Goal: Task Accomplishment & Management: Use online tool/utility

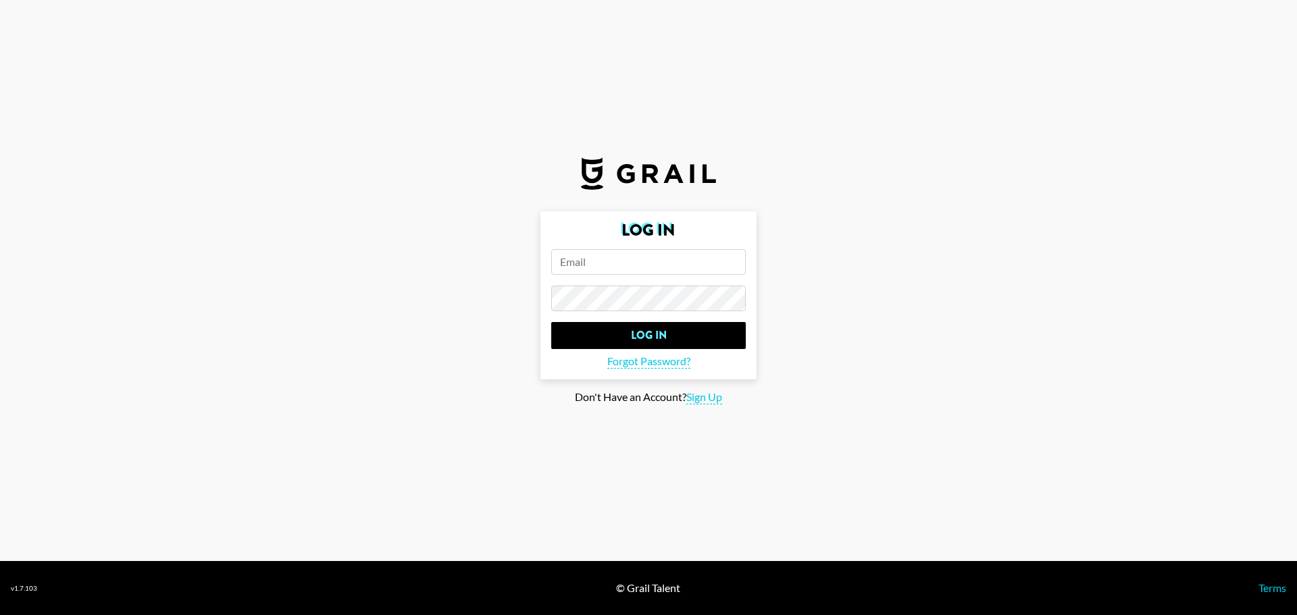
click at [643, 272] on input "email" at bounding box center [648, 262] width 194 height 26
click at [640, 266] on input "email" at bounding box center [648, 262] width 194 height 26
click at [752, 199] on section "Log In Log In Forgot Password? Don't Have an Account? Sign Up" at bounding box center [648, 280] width 1297 height 561
click at [615, 262] on input "email" at bounding box center [648, 262] width 194 height 26
paste input "hugomillingtondrake@yahoo.co.uk"
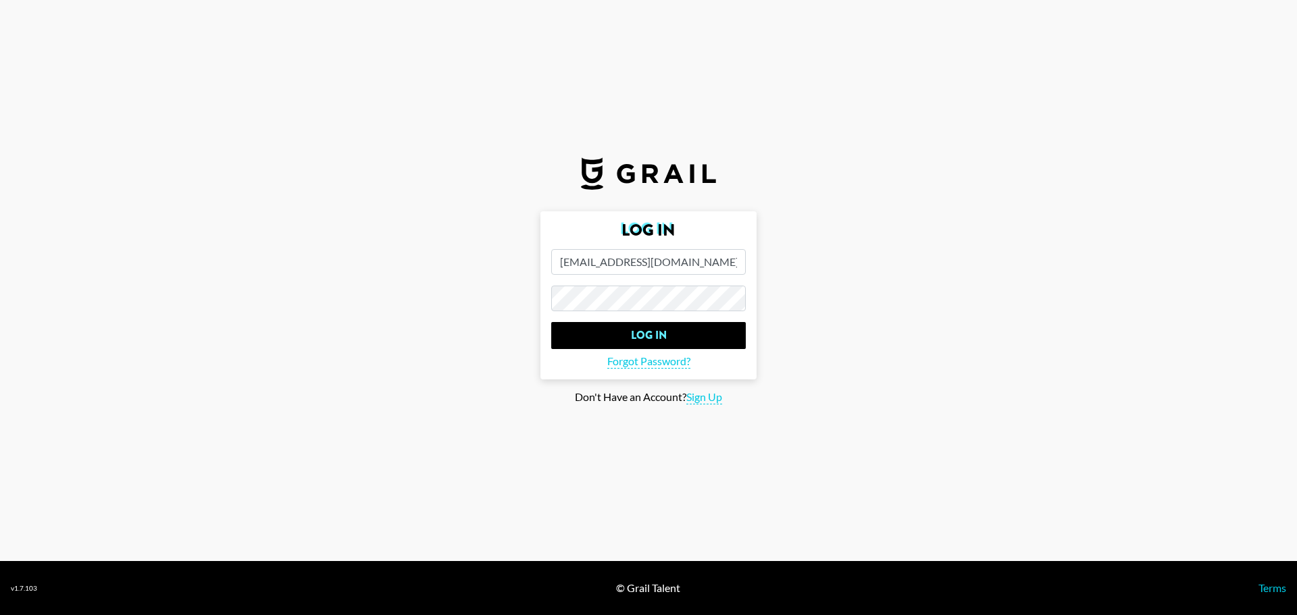
type input "hugomillingtondrake@yahoo.co.uk"
click at [644, 323] on input "Log In" at bounding box center [648, 335] width 194 height 27
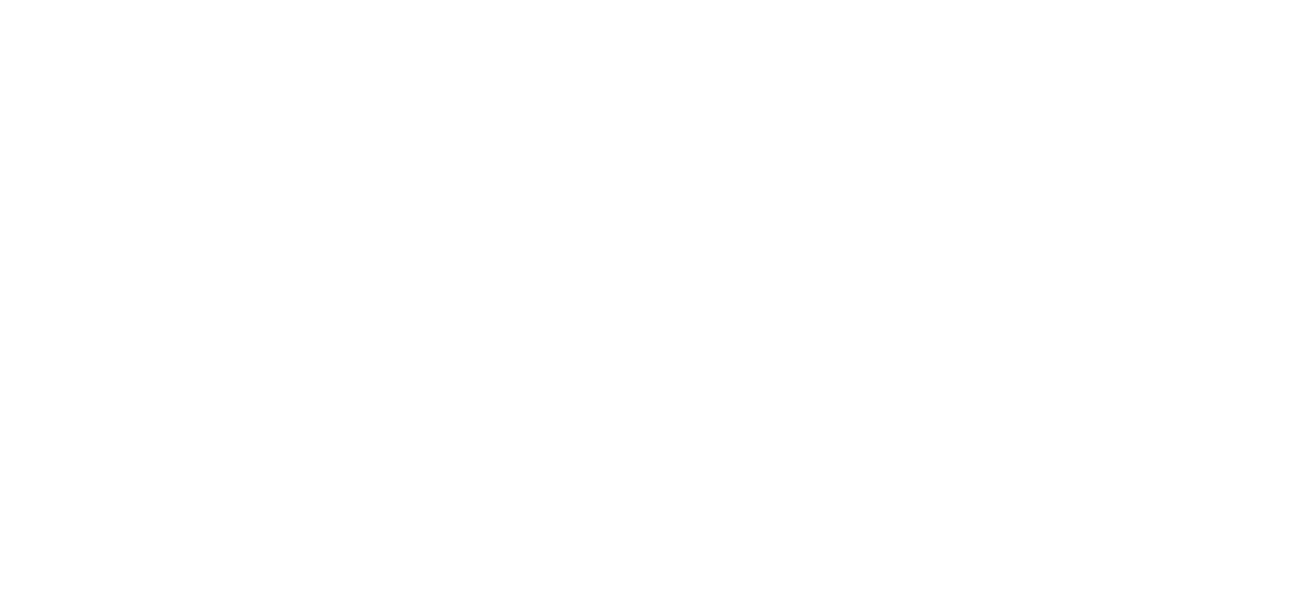
select select "Song"
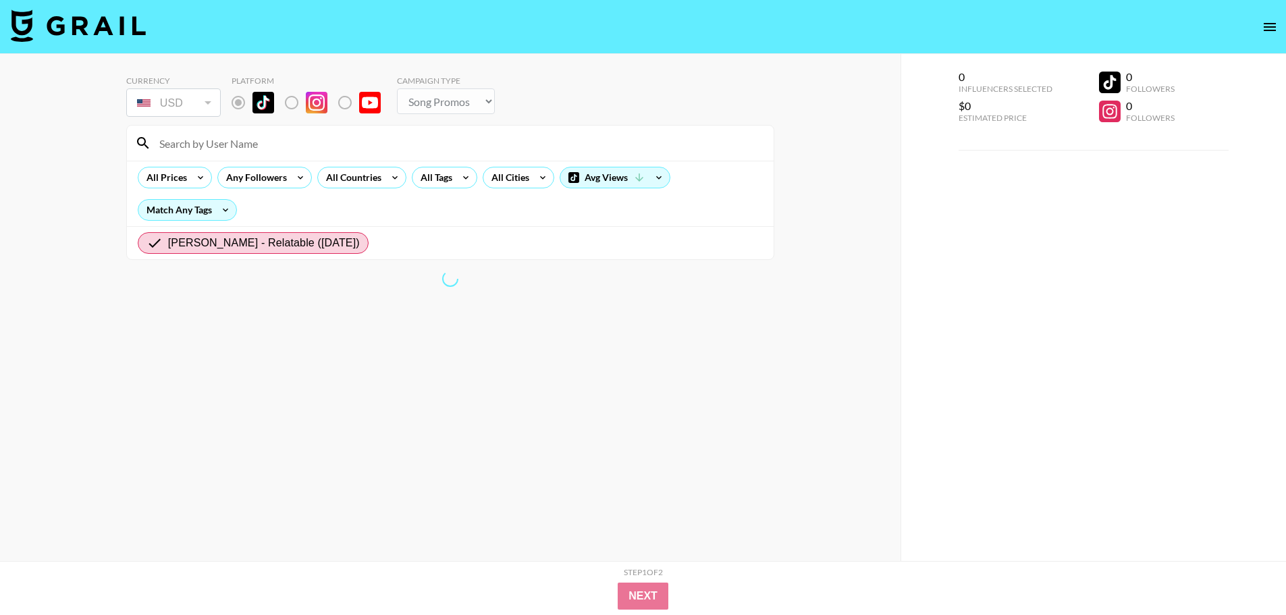
radio input "true"
select select "Brand"
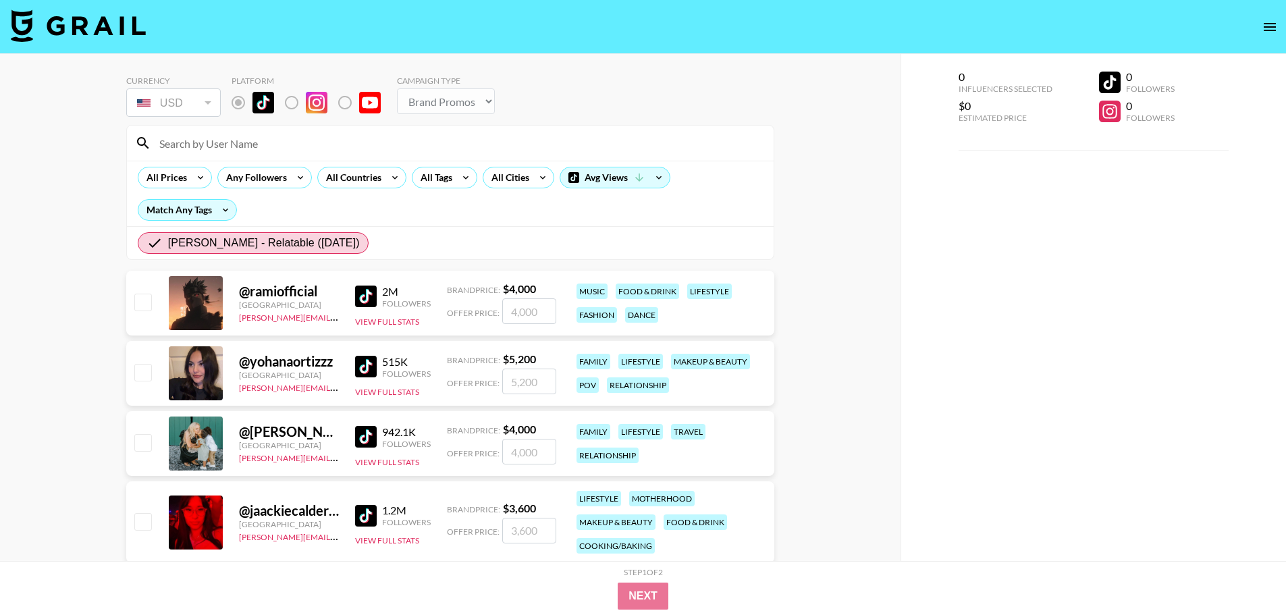
scroll to position [135, 0]
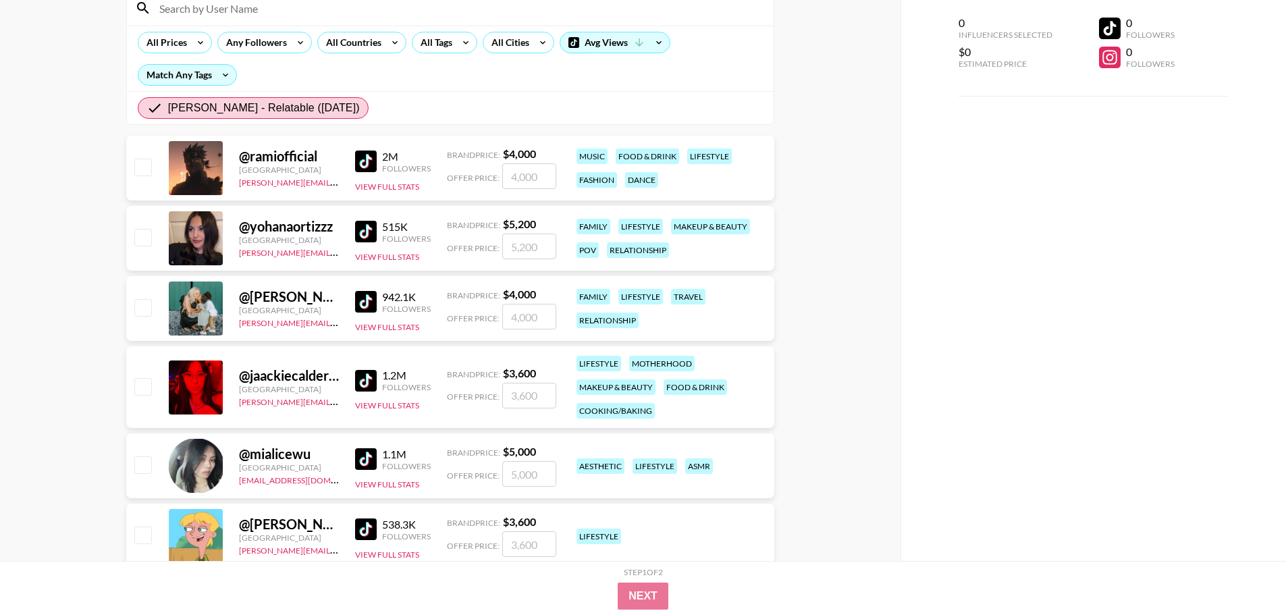
click at [265, 158] on div "@ ramiofficial" at bounding box center [289, 156] width 100 height 17
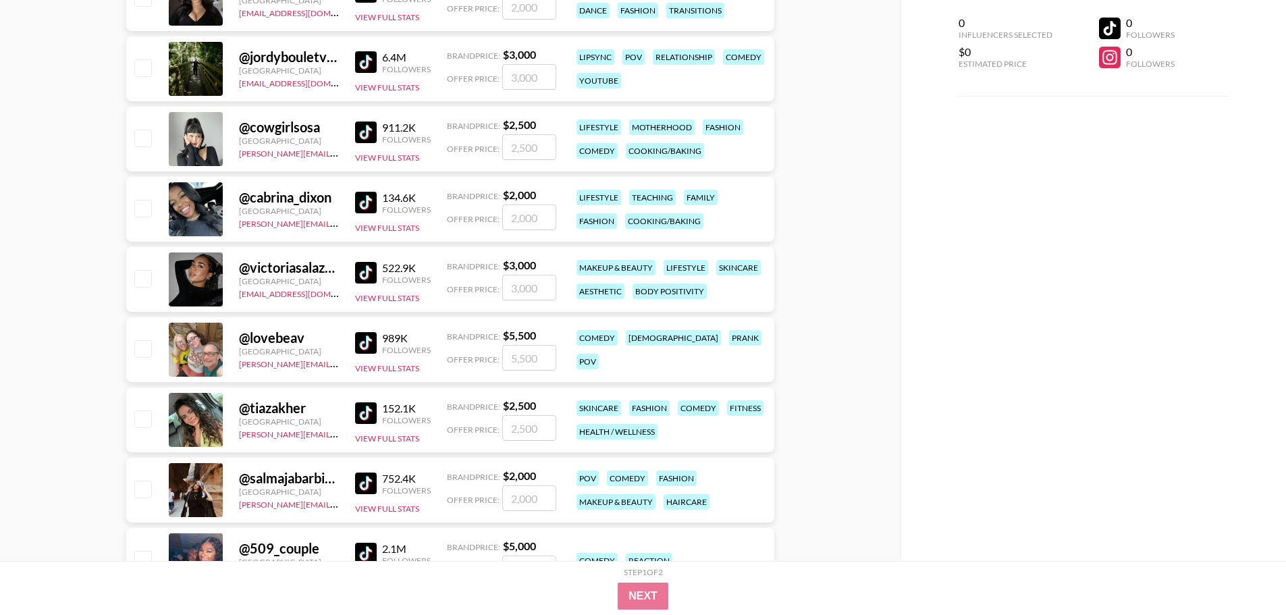
scroll to position [1351, 0]
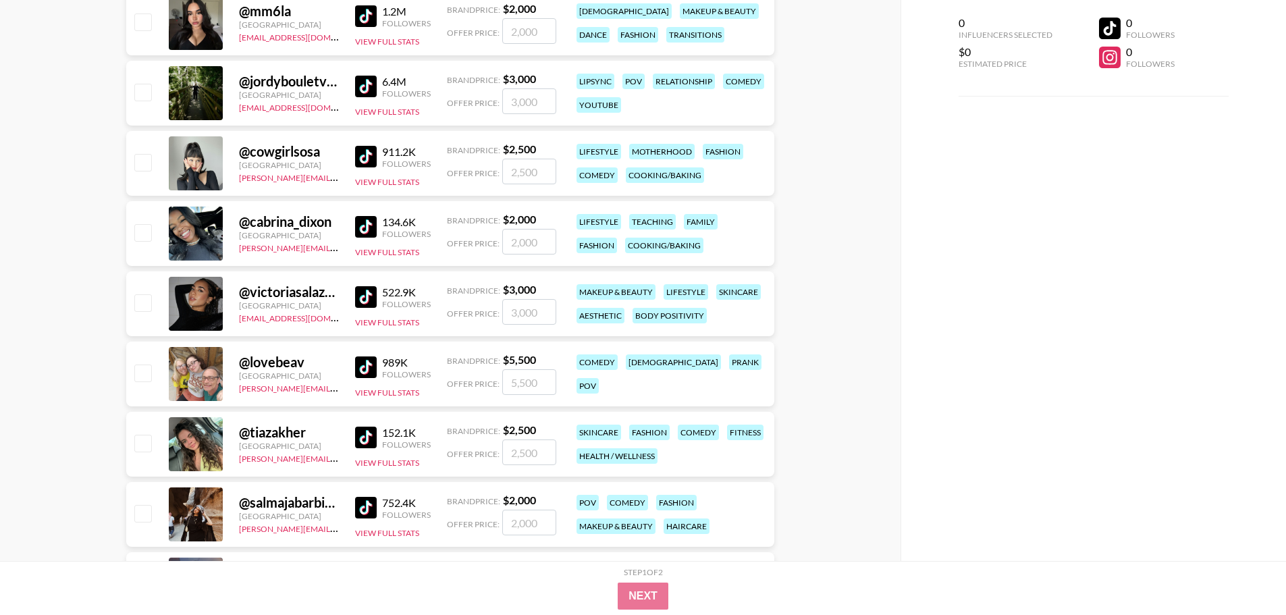
click at [207, 226] on div at bounding box center [196, 234] width 54 height 54
click at [280, 223] on div "@ cabrina_dixon" at bounding box center [289, 221] width 100 height 17
drag, startPoint x: 332, startPoint y: 221, endPoint x: 219, endPoint y: 220, distance: 112.8
click at [219, 220] on div "@ cabrina_dixon United States ariel.roache@grail-talent.com 134.6K Followers Vi…" at bounding box center [450, 233] width 648 height 65
copy div "@ cabrina_dixon"
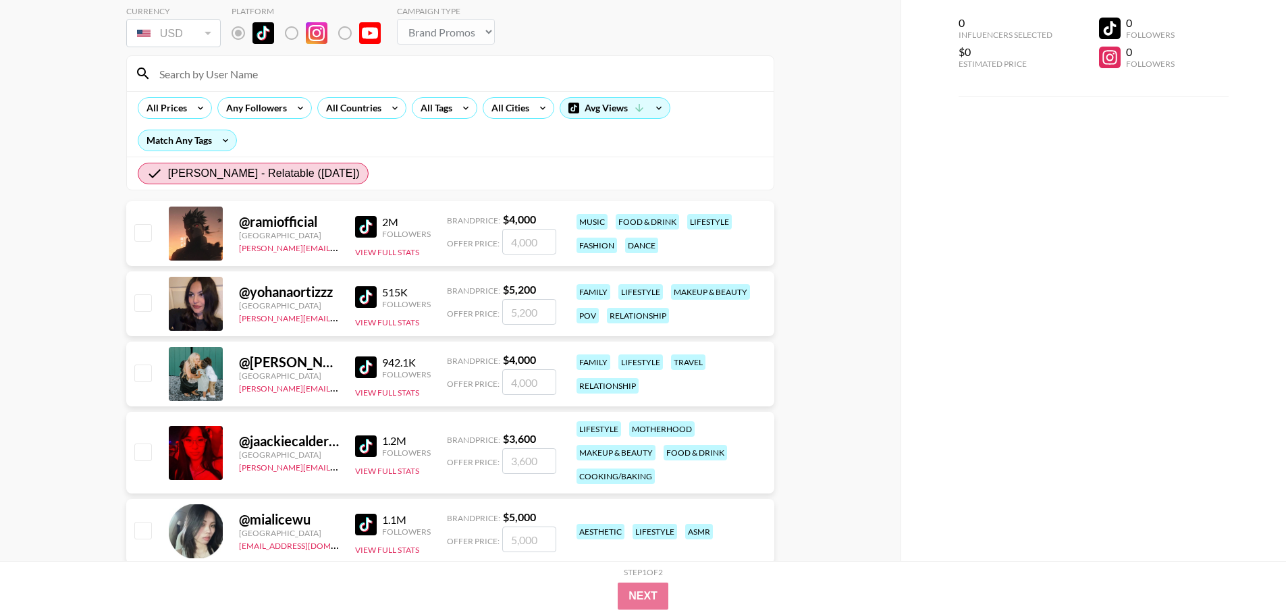
scroll to position [0, 0]
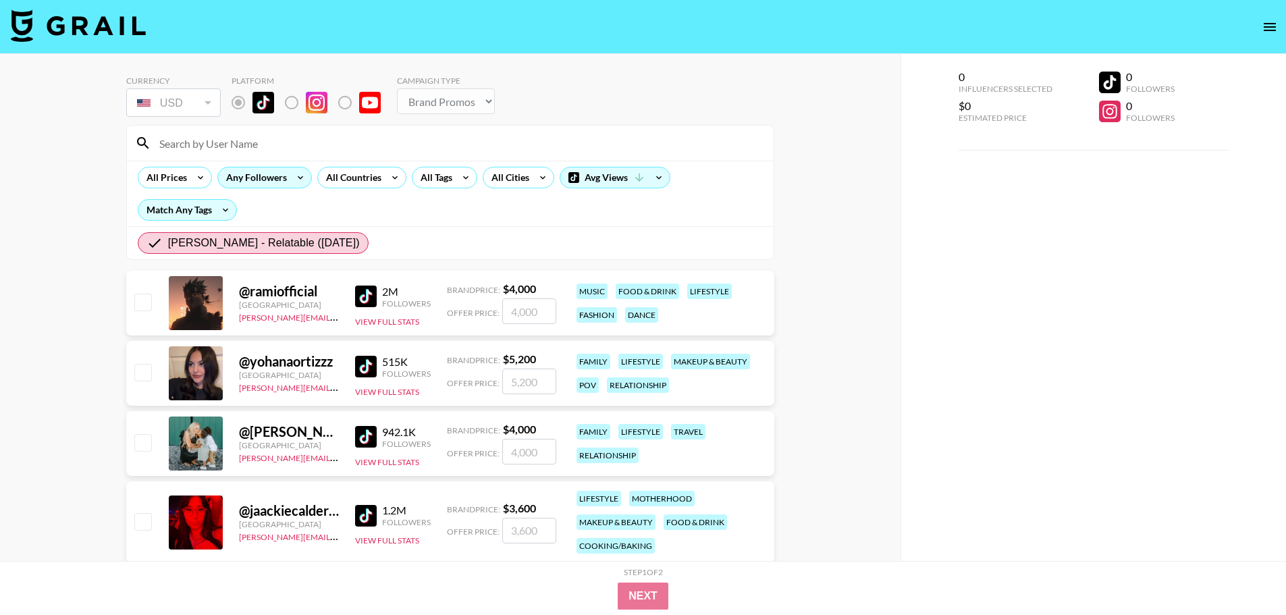
click at [264, 180] on div "Any Followers" at bounding box center [254, 177] width 72 height 20
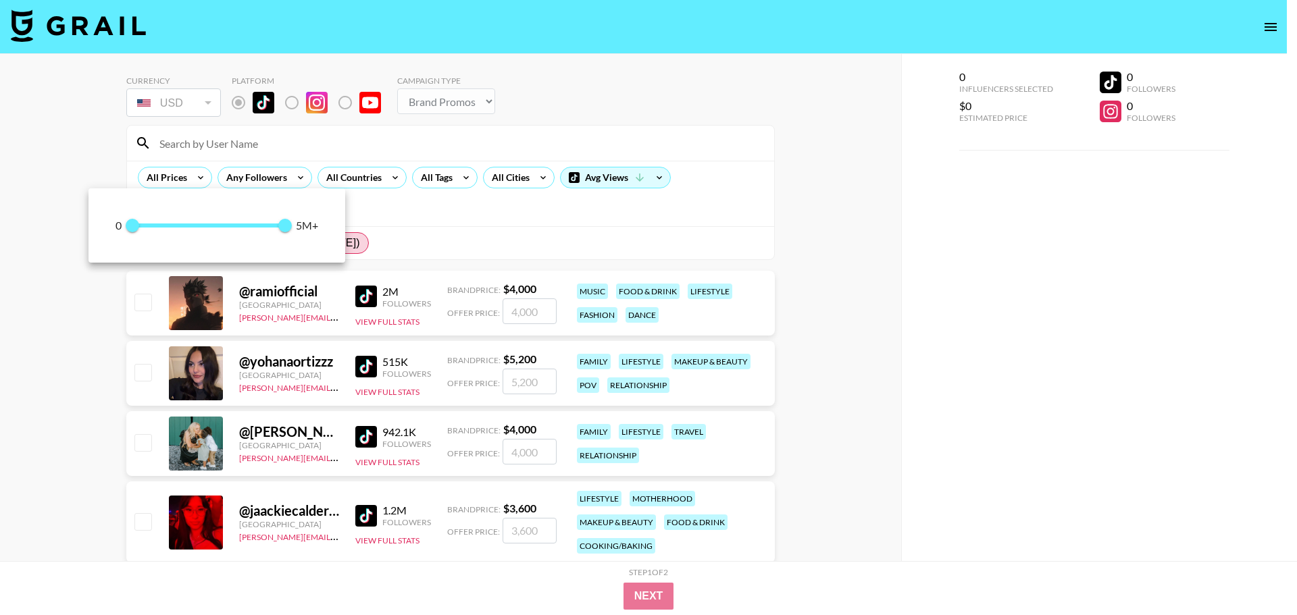
click at [260, 175] on div at bounding box center [648, 307] width 1297 height 615
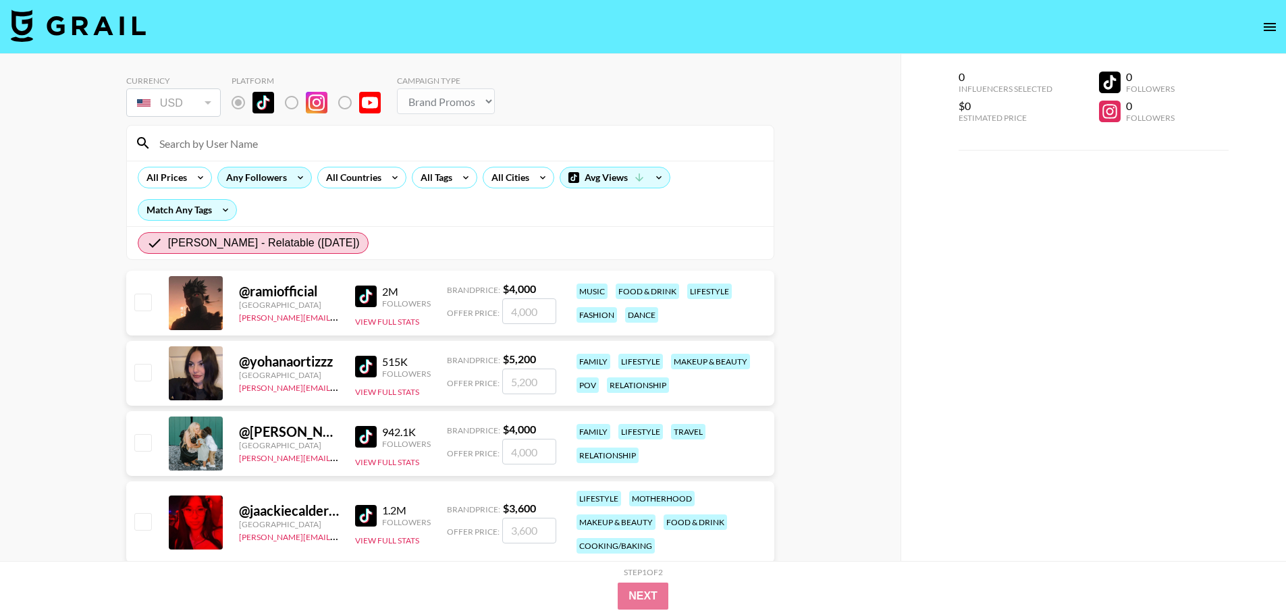
click at [273, 176] on div "Any Followers" at bounding box center [254, 177] width 72 height 20
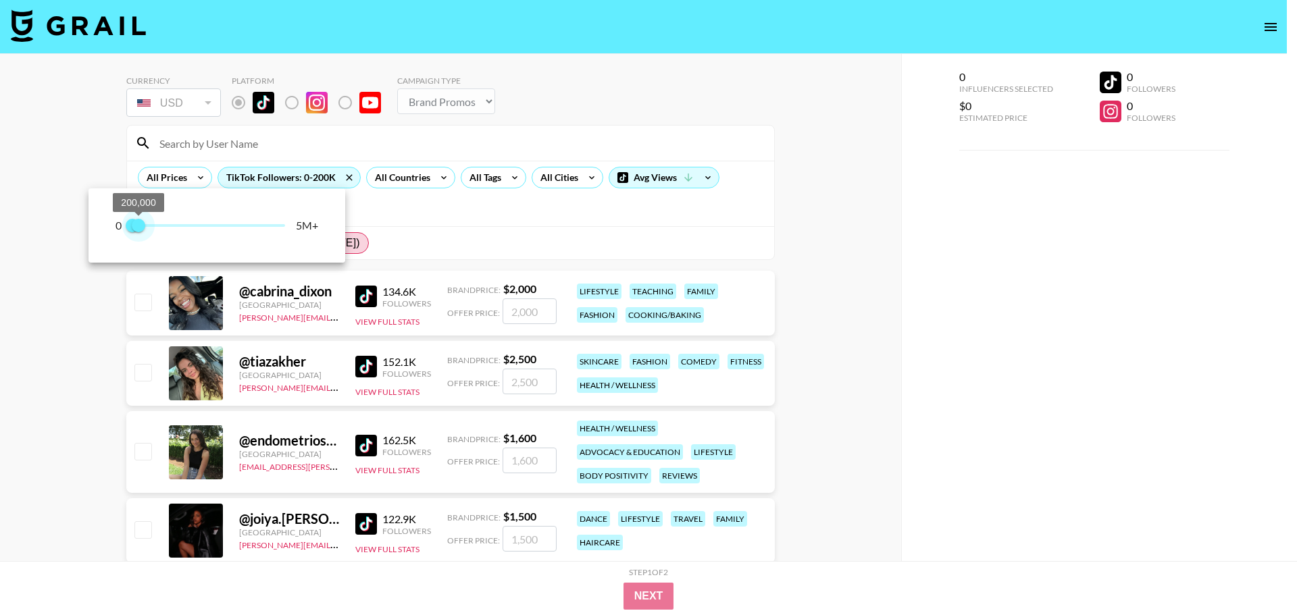
type input "100000"
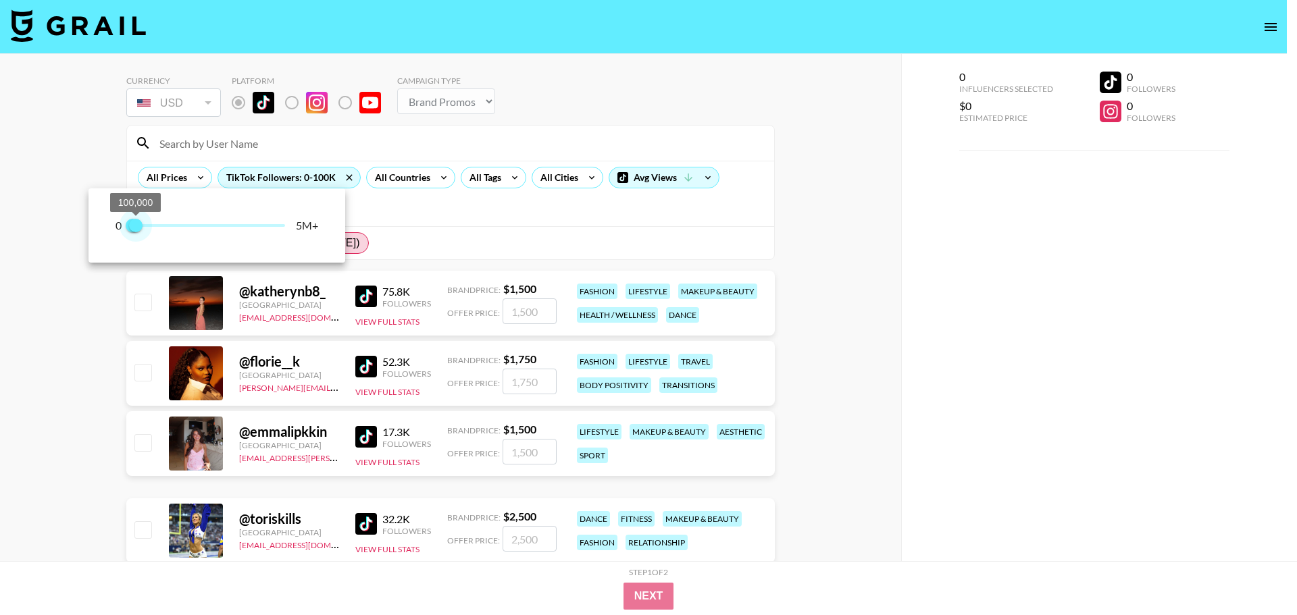
drag, startPoint x: 291, startPoint y: 224, endPoint x: 135, endPoint y: 237, distance: 156.5
click at [135, 232] on span "100,000" at bounding box center [136, 226] width 14 height 14
click at [943, 244] on div at bounding box center [648, 307] width 1297 height 615
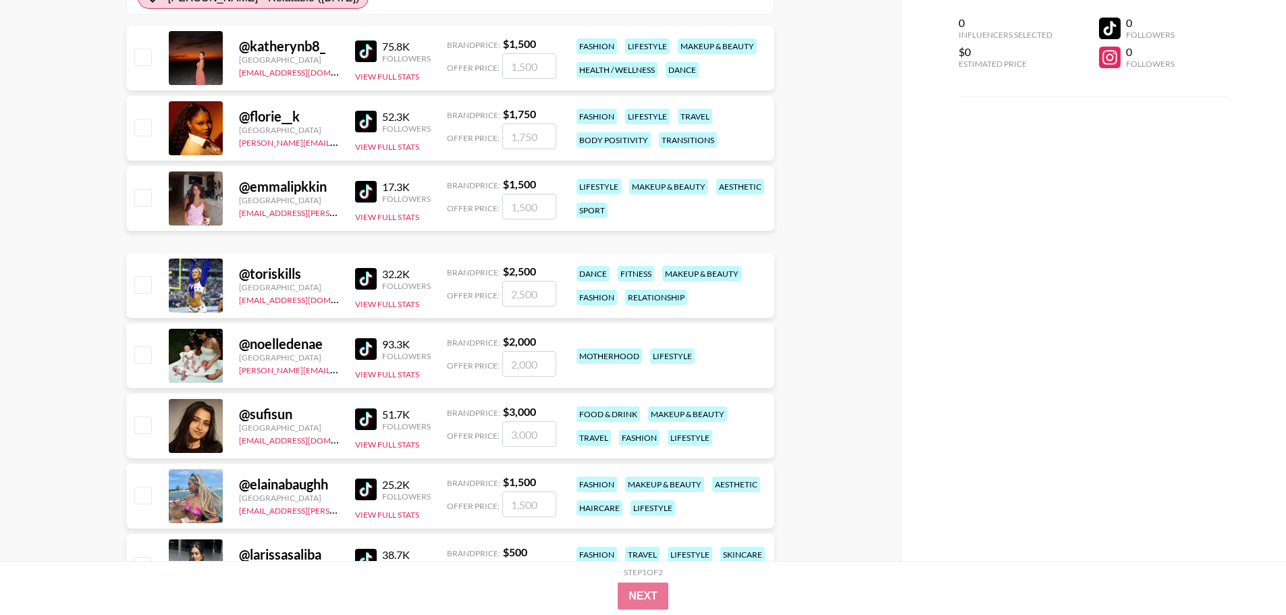
scroll to position [270, 0]
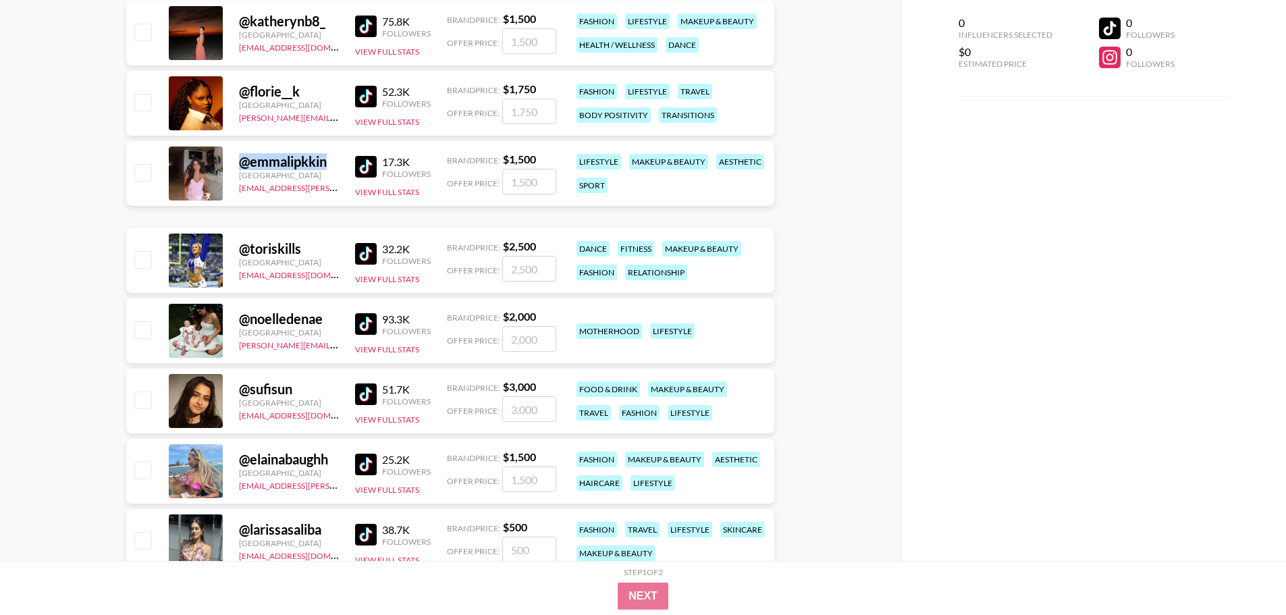
drag, startPoint x: 333, startPoint y: 166, endPoint x: 233, endPoint y: 166, distance: 99.9
click at [233, 166] on div "@ emmalipkkin United States alyx.wilson@grail-talent.com 17.3K Followers View F…" at bounding box center [450, 173] width 648 height 65
copy div "@ emmalipkkin"
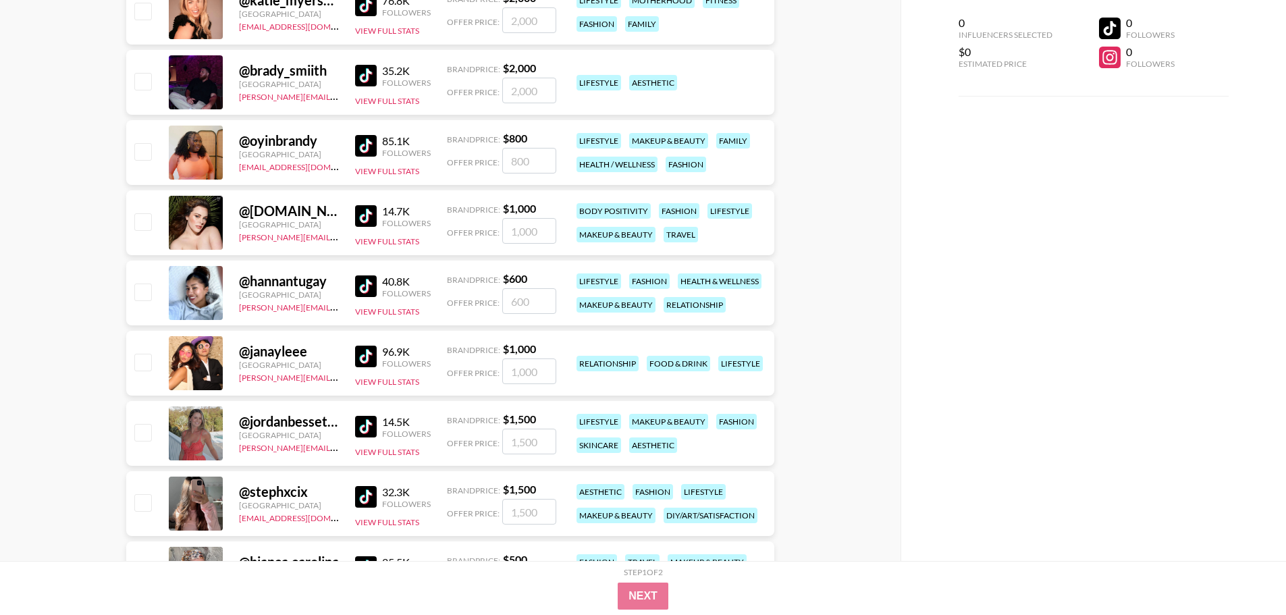
scroll to position [1215, 0]
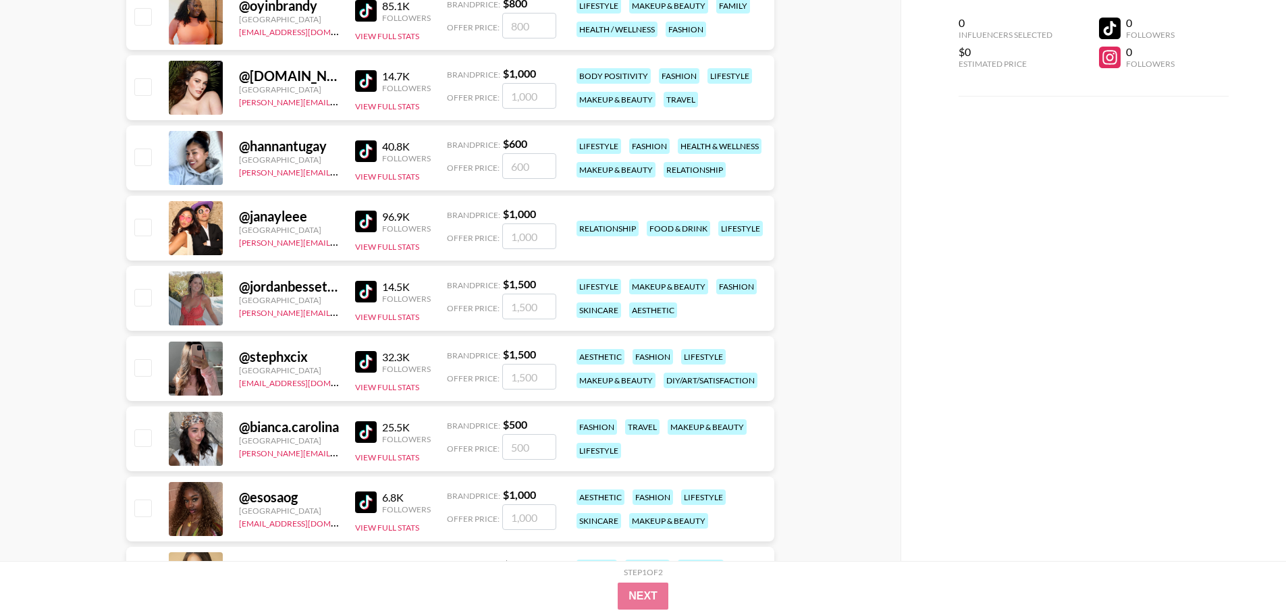
click at [316, 288] on div "@ jordanbessette_" at bounding box center [289, 286] width 100 height 17
click at [286, 283] on div "@ jordanbessette_" at bounding box center [289, 286] width 100 height 17
click at [211, 298] on div at bounding box center [196, 298] width 54 height 54
click at [373, 312] on button "View Full Stats" at bounding box center [387, 317] width 64 height 10
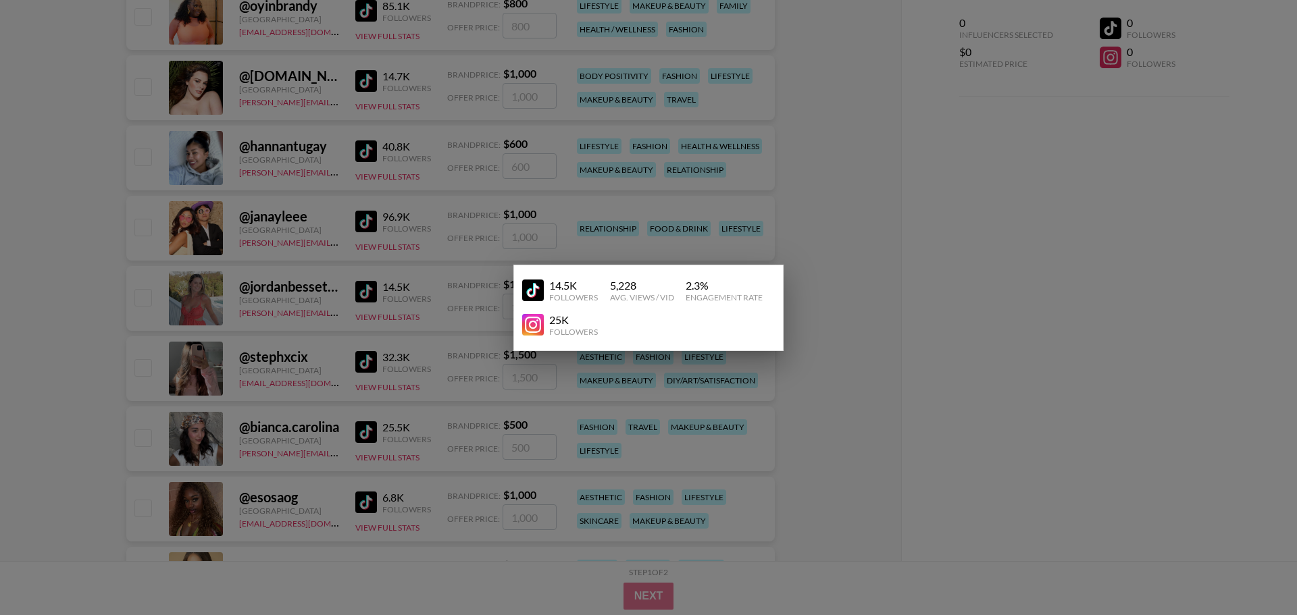
drag, startPoint x: 571, startPoint y: 287, endPoint x: 561, endPoint y: 282, distance: 11.2
click at [569, 286] on div "14.5K" at bounding box center [573, 286] width 49 height 14
click at [508, 291] on div at bounding box center [648, 307] width 1297 height 615
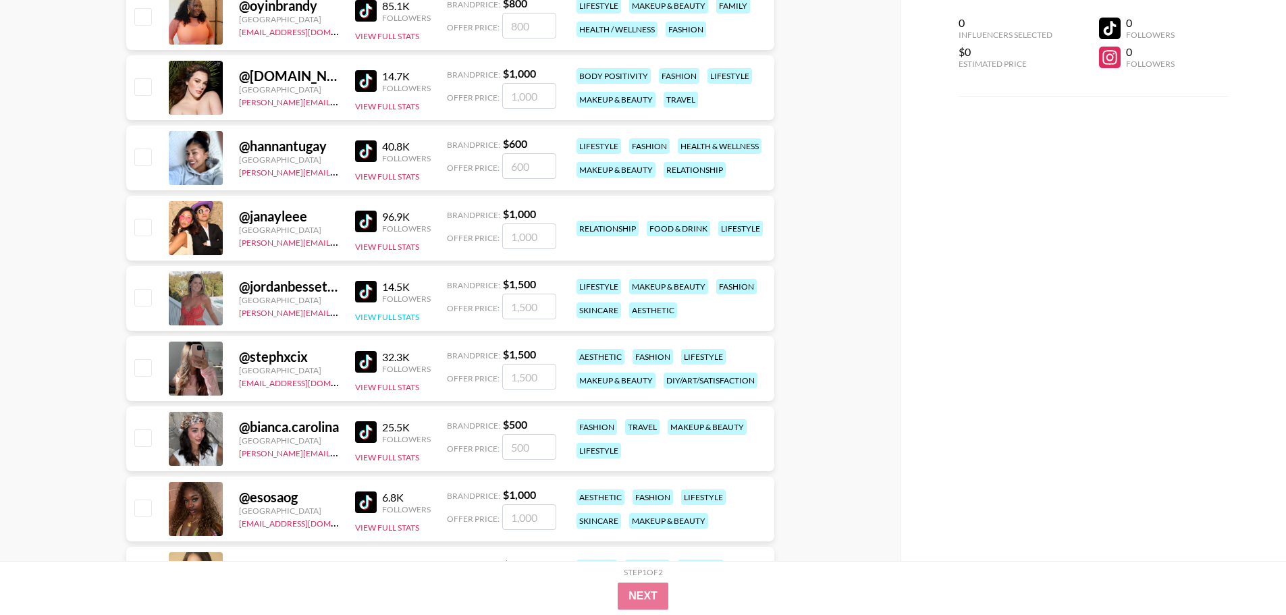
click at [363, 313] on button "View Full Stats" at bounding box center [387, 317] width 64 height 10
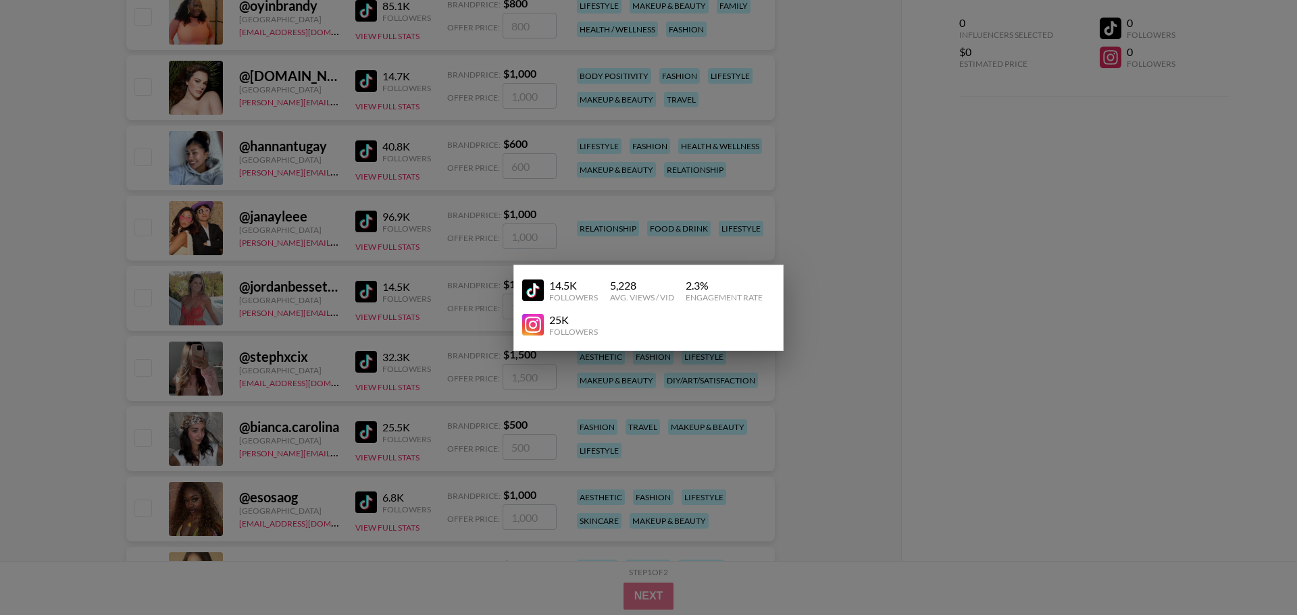
click at [537, 326] on img at bounding box center [533, 325] width 22 height 22
click at [951, 255] on div at bounding box center [648, 307] width 1297 height 615
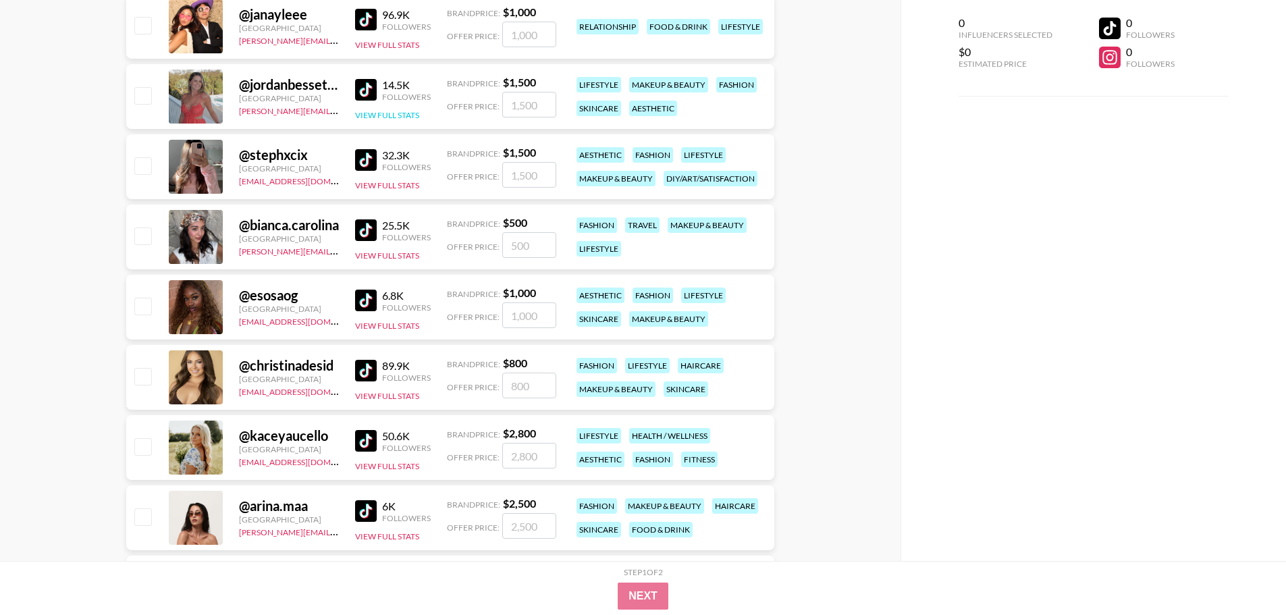
scroll to position [1486, 0]
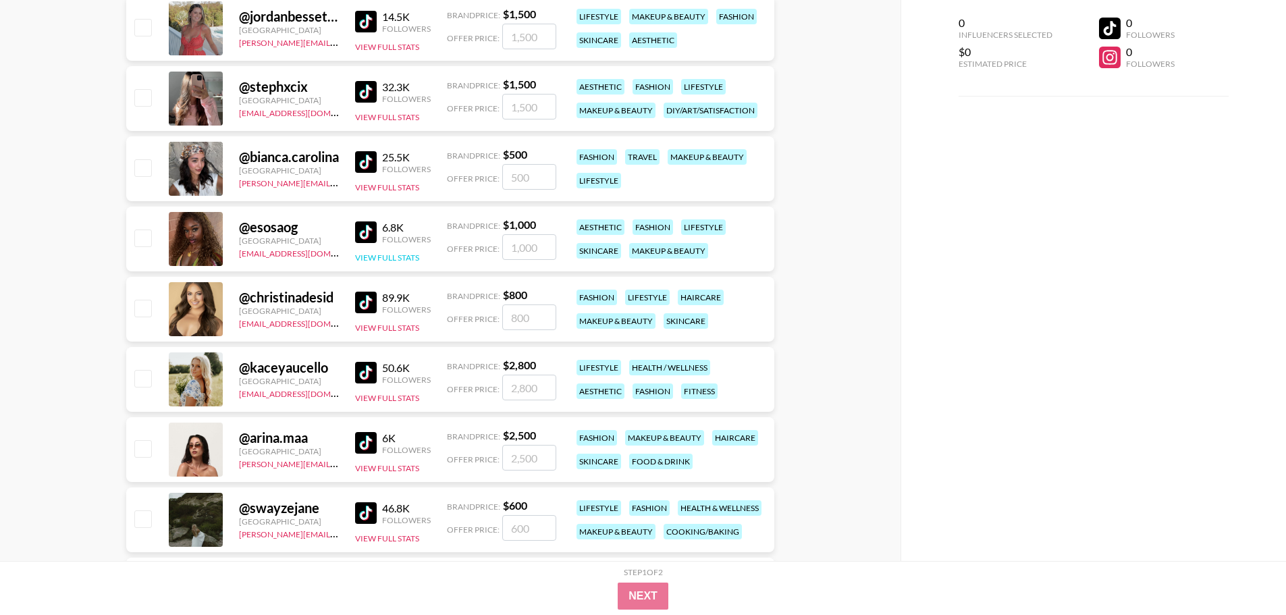
click at [405, 258] on button "View Full Stats" at bounding box center [387, 258] width 64 height 10
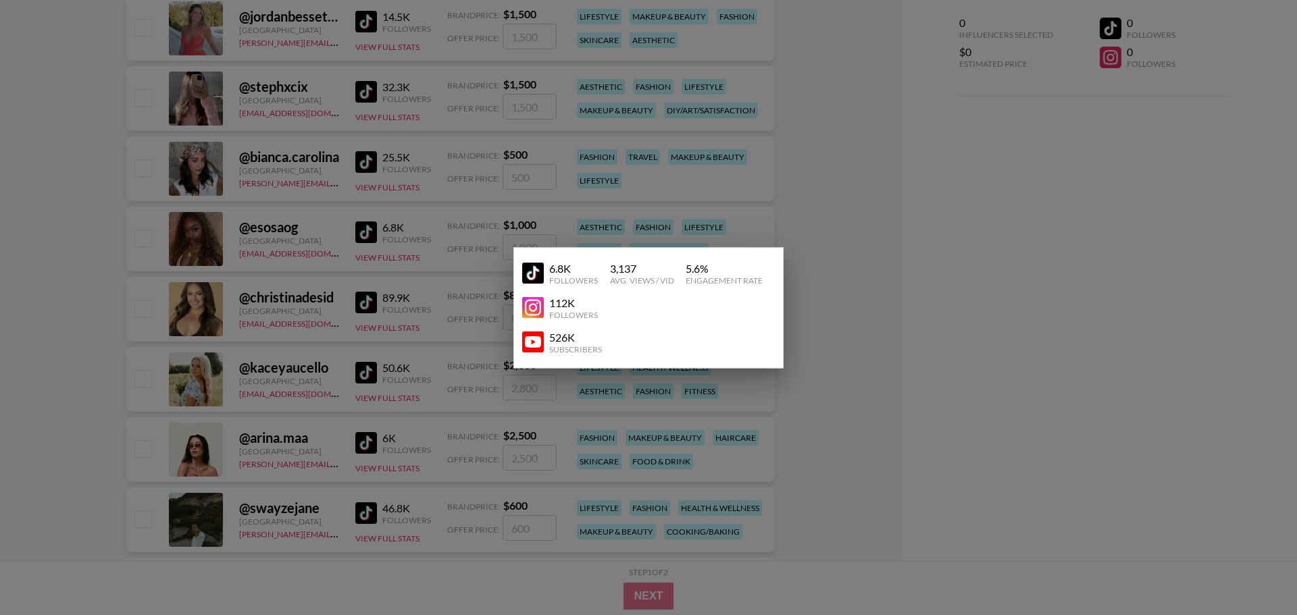
click at [1018, 287] on div at bounding box center [648, 307] width 1297 height 615
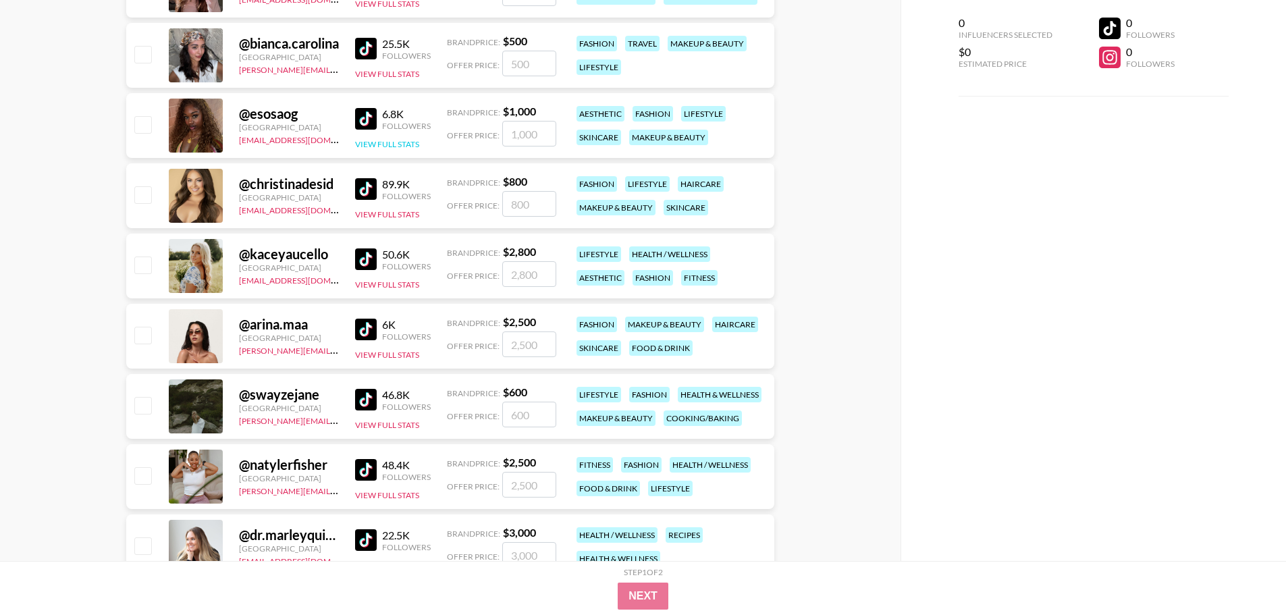
scroll to position [1621, 0]
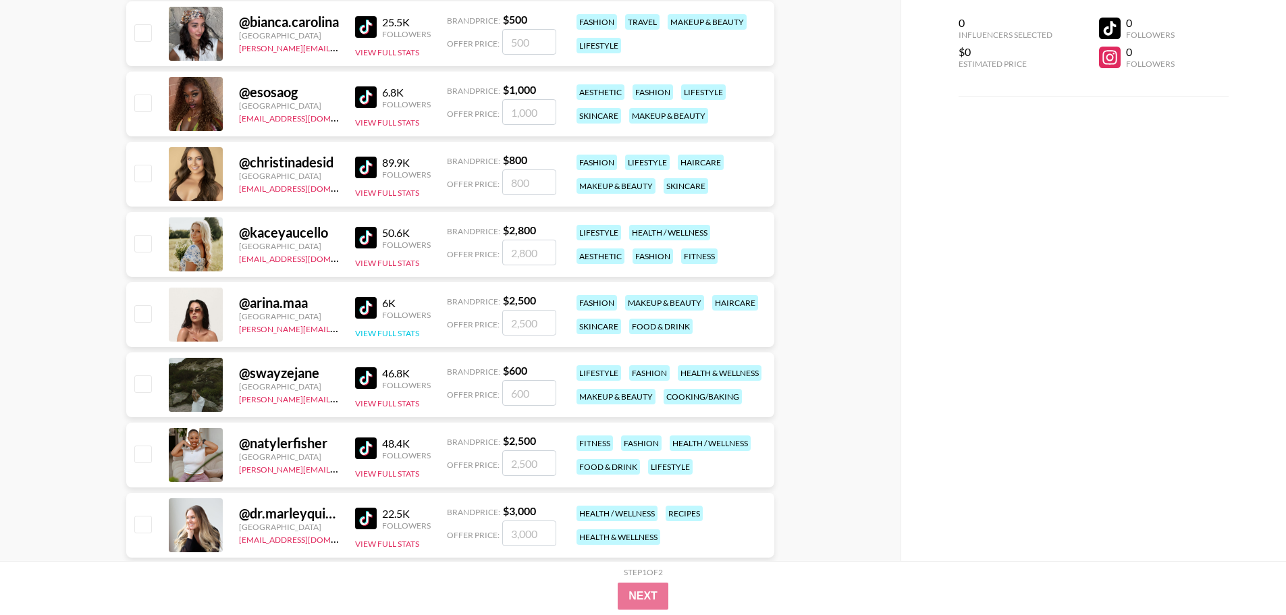
click at [387, 332] on button "View Full Stats" at bounding box center [387, 333] width 64 height 10
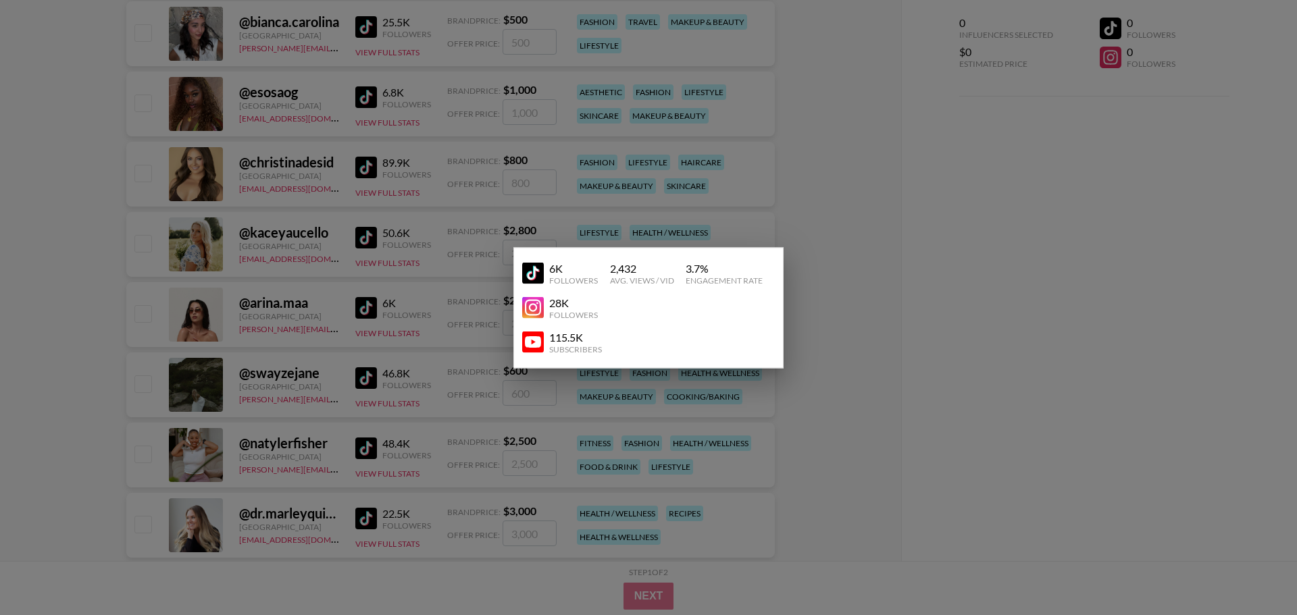
click at [540, 275] on img at bounding box center [533, 274] width 22 height 22
click at [858, 213] on div at bounding box center [648, 307] width 1297 height 615
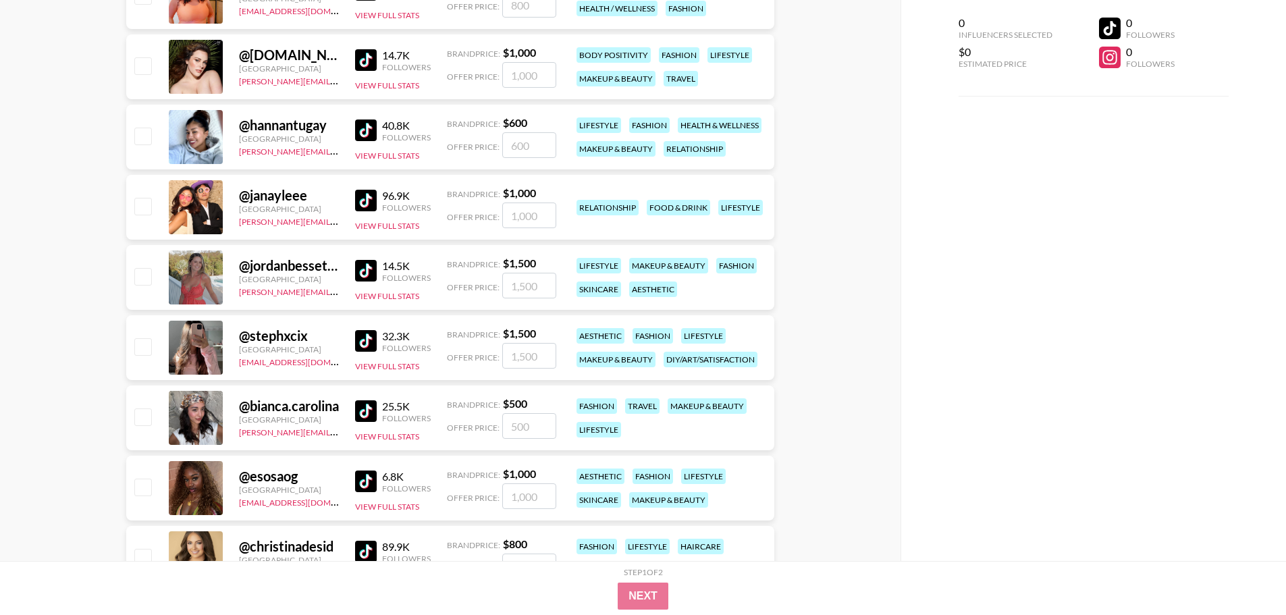
scroll to position [1199, 0]
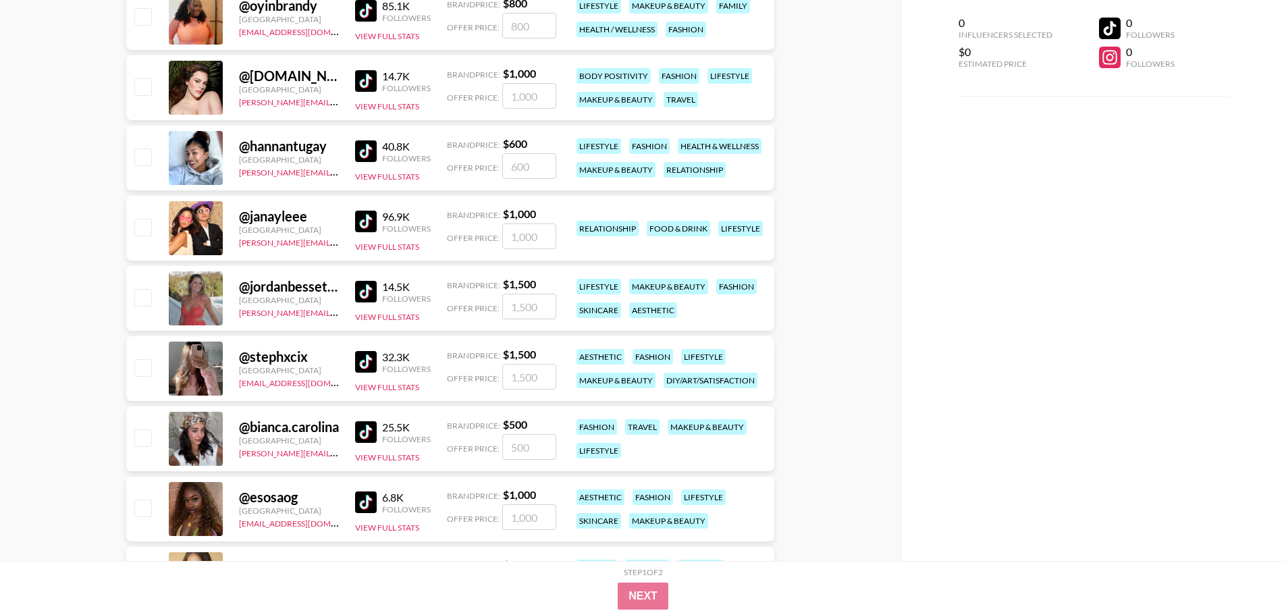
click at [378, 99] on div "14.7K Followers View Full Stats" at bounding box center [393, 88] width 76 height 48
click at [380, 100] on div "14.7K Followers View Full Stats" at bounding box center [393, 88] width 76 height 48
click at [384, 107] on button "View Full Stats" at bounding box center [387, 106] width 64 height 10
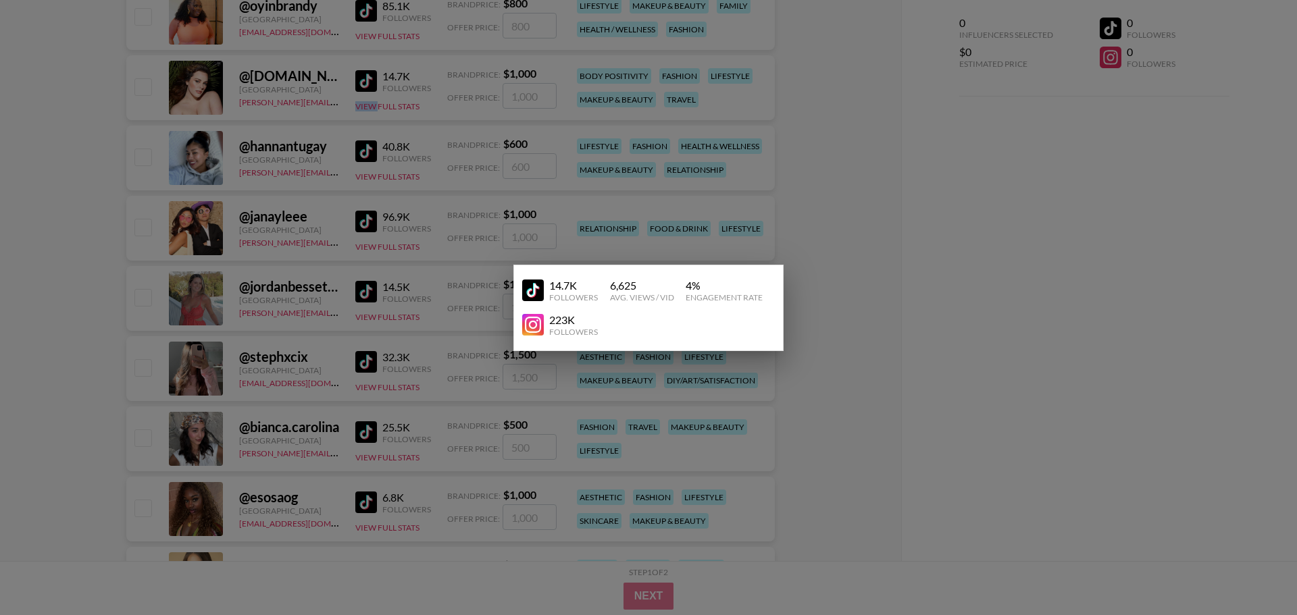
click at [544, 294] on link at bounding box center [535, 291] width 27 height 22
click at [859, 310] on div at bounding box center [648, 307] width 1297 height 615
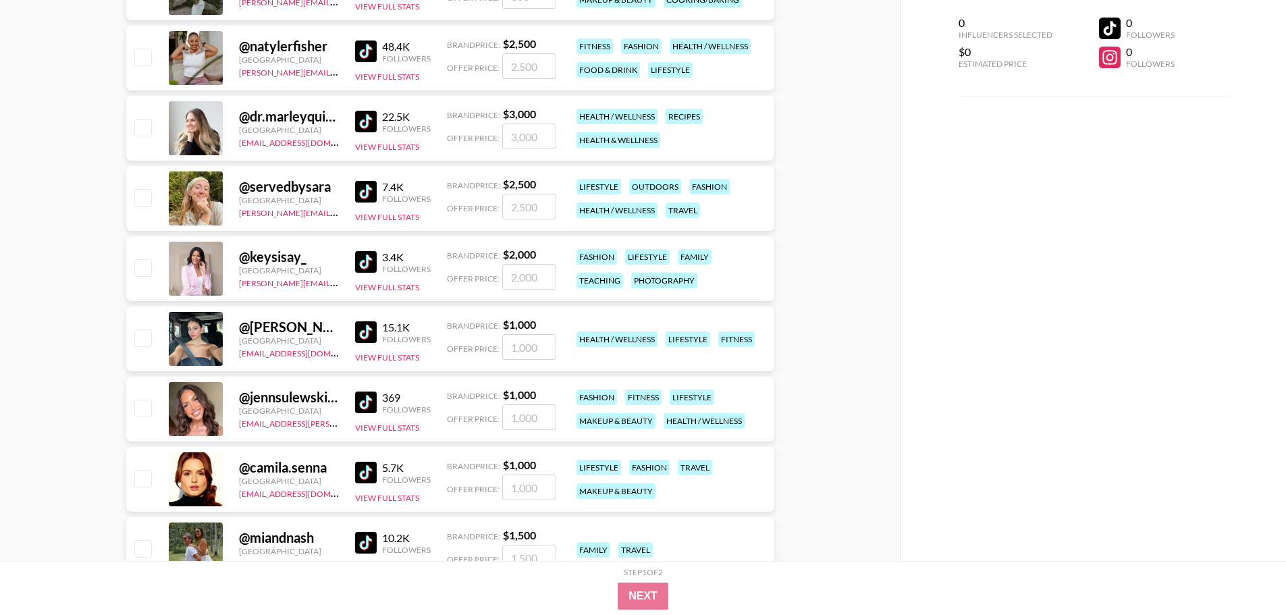
scroll to position [2009, 0]
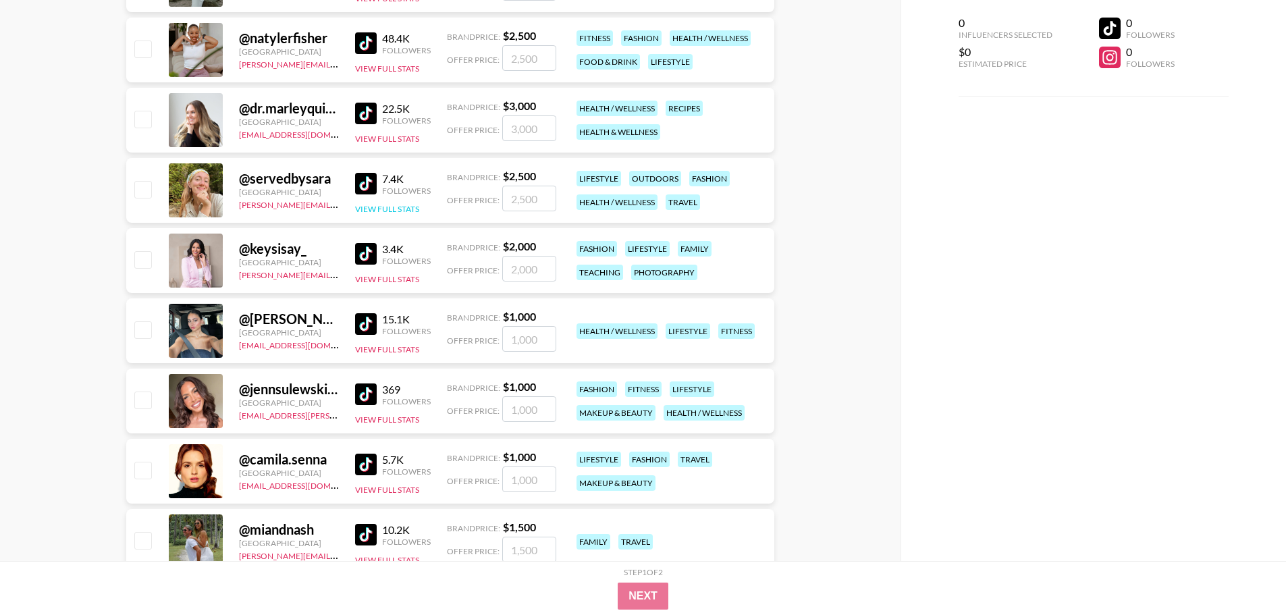
click at [397, 210] on button "View Full Stats" at bounding box center [387, 209] width 64 height 10
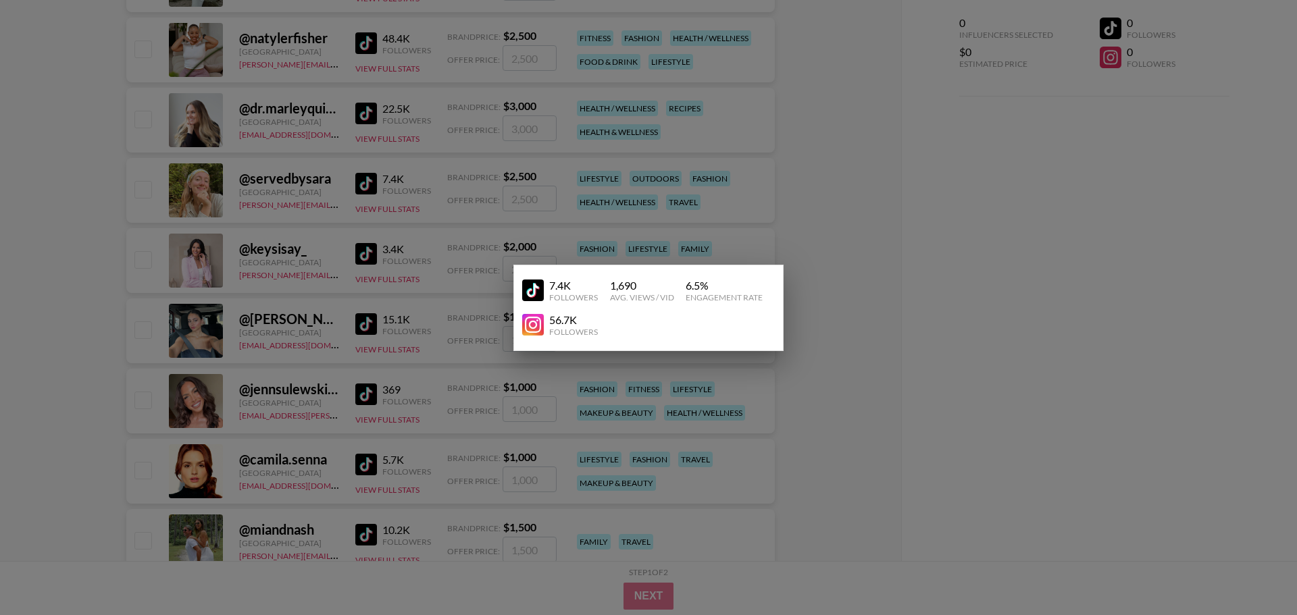
click at [532, 288] on img at bounding box center [533, 291] width 22 height 22
click at [816, 313] on div at bounding box center [648, 307] width 1297 height 615
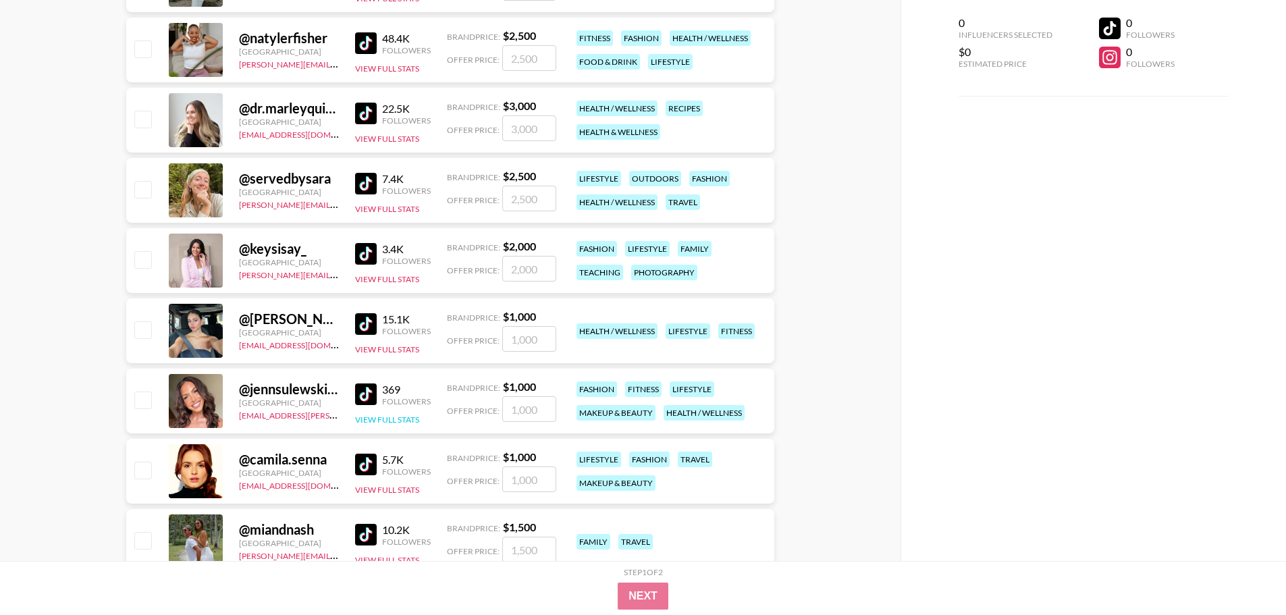
click at [402, 419] on button "View Full Stats" at bounding box center [387, 420] width 64 height 10
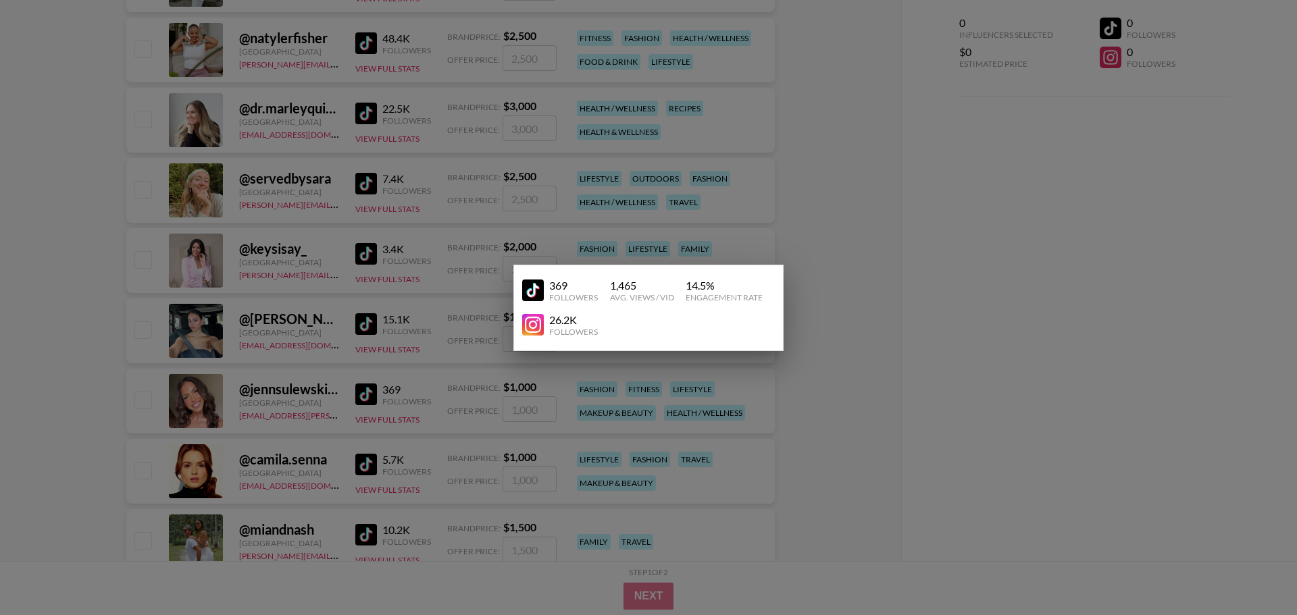
click at [563, 284] on div "369" at bounding box center [573, 286] width 49 height 14
click at [544, 290] on link at bounding box center [535, 291] width 27 height 22
click at [917, 313] on div at bounding box center [648, 307] width 1297 height 615
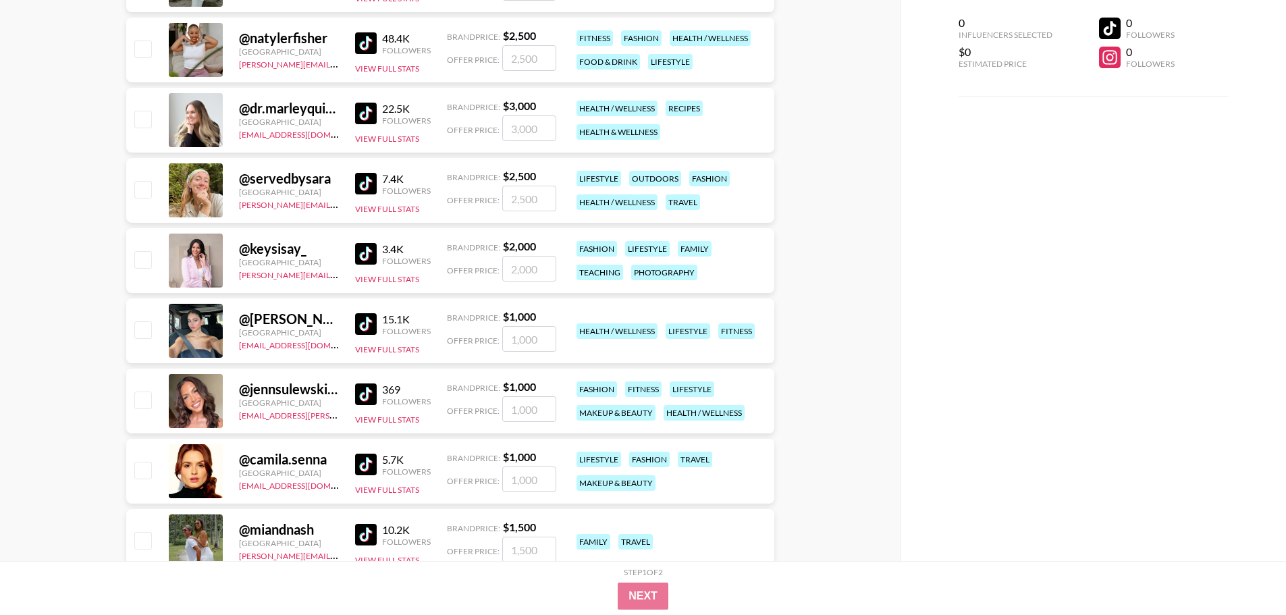
click at [405, 355] on div "@ paola.camilaa United States thais@grail-talent.com 15.1K Followers View Full …" at bounding box center [450, 330] width 648 height 65
click at [403, 351] on button "View Full Stats" at bounding box center [387, 349] width 64 height 10
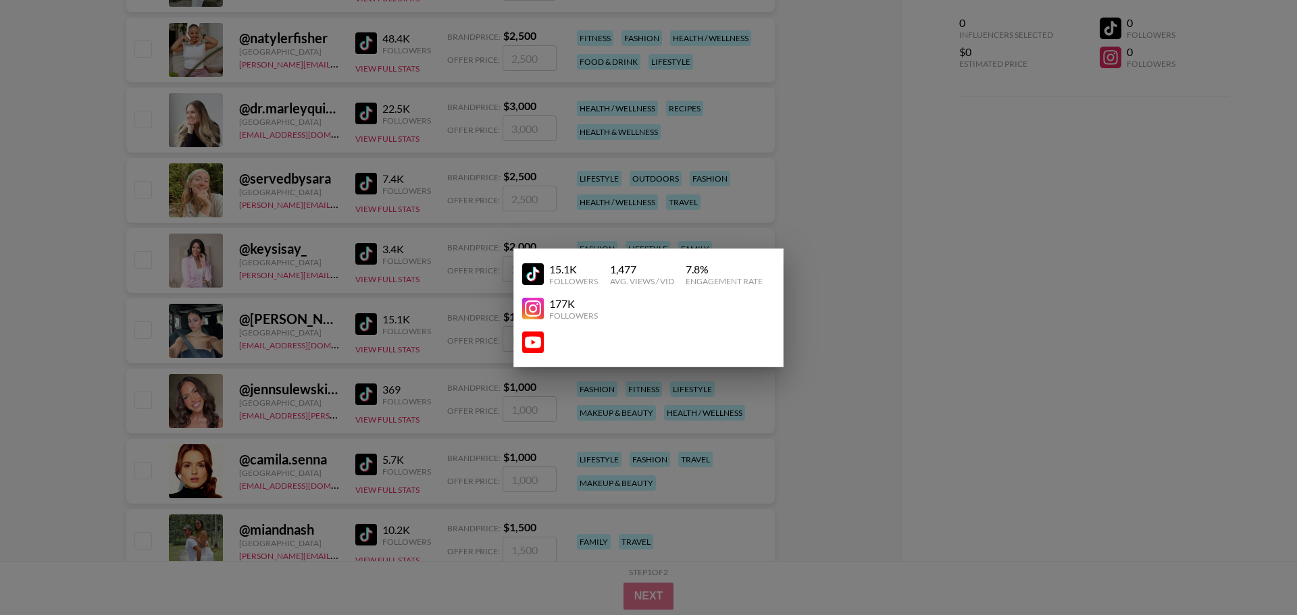
click at [534, 277] on img at bounding box center [533, 274] width 22 height 22
click at [895, 352] on div at bounding box center [648, 307] width 1297 height 615
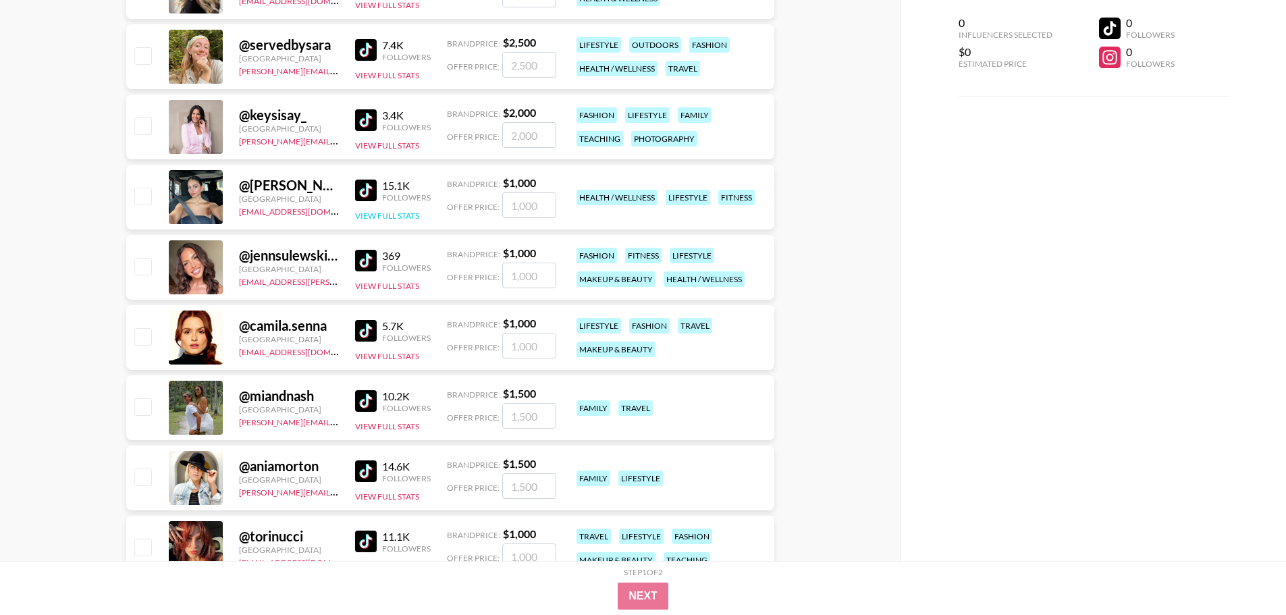
scroll to position [2144, 0]
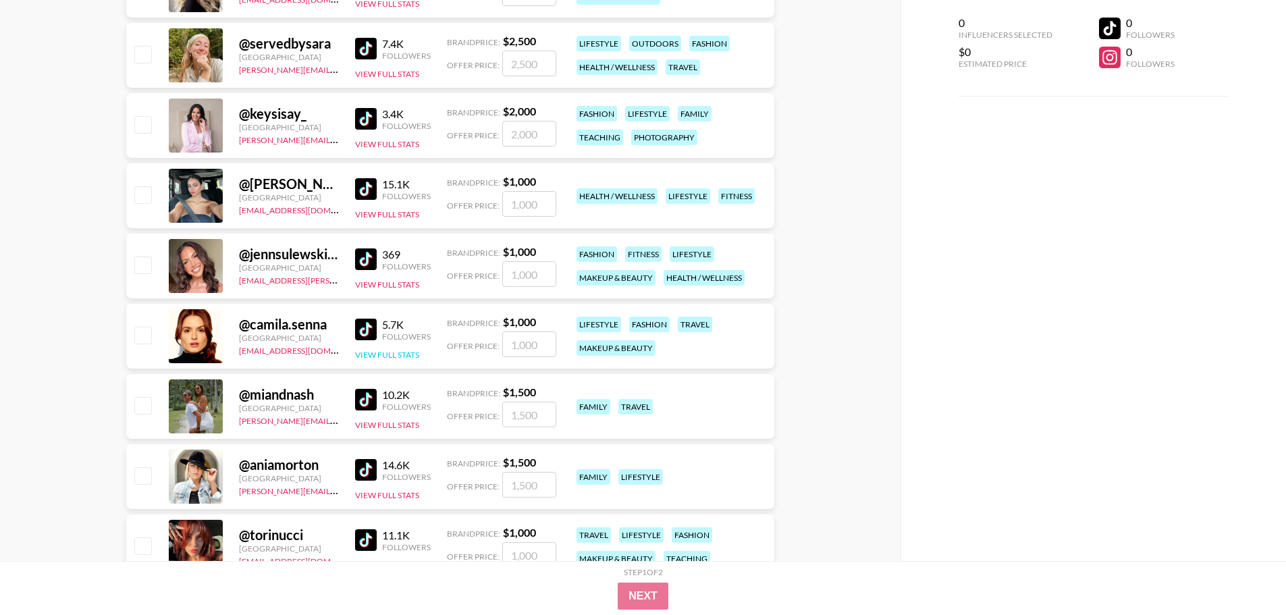
click at [419, 355] on button "View Full Stats" at bounding box center [387, 355] width 64 height 10
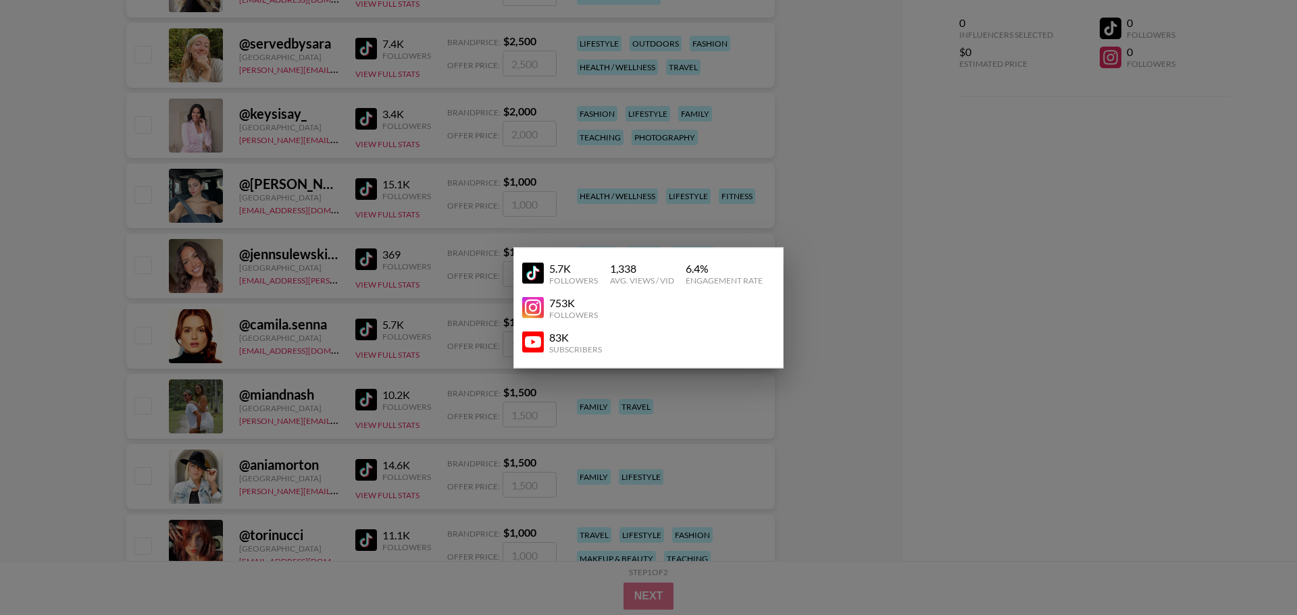
click at [559, 276] on div "Followers" at bounding box center [573, 280] width 49 height 10
click at [537, 271] on img at bounding box center [533, 274] width 22 height 22
click at [1132, 385] on div at bounding box center [648, 307] width 1297 height 615
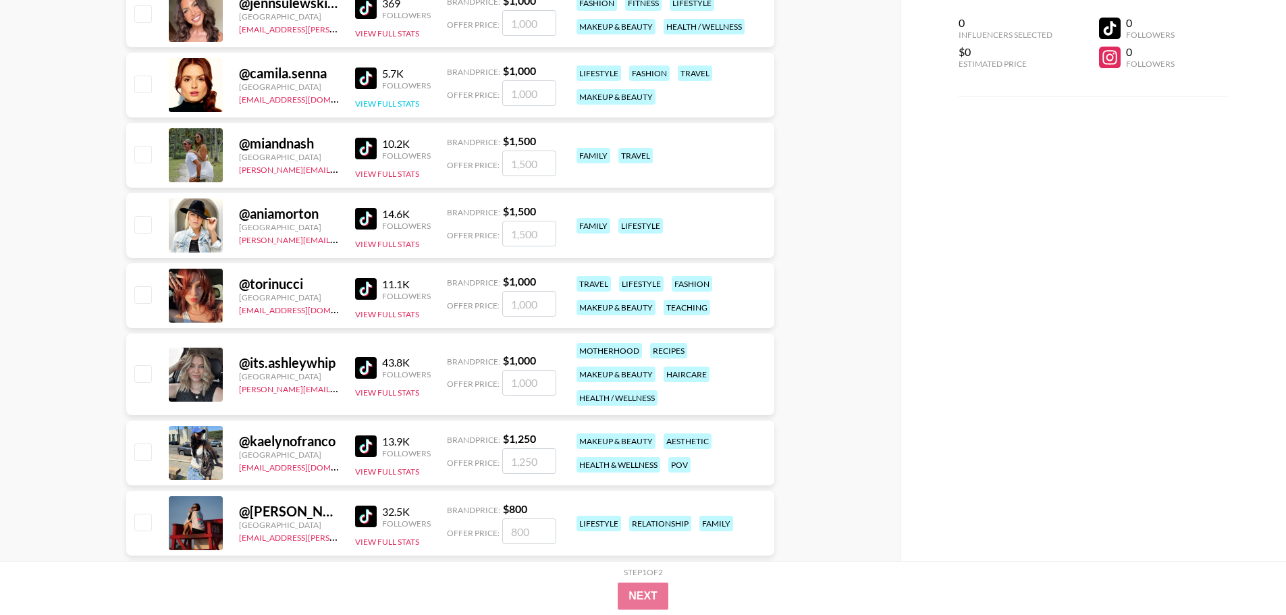
scroll to position [2414, 0]
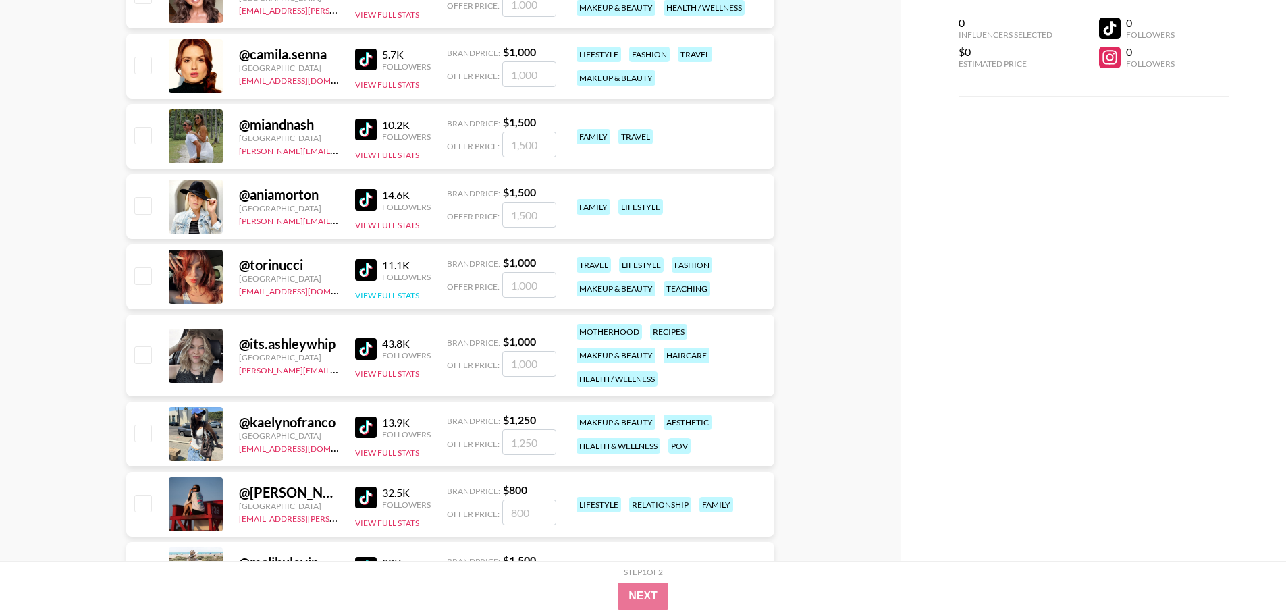
click at [398, 294] on button "View Full Stats" at bounding box center [387, 295] width 64 height 10
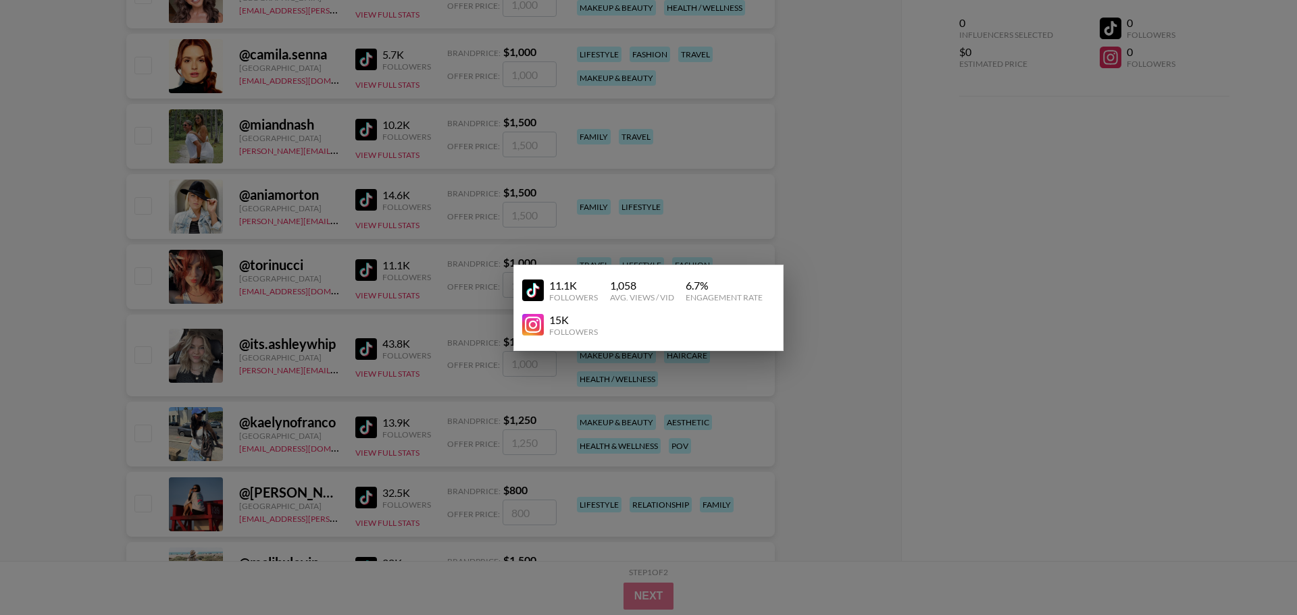
click at [532, 290] on img at bounding box center [533, 291] width 22 height 22
click at [923, 275] on div at bounding box center [648, 307] width 1297 height 615
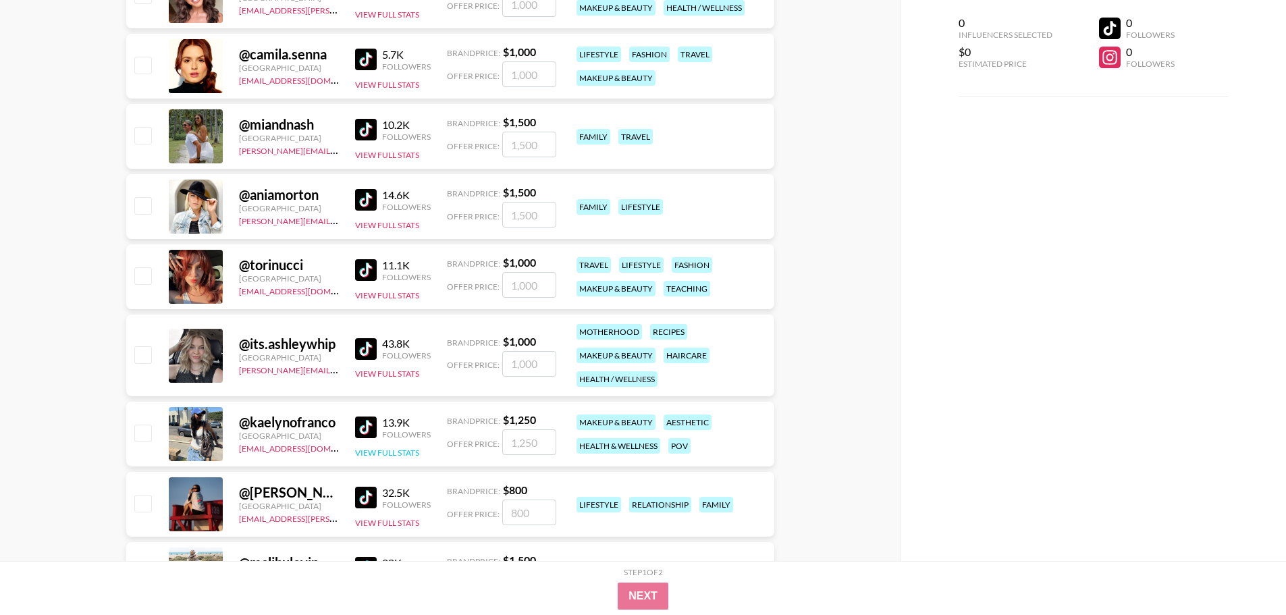
click at [392, 454] on button "View Full Stats" at bounding box center [387, 453] width 64 height 10
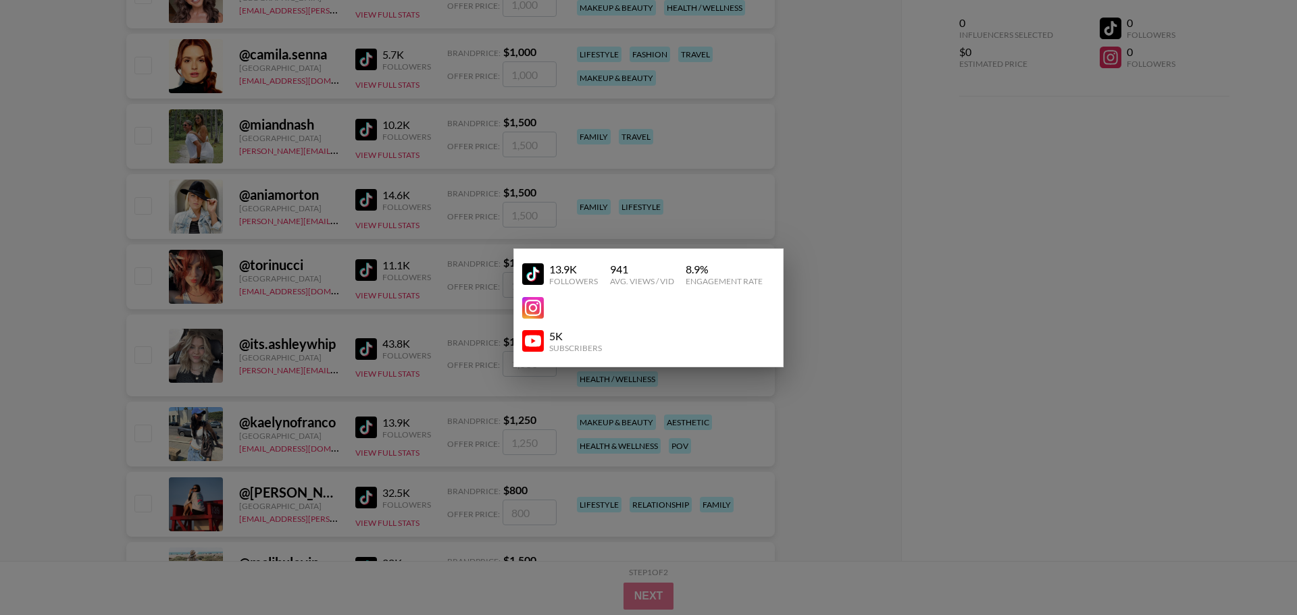
click at [541, 267] on img at bounding box center [533, 274] width 22 height 22
click at [835, 235] on div at bounding box center [648, 307] width 1297 height 615
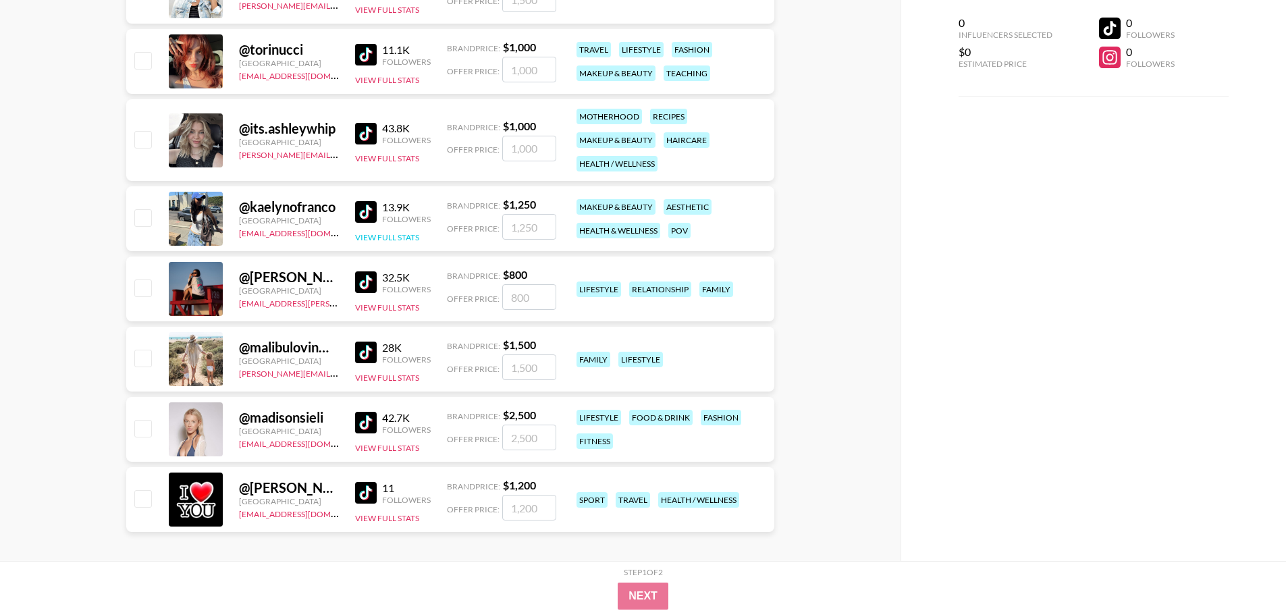
scroll to position [2638, 0]
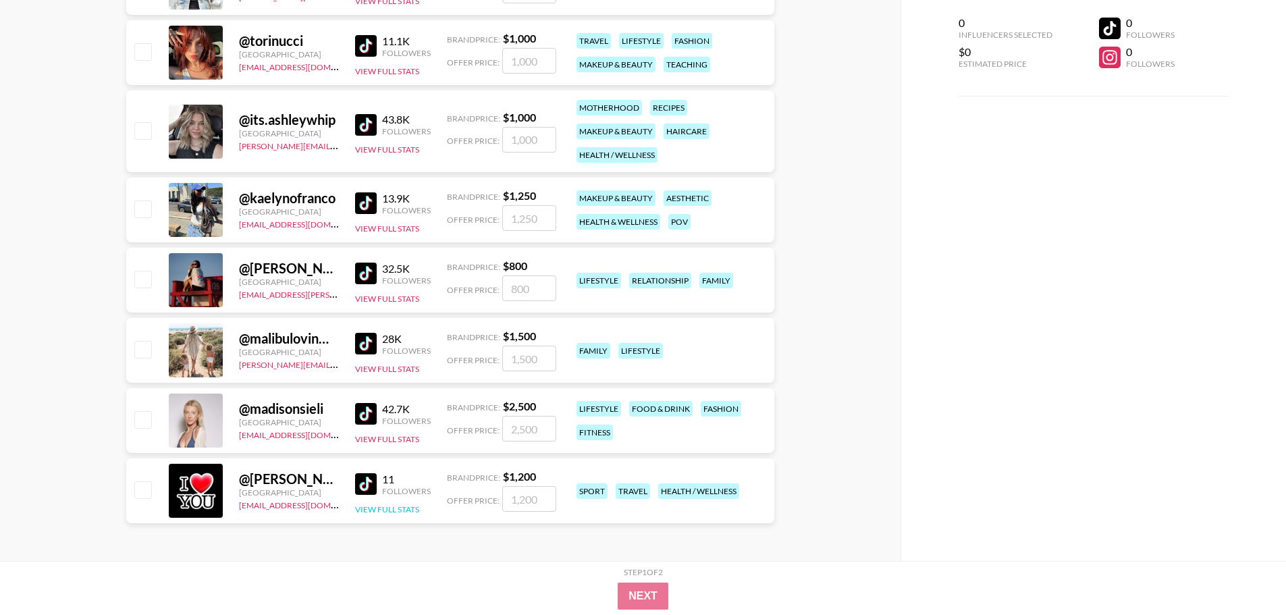
click at [391, 513] on button "View Full Stats" at bounding box center [387, 509] width 64 height 10
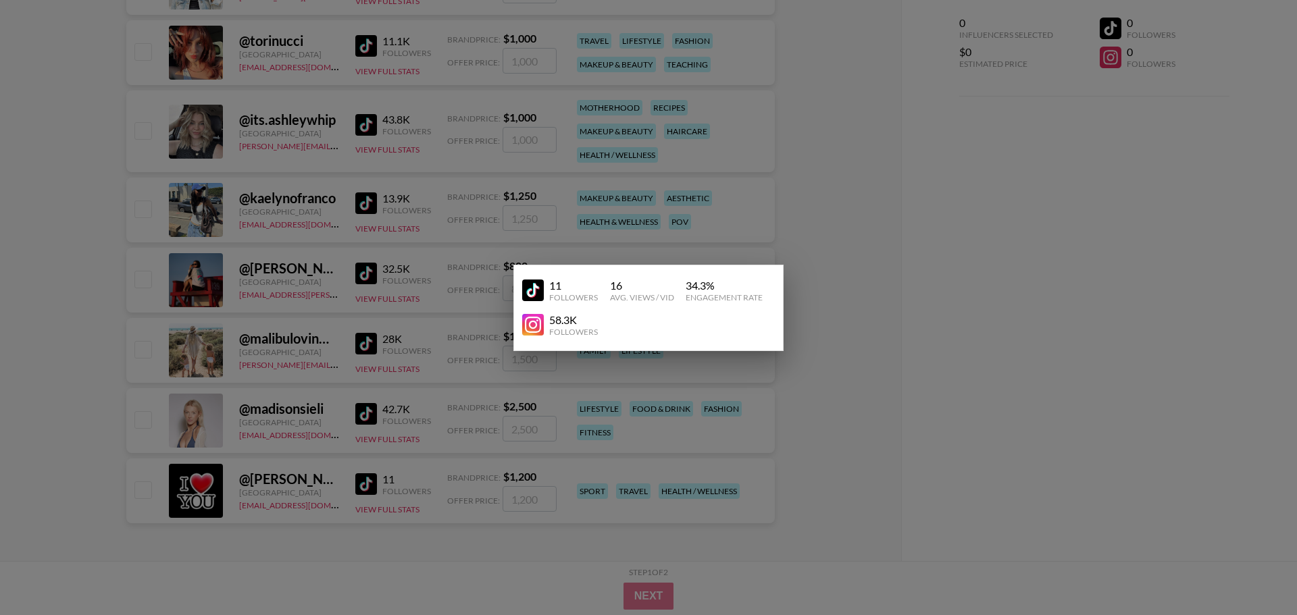
click at [531, 288] on img at bounding box center [533, 291] width 22 height 22
click at [849, 240] on div at bounding box center [648, 307] width 1297 height 615
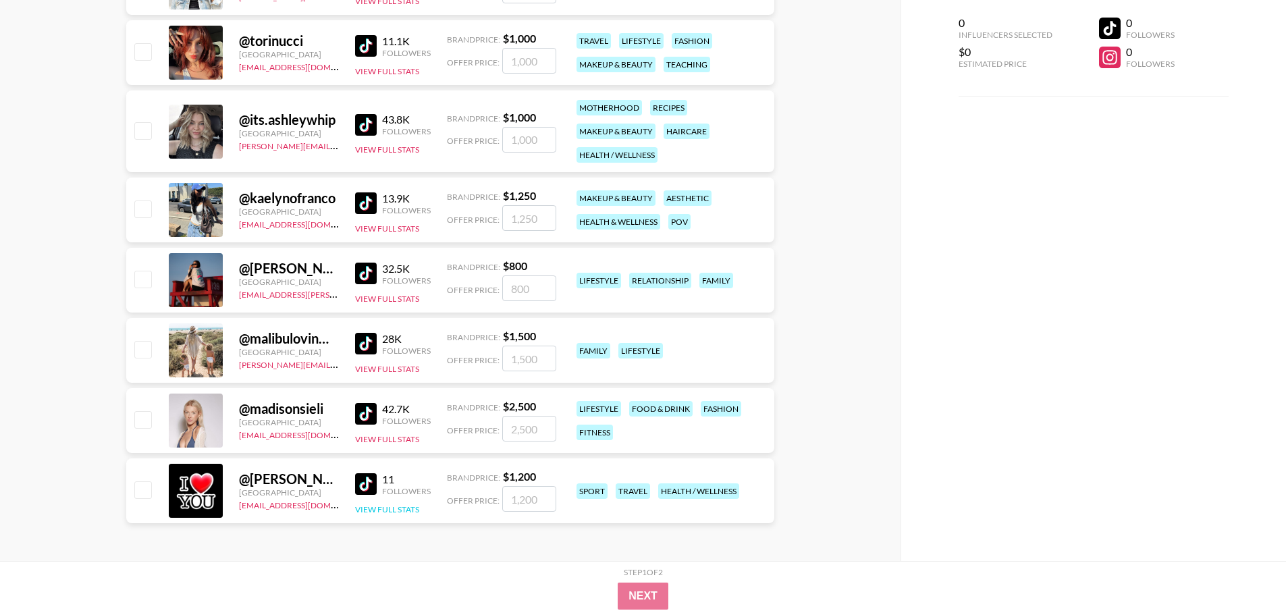
click at [392, 504] on button "View Full Stats" at bounding box center [387, 509] width 64 height 10
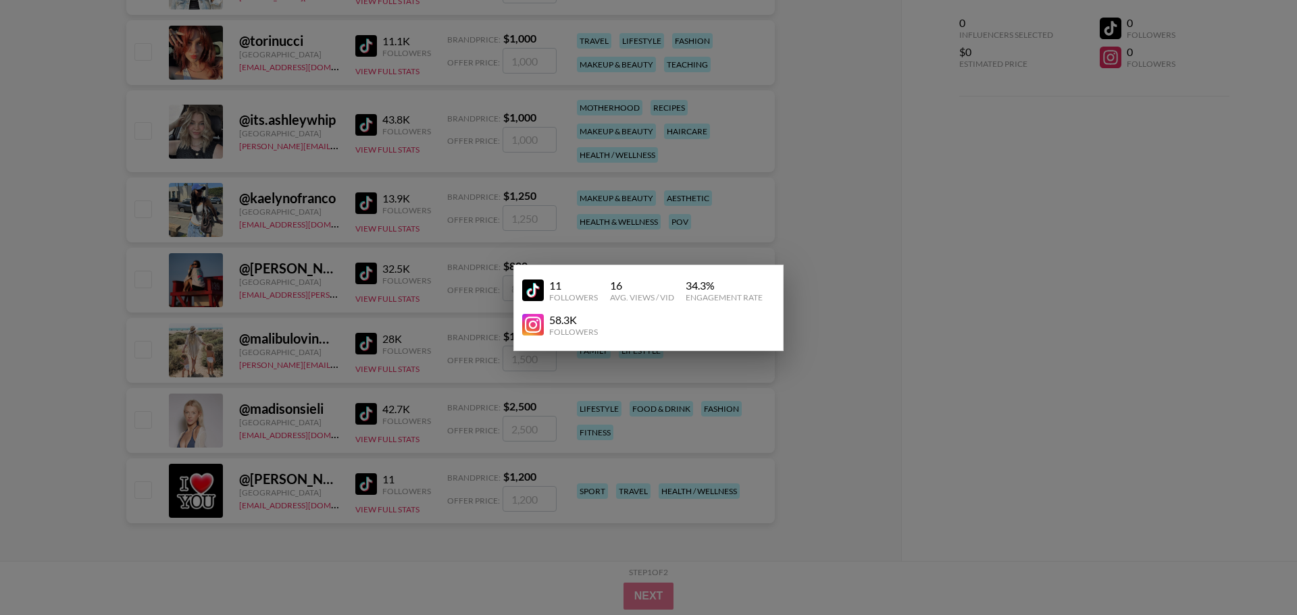
click at [531, 282] on img at bounding box center [533, 291] width 22 height 22
click at [895, 313] on div at bounding box center [648, 307] width 1297 height 615
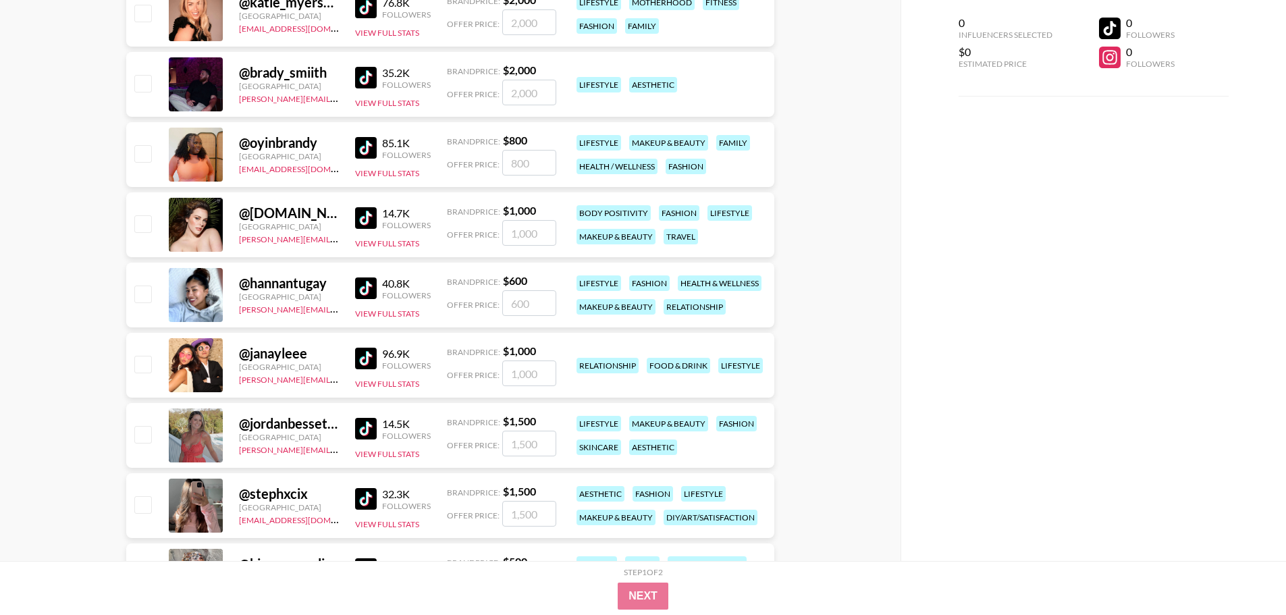
scroll to position [1084, 0]
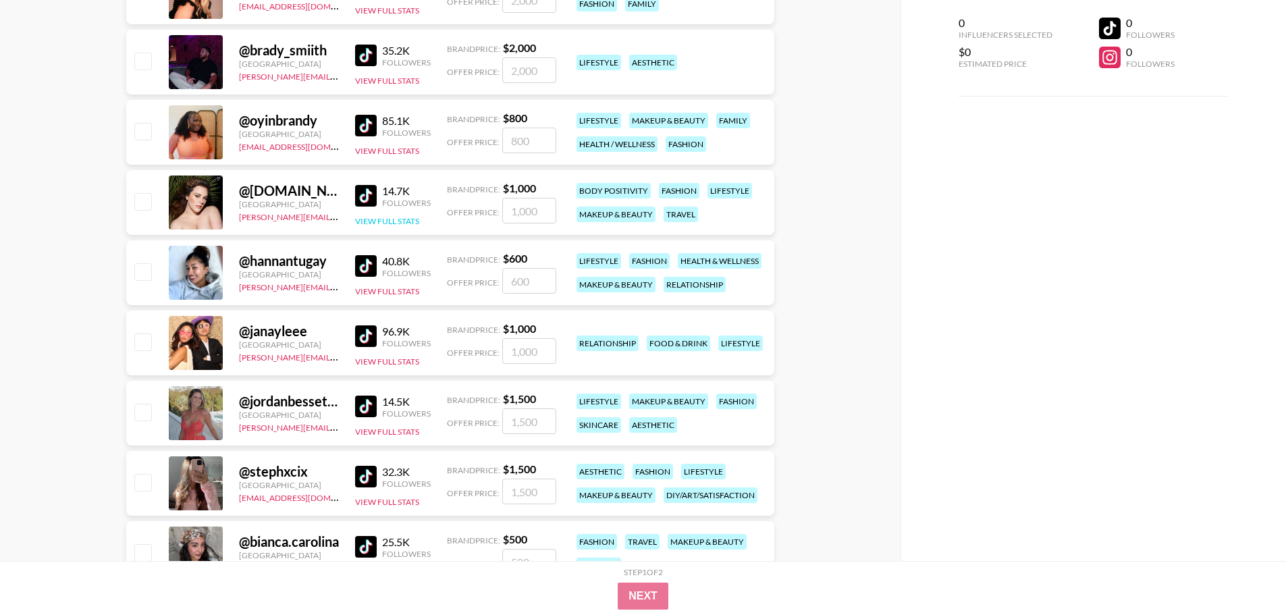
click at [382, 223] on button "View Full Stats" at bounding box center [387, 221] width 64 height 10
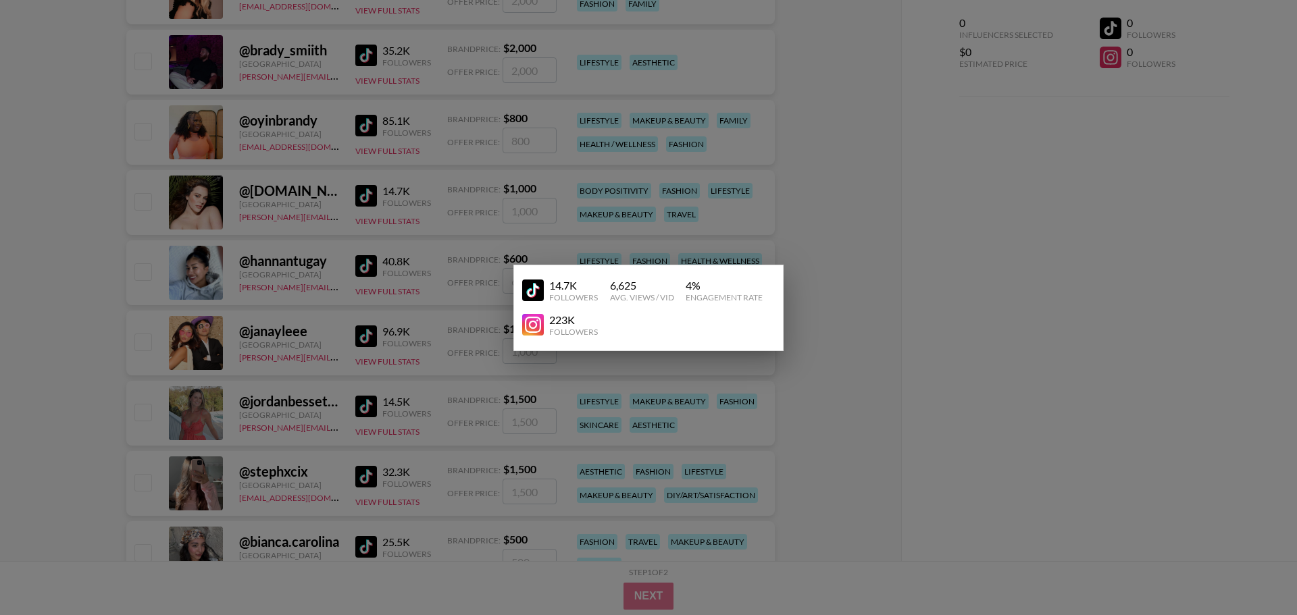
click at [533, 285] on img at bounding box center [533, 291] width 22 height 22
click at [889, 295] on div at bounding box center [648, 307] width 1297 height 615
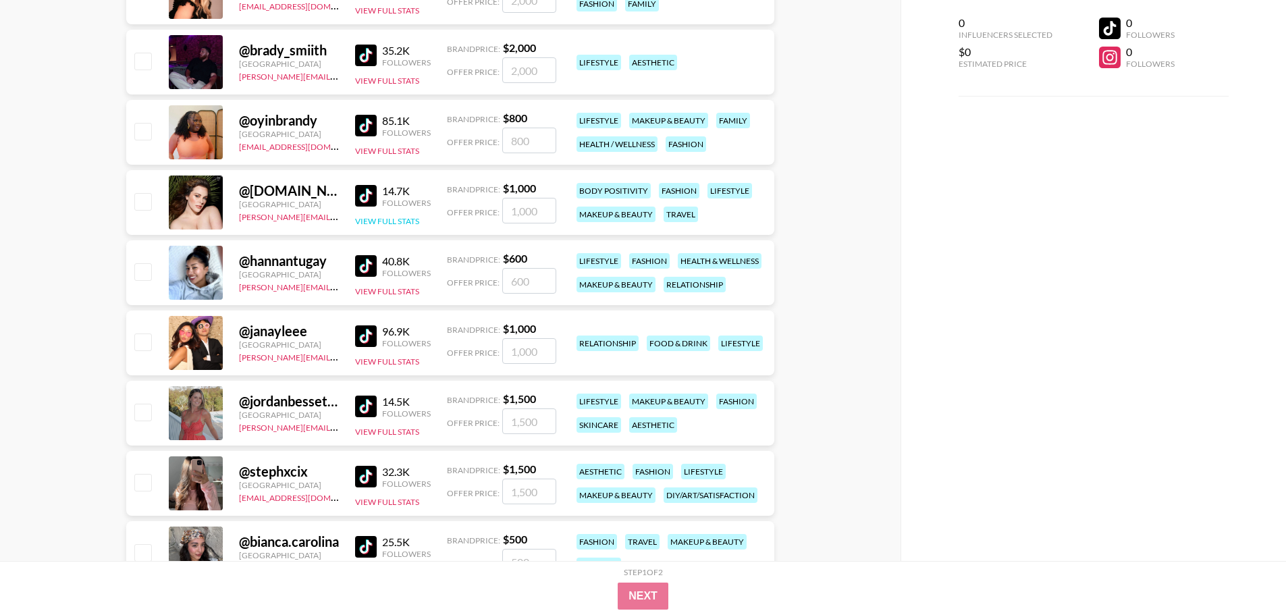
scroll to position [1151, 0]
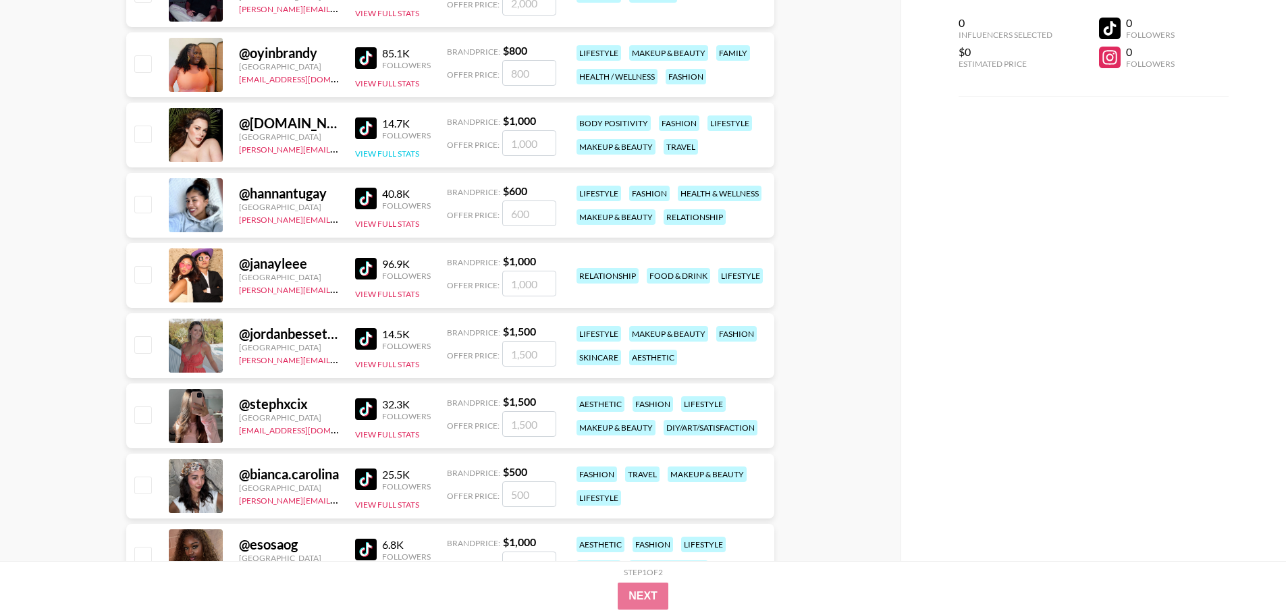
click at [395, 157] on button "View Full Stats" at bounding box center [387, 154] width 64 height 10
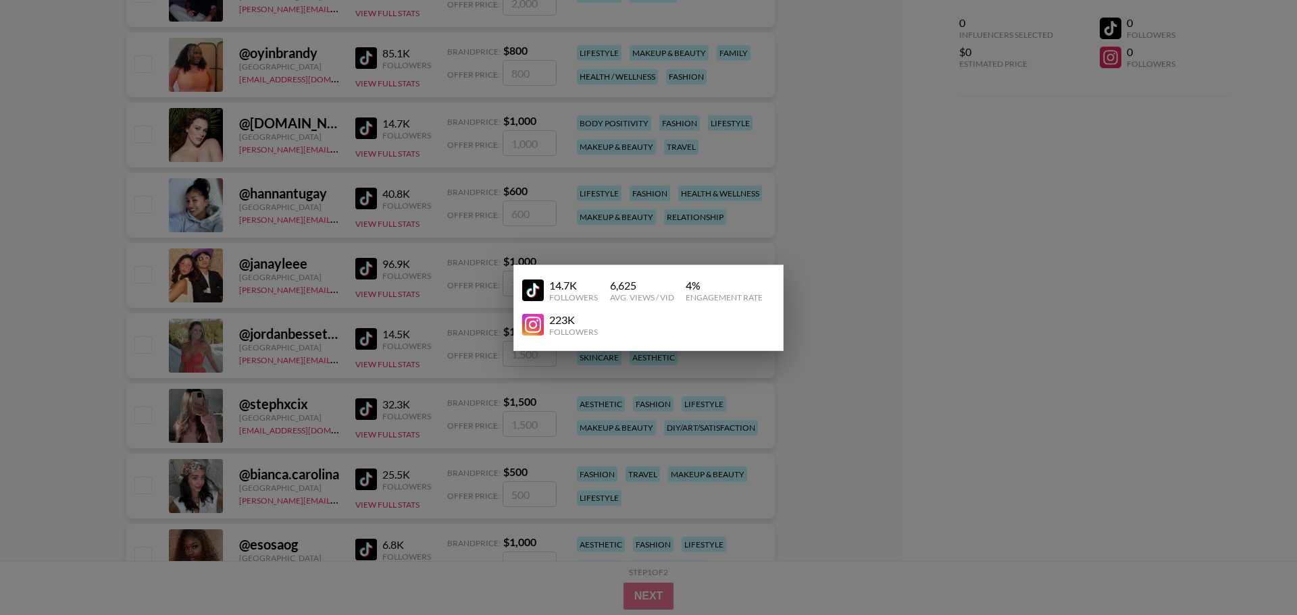
click at [545, 289] on link at bounding box center [535, 291] width 27 height 22
click at [838, 280] on div at bounding box center [648, 307] width 1297 height 615
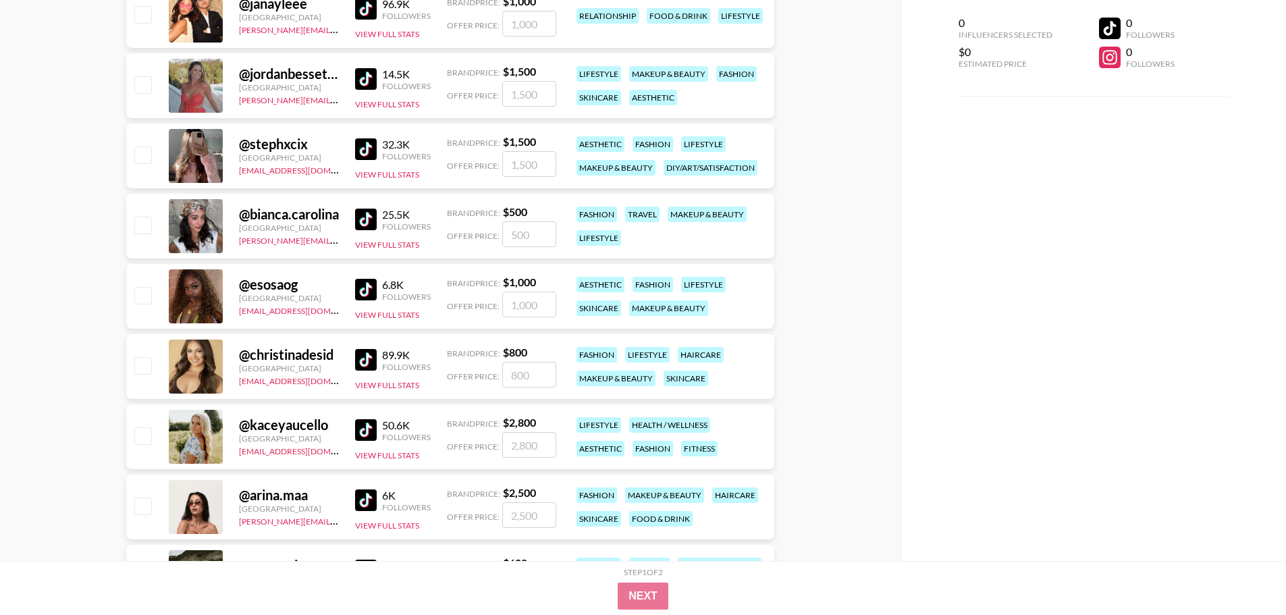
scroll to position [1421, 0]
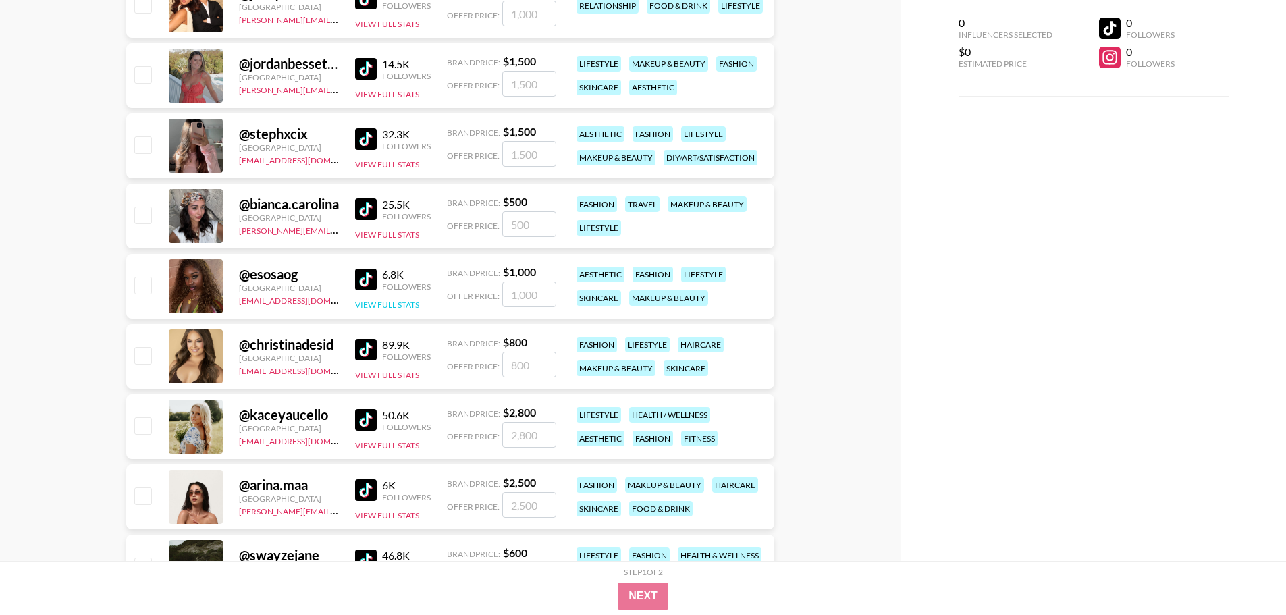
click at [395, 307] on button "View Full Stats" at bounding box center [387, 305] width 64 height 10
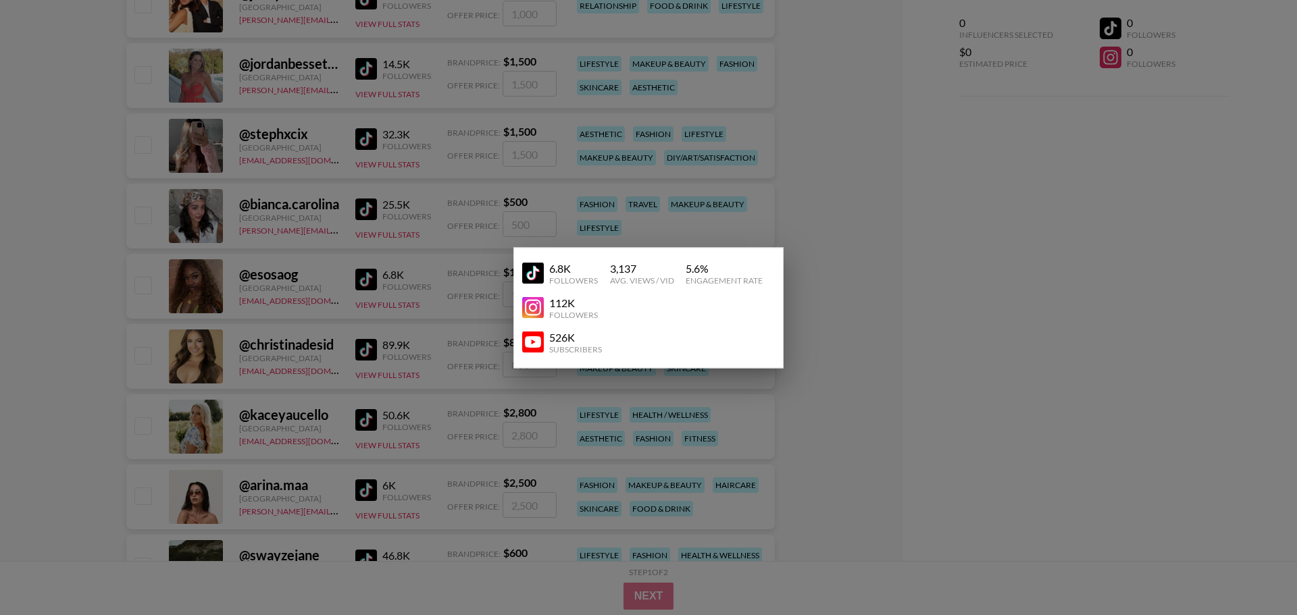
click at [535, 268] on img at bounding box center [533, 274] width 22 height 22
click at [962, 257] on div at bounding box center [648, 307] width 1297 height 615
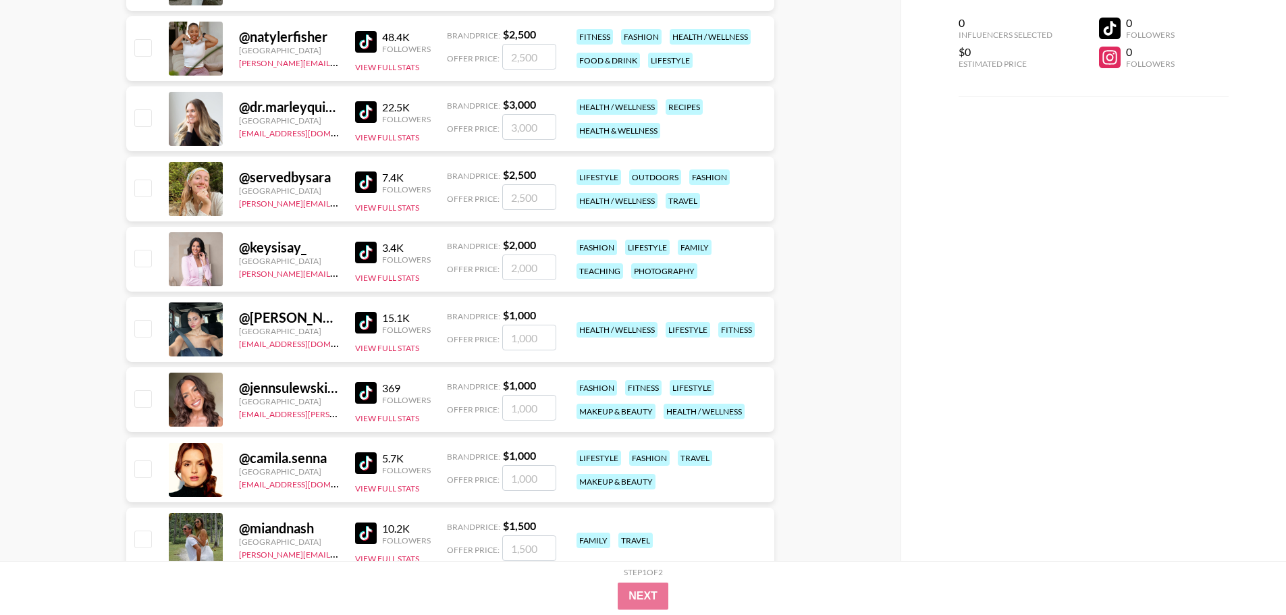
scroll to position [2029, 0]
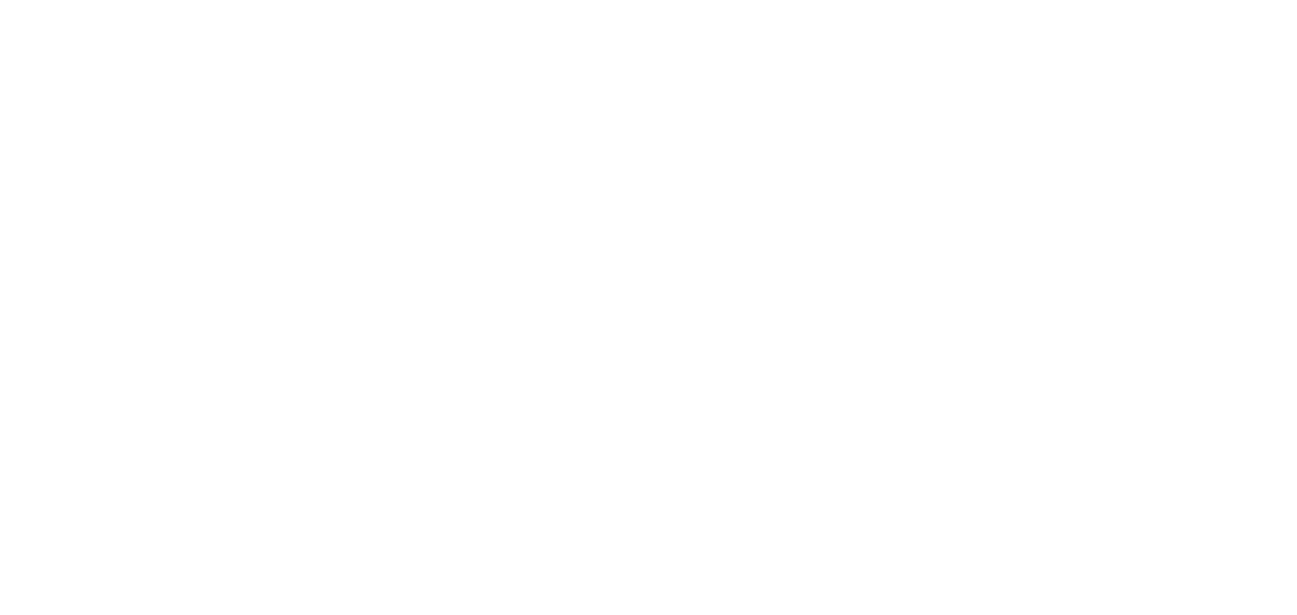
select select "Song"
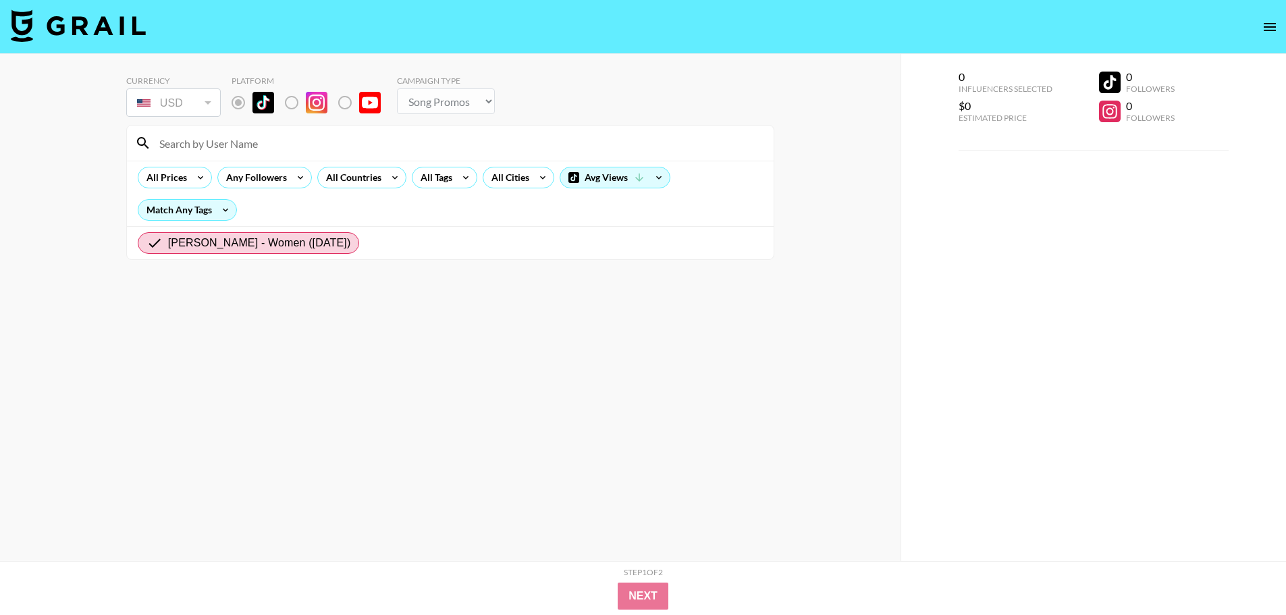
radio input "true"
select select "Brand"
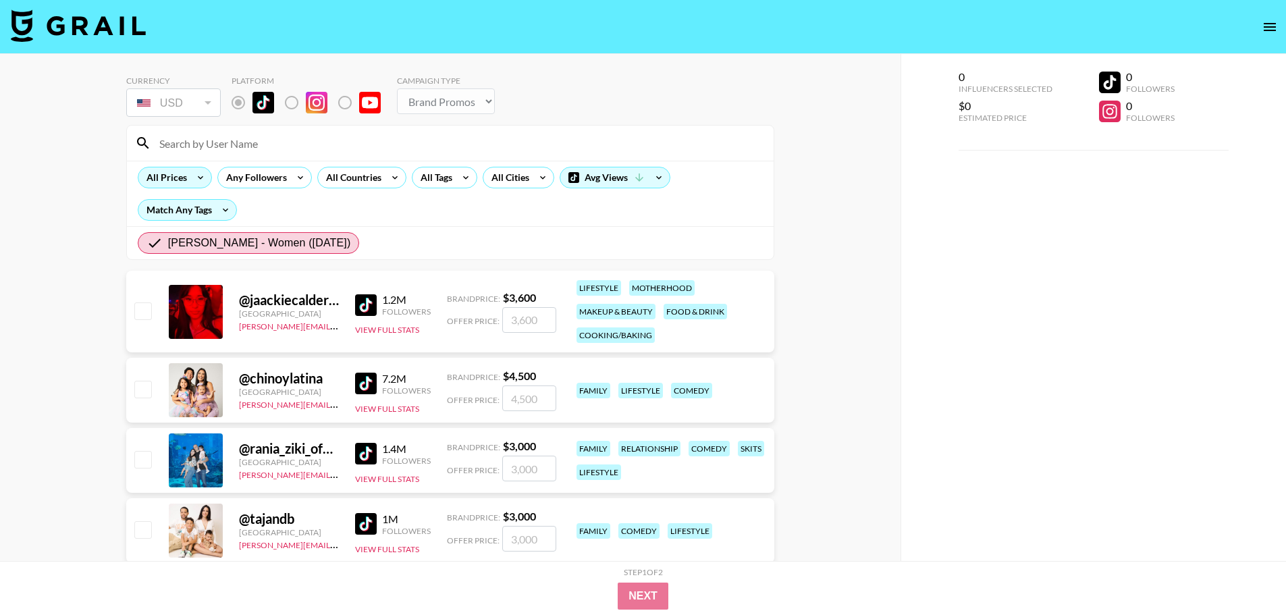
click at [192, 184] on icon at bounding box center [201, 177] width 22 height 20
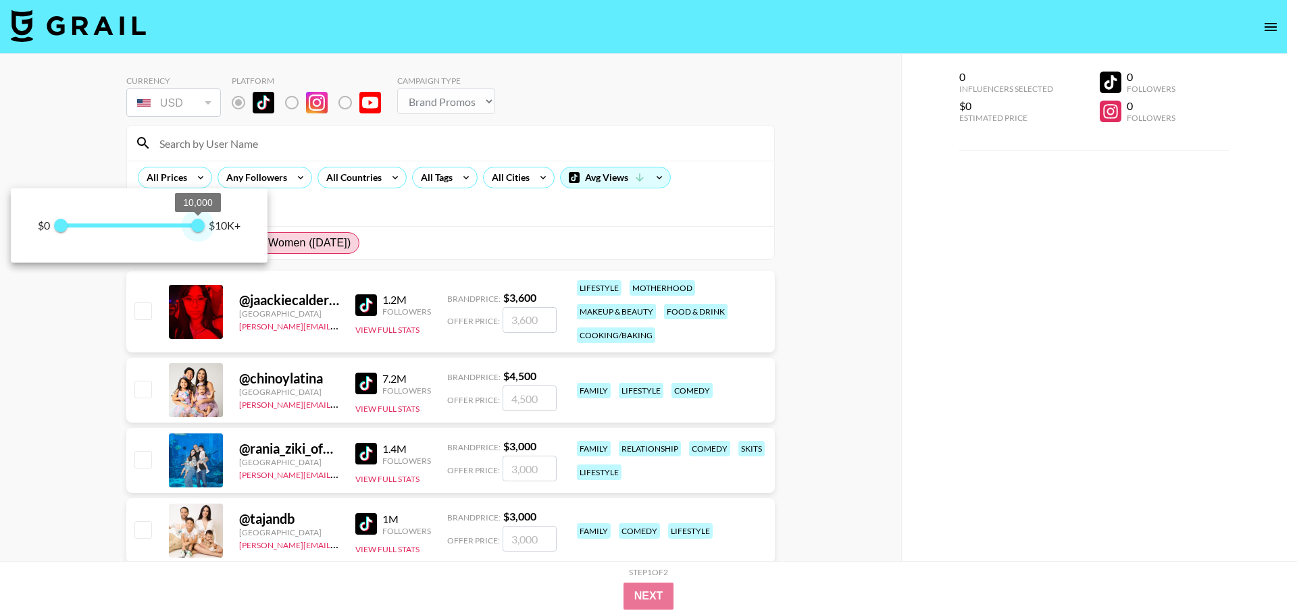
type input "10000"
drag, startPoint x: 196, startPoint y: 230, endPoint x: 309, endPoint y: 234, distance: 112.8
click at [309, 234] on div "$0 0 10,000 $10K+" at bounding box center [648, 307] width 1297 height 615
click at [276, 181] on div at bounding box center [648, 307] width 1297 height 615
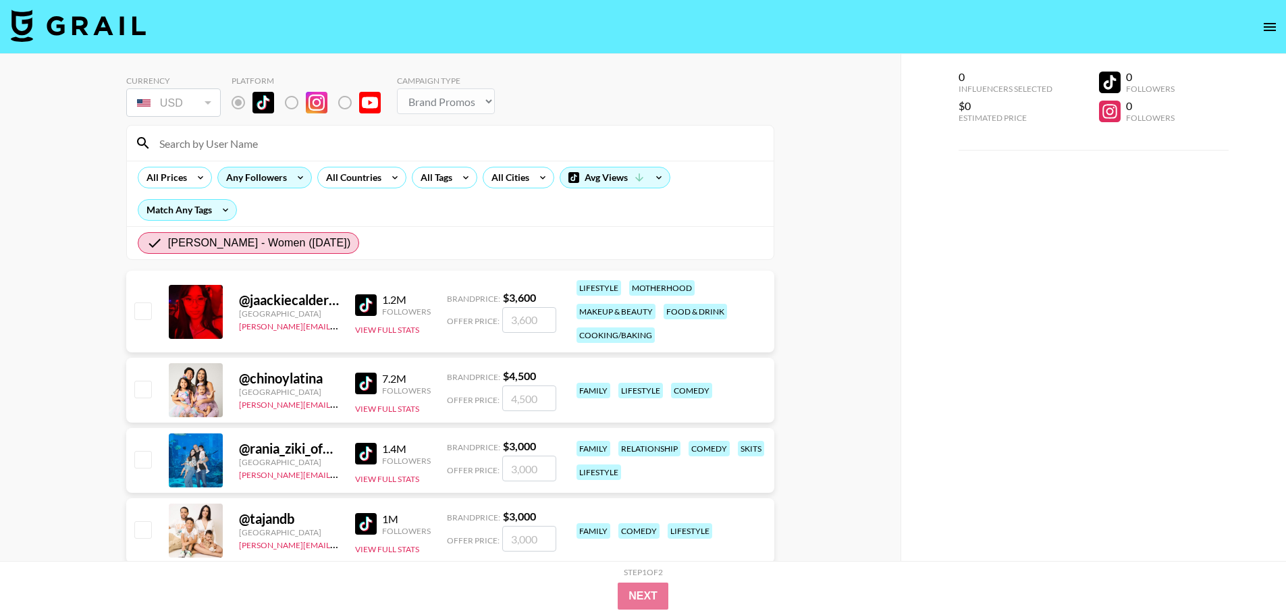
click at [292, 182] on icon at bounding box center [301, 177] width 22 height 20
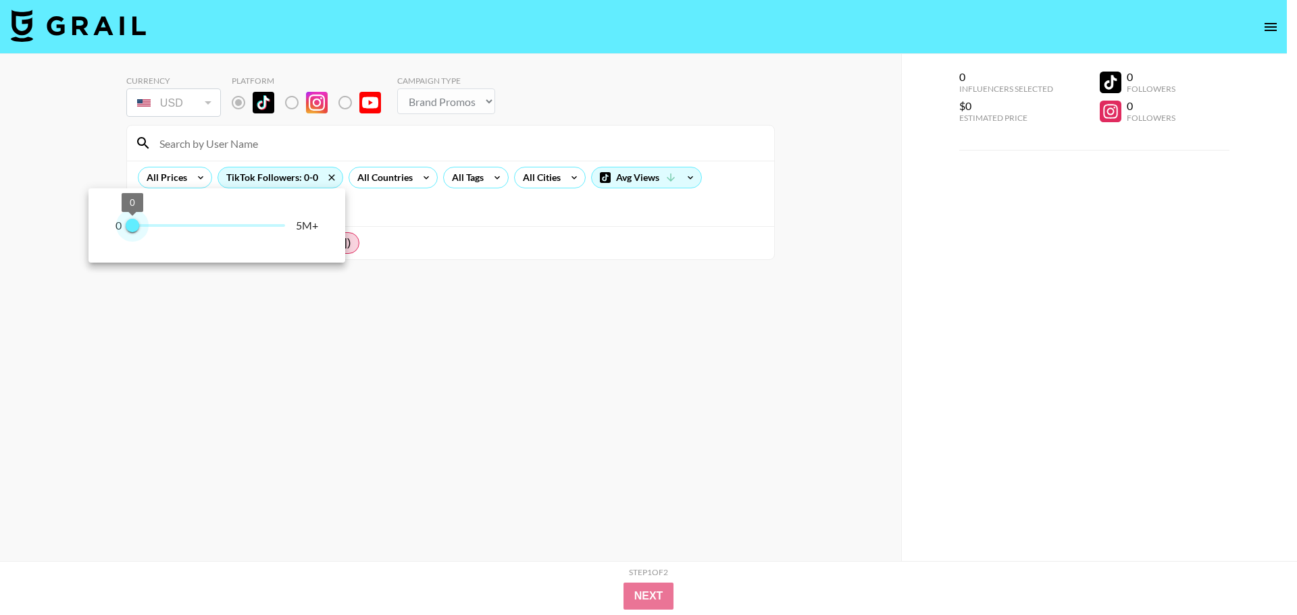
type input "100000"
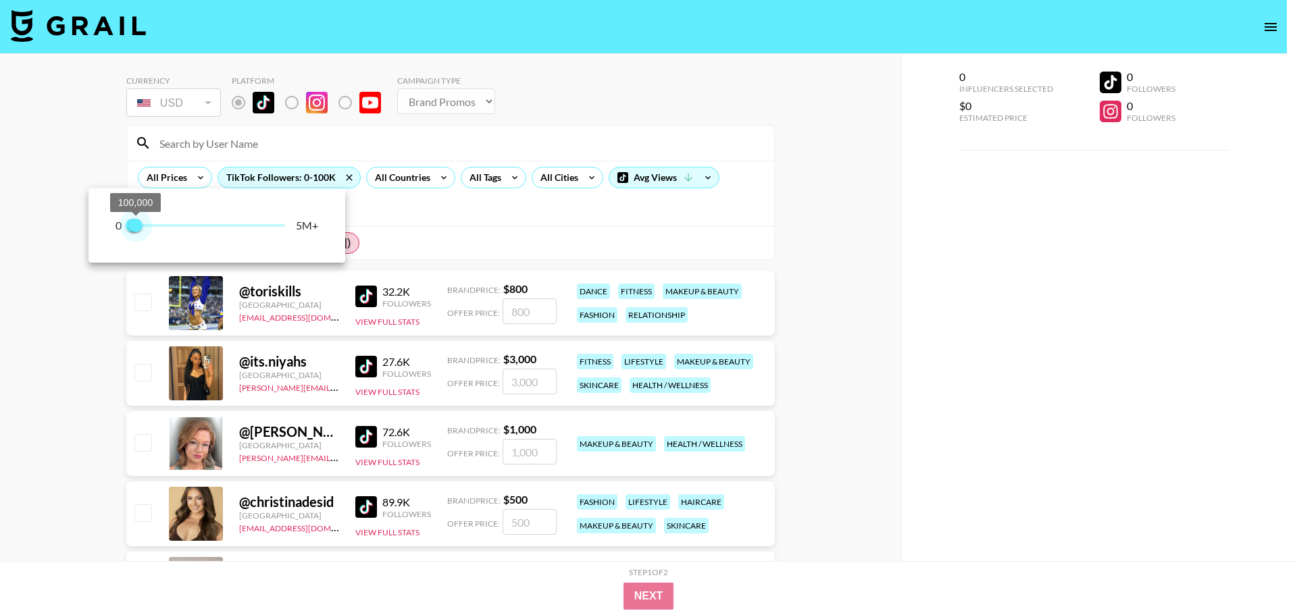
drag, startPoint x: 282, startPoint y: 222, endPoint x: 137, endPoint y: 231, distance: 144.8
click at [137, 231] on span "100,000" at bounding box center [136, 226] width 14 height 14
click at [853, 224] on div at bounding box center [648, 307] width 1297 height 615
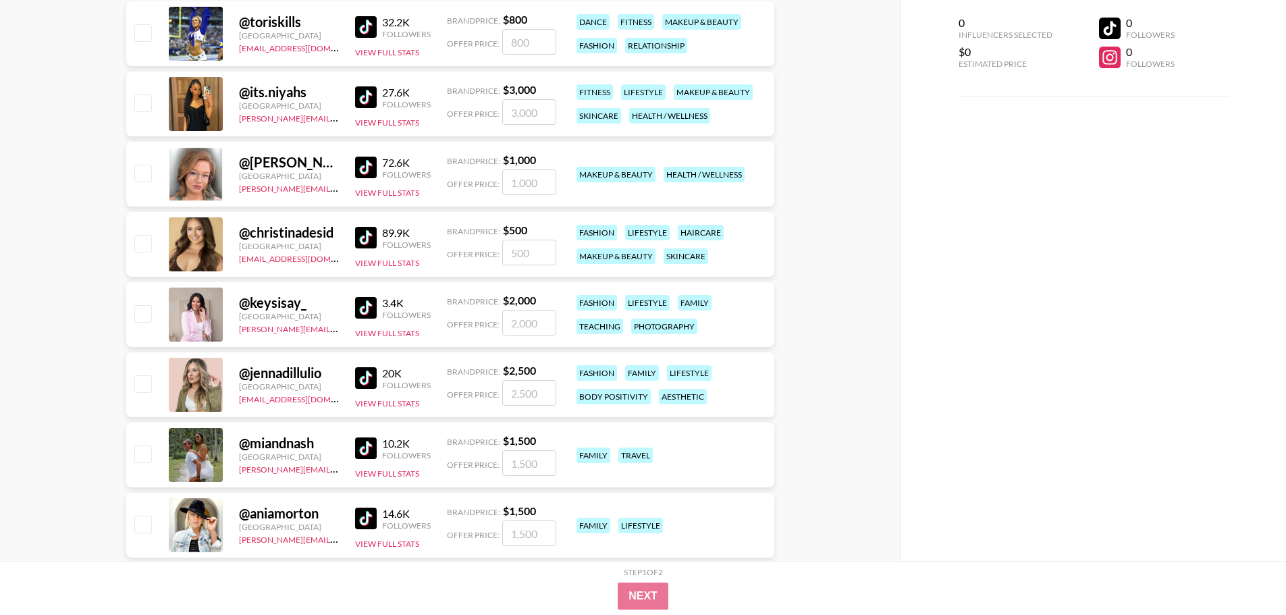
scroll to position [270, 0]
drag, startPoint x: 313, startPoint y: 304, endPoint x: 219, endPoint y: 304, distance: 93.9
click at [219, 304] on div "@ keysisay_ [GEOGRAPHIC_DATA] [PERSON_NAME][EMAIL_ADDRESS][PERSON_NAME][DOMAIN_…" at bounding box center [450, 314] width 648 height 65
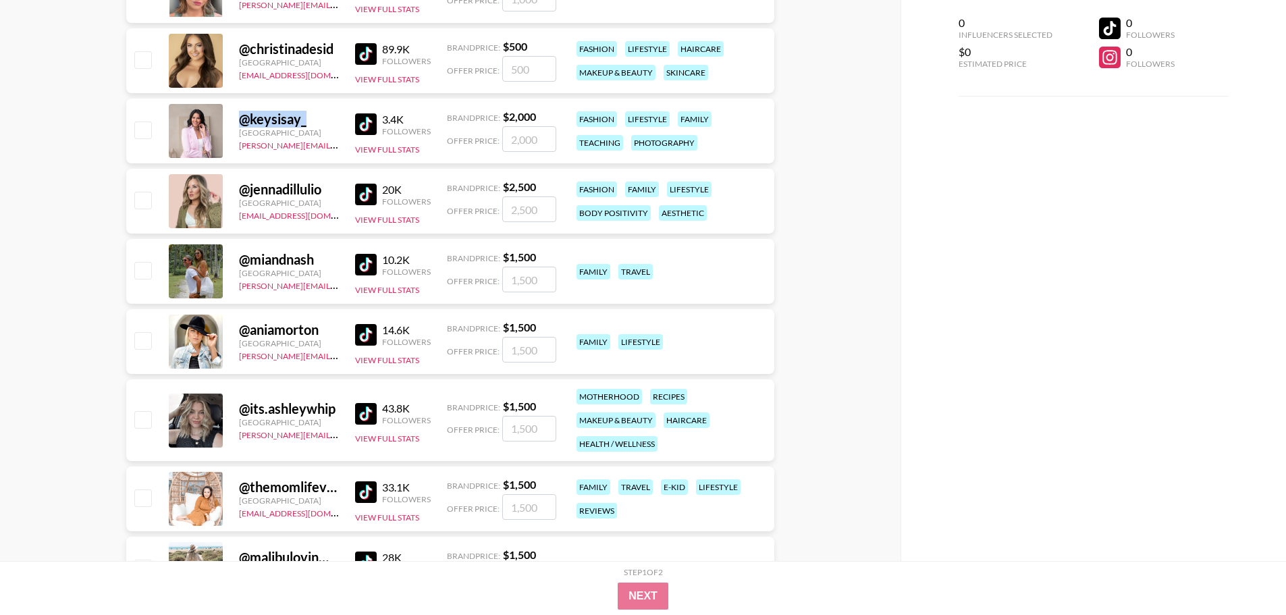
scroll to position [261, 0]
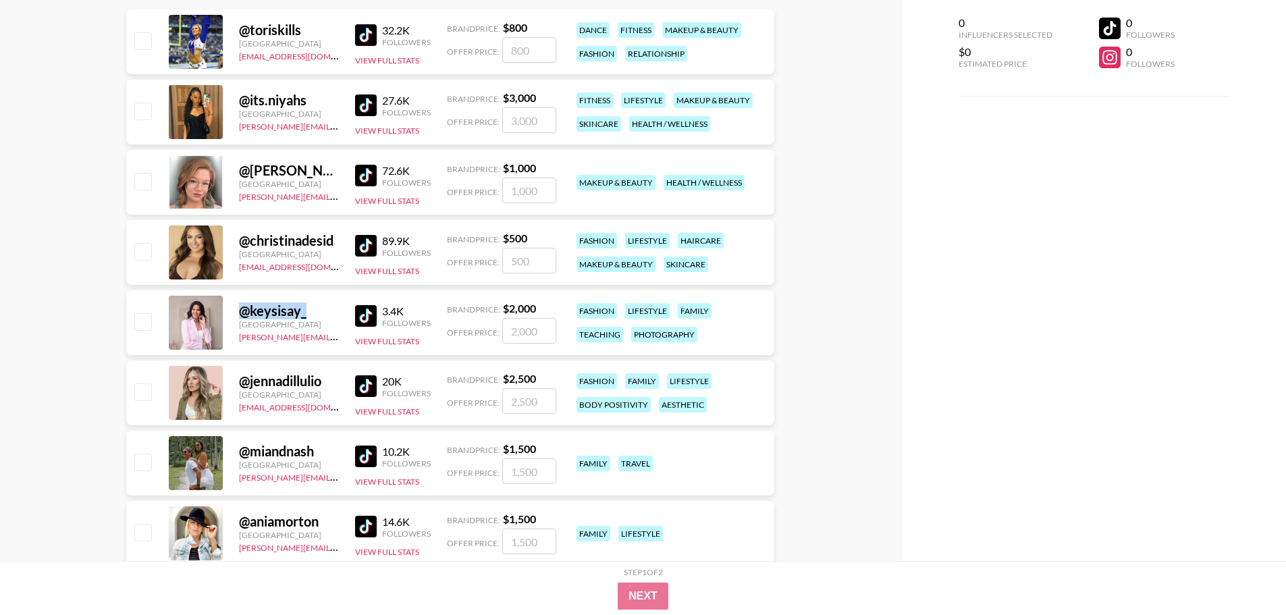
copy div "@ keysisay_"
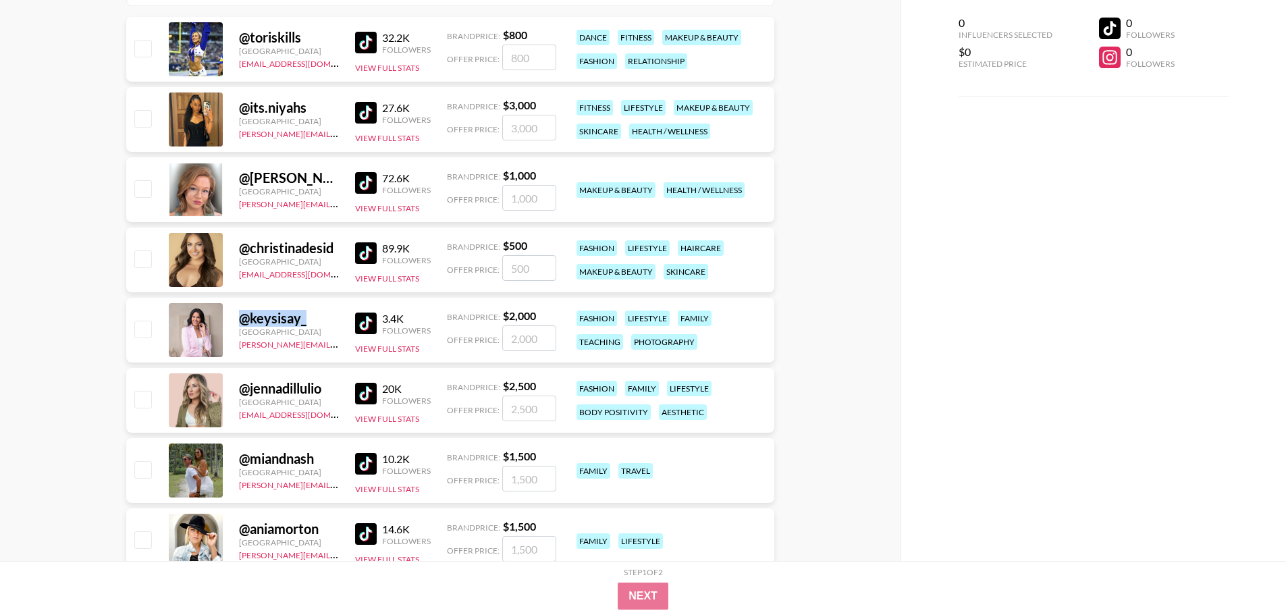
scroll to position [338, 0]
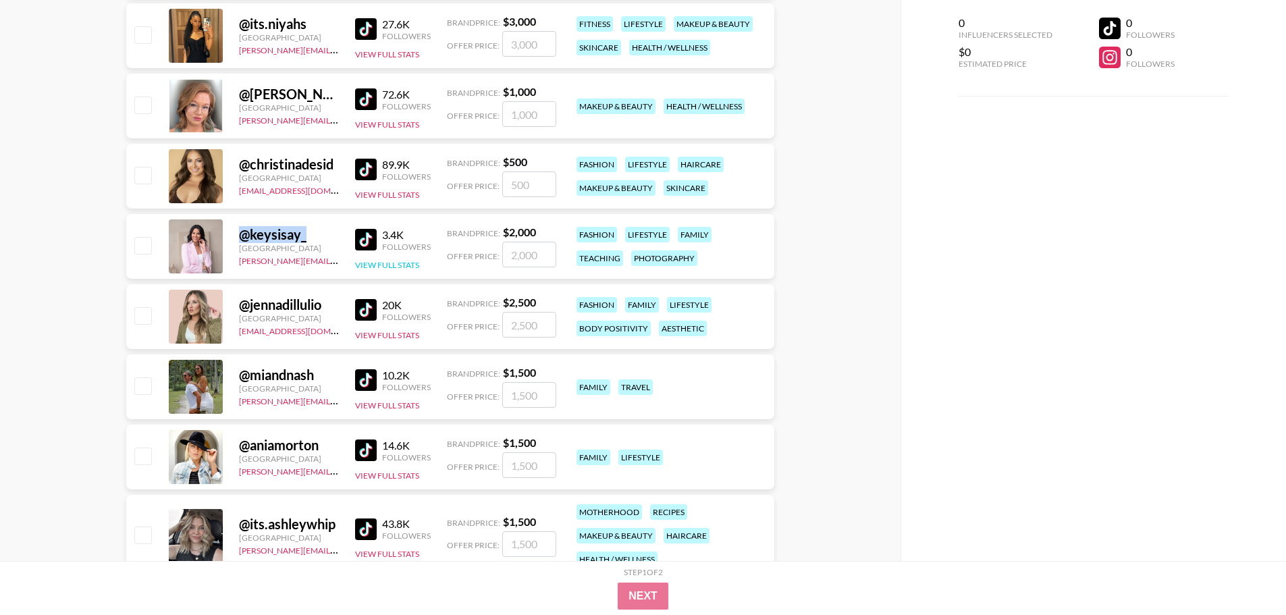
click at [370, 265] on button "View Full Stats" at bounding box center [387, 265] width 64 height 10
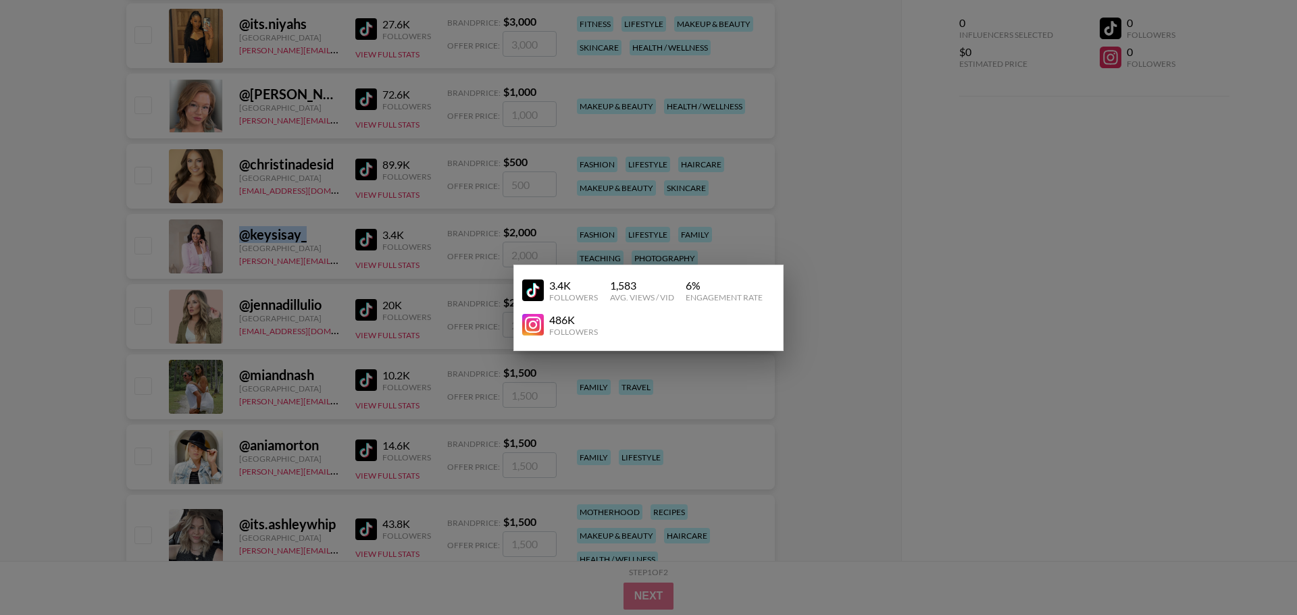
click at [538, 286] on img at bounding box center [533, 291] width 22 height 22
click at [896, 231] on div at bounding box center [648, 307] width 1297 height 615
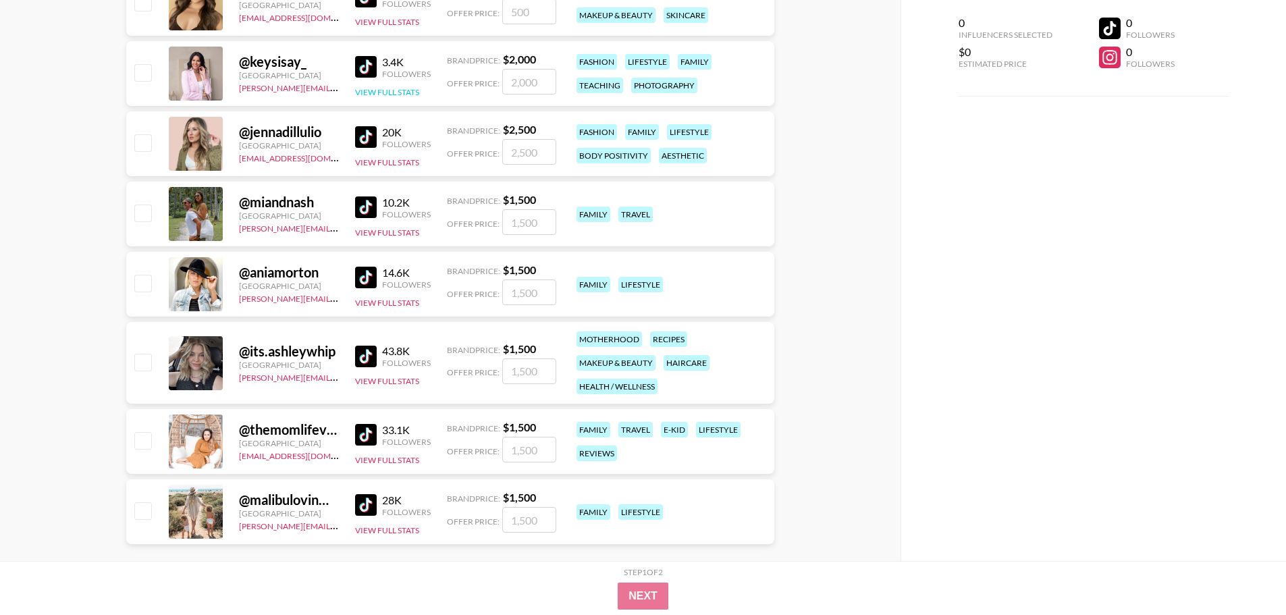
scroll to position [531, 0]
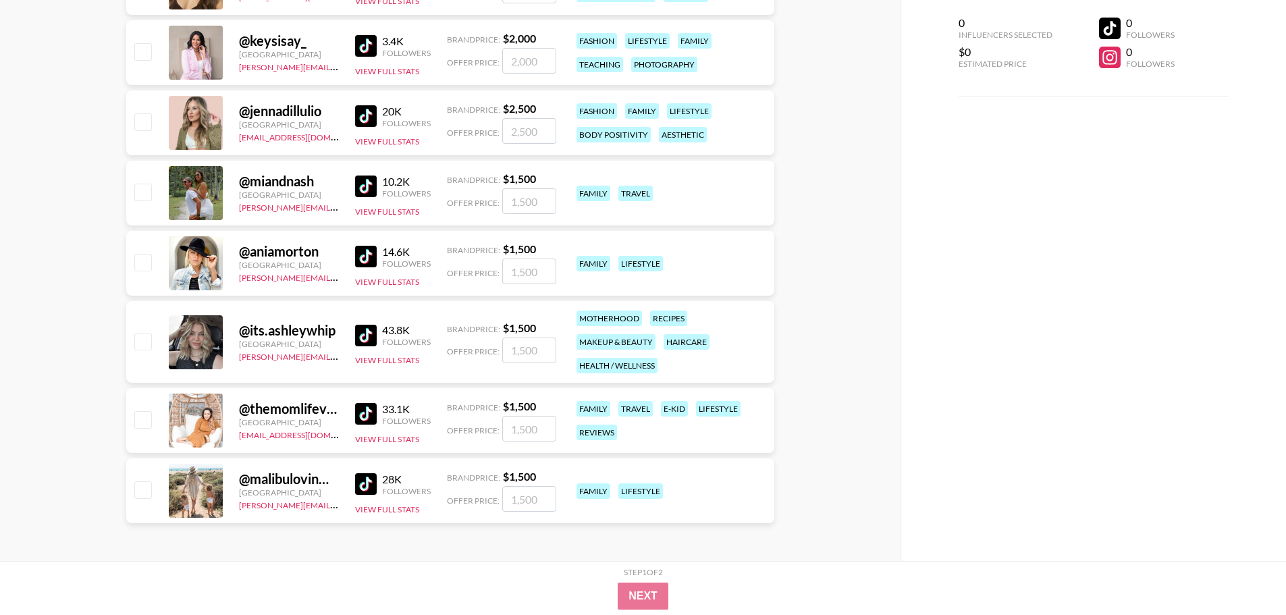
click at [355, 189] on img at bounding box center [366, 187] width 22 height 22
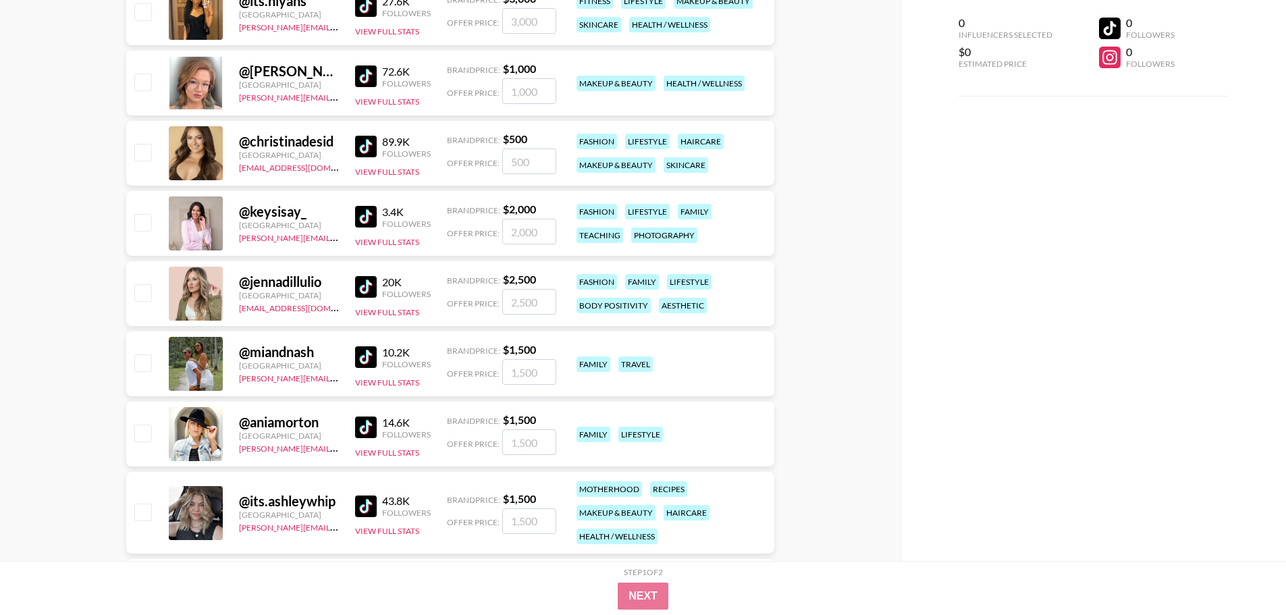
scroll to position [329, 0]
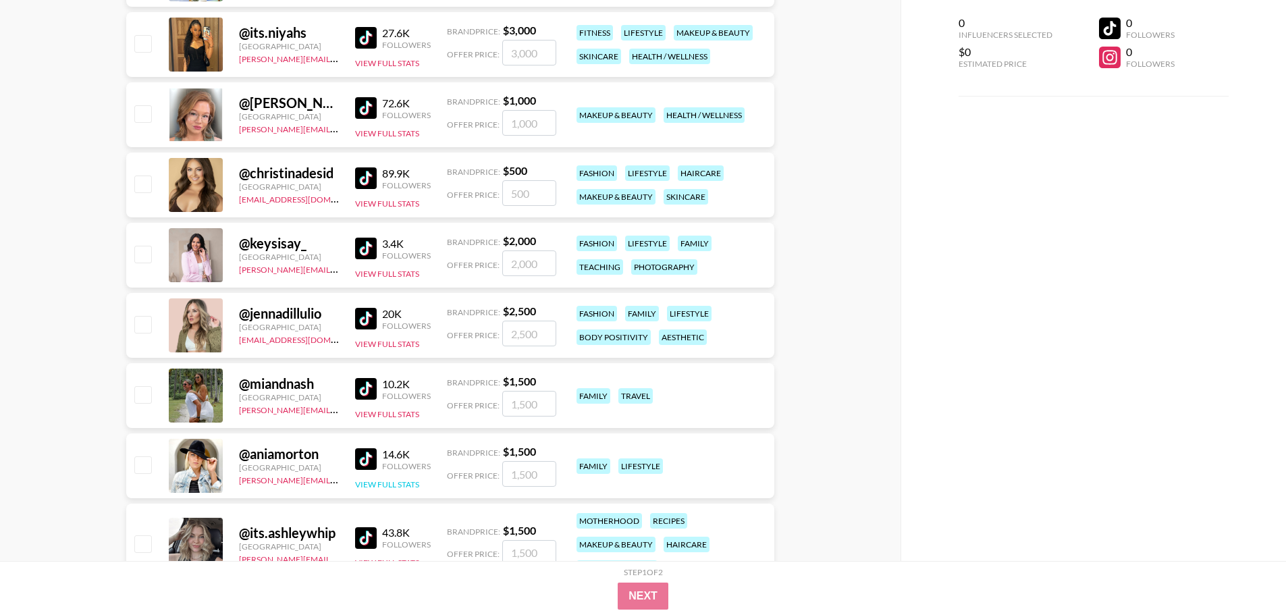
click at [390, 486] on button "View Full Stats" at bounding box center [387, 484] width 64 height 10
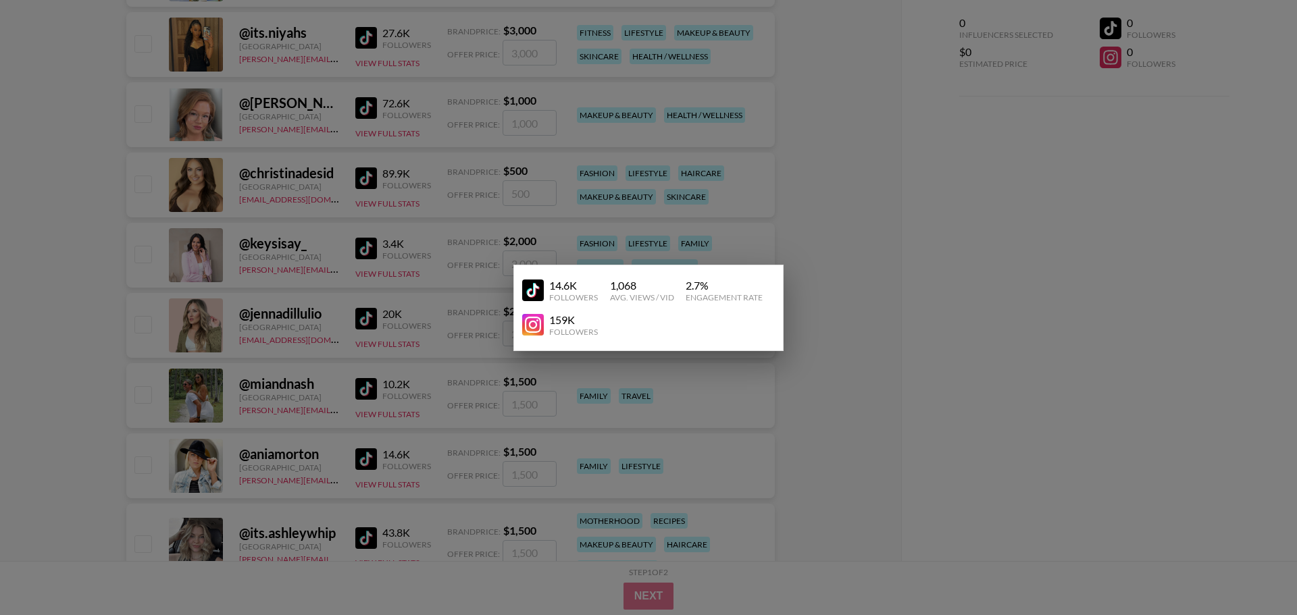
click at [534, 290] on img at bounding box center [533, 291] width 22 height 22
click at [929, 228] on div at bounding box center [648, 307] width 1297 height 615
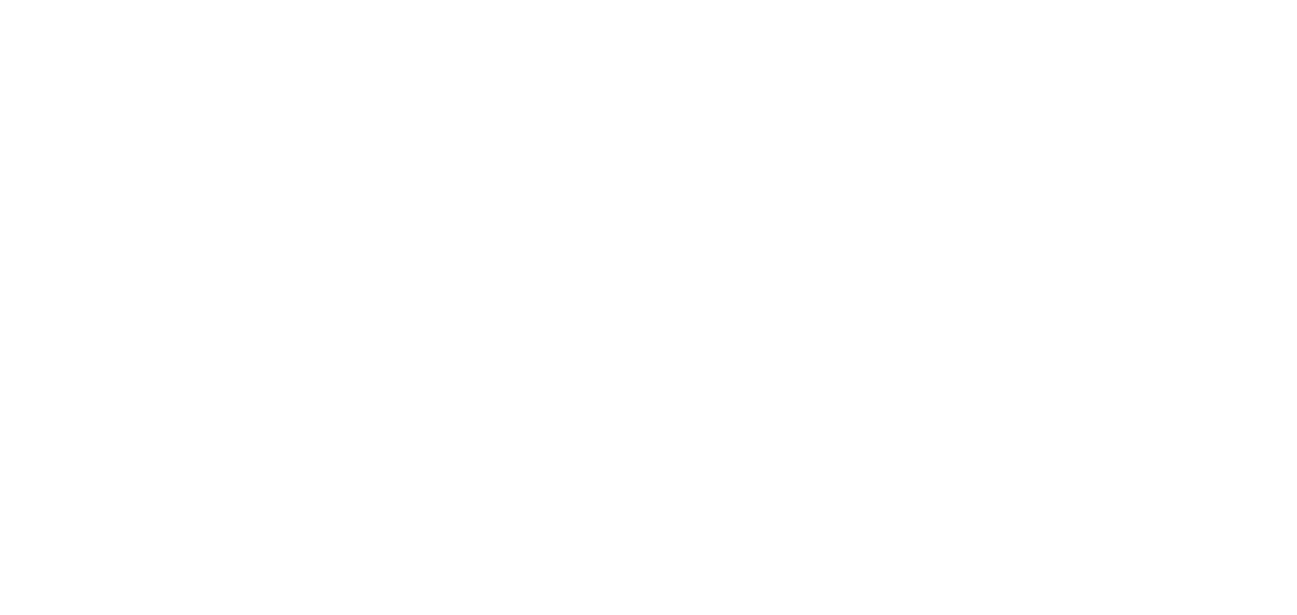
select select "Song"
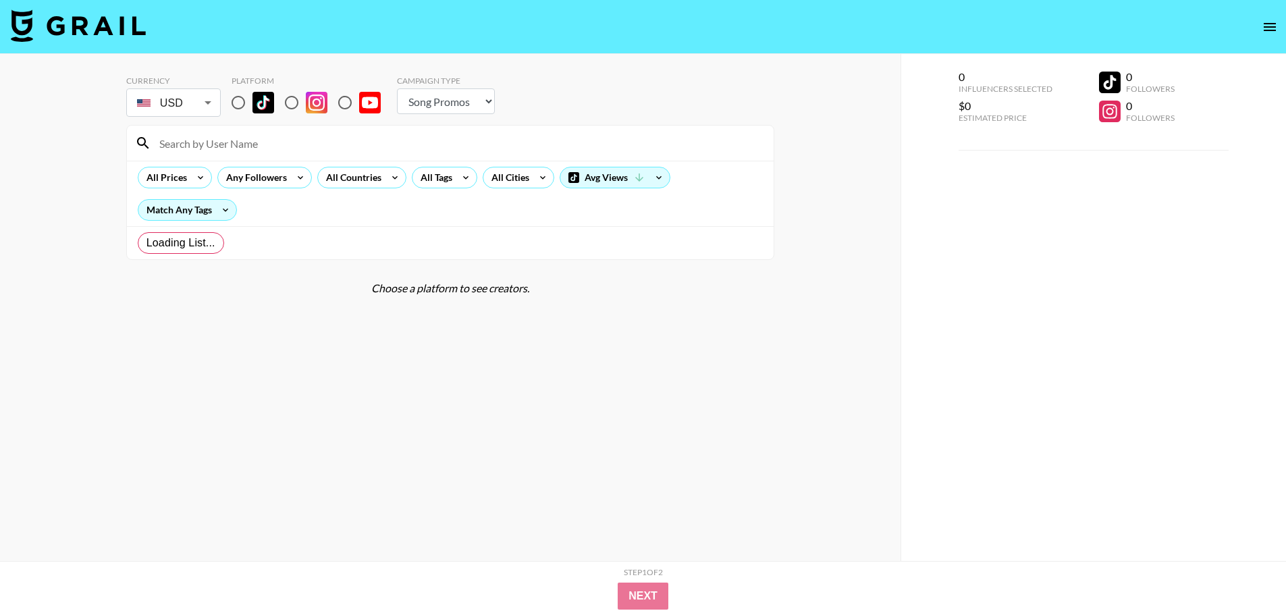
radio input "true"
select select "Brand"
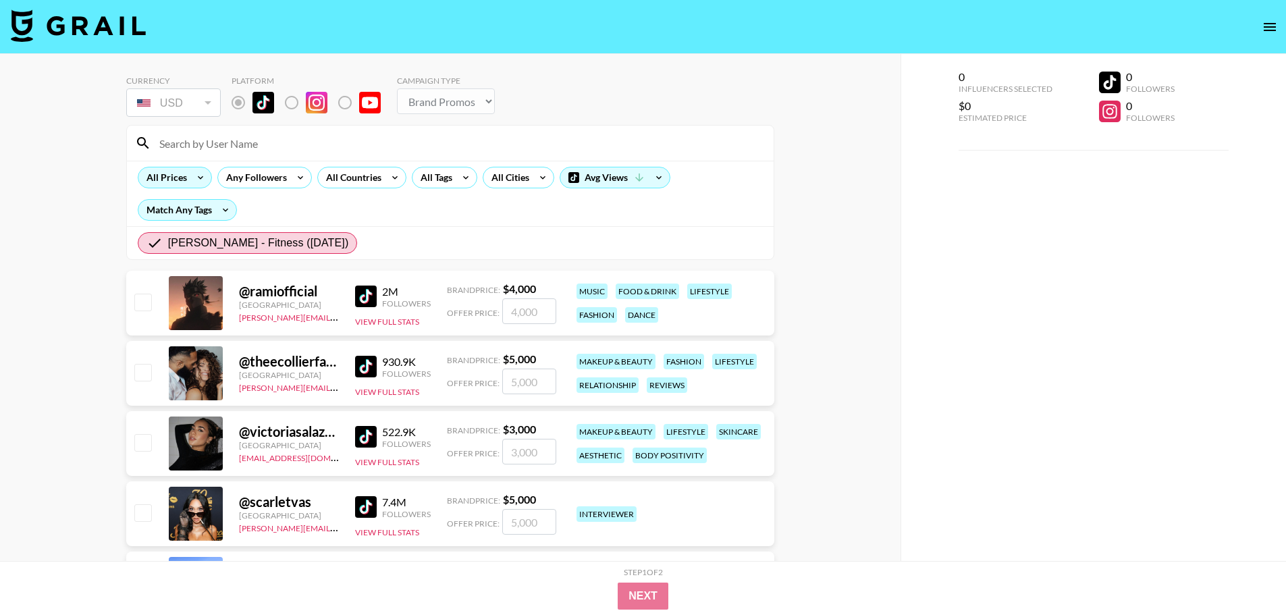
click at [189, 173] on div "All Prices" at bounding box center [175, 178] width 74 height 22
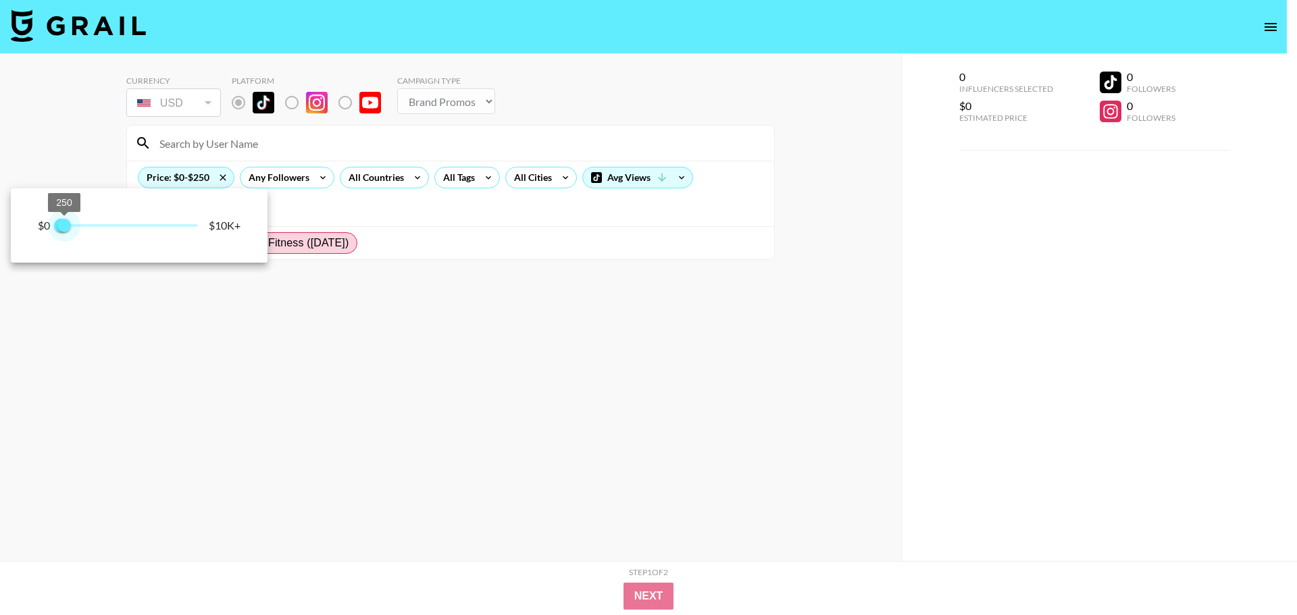
type input "500"
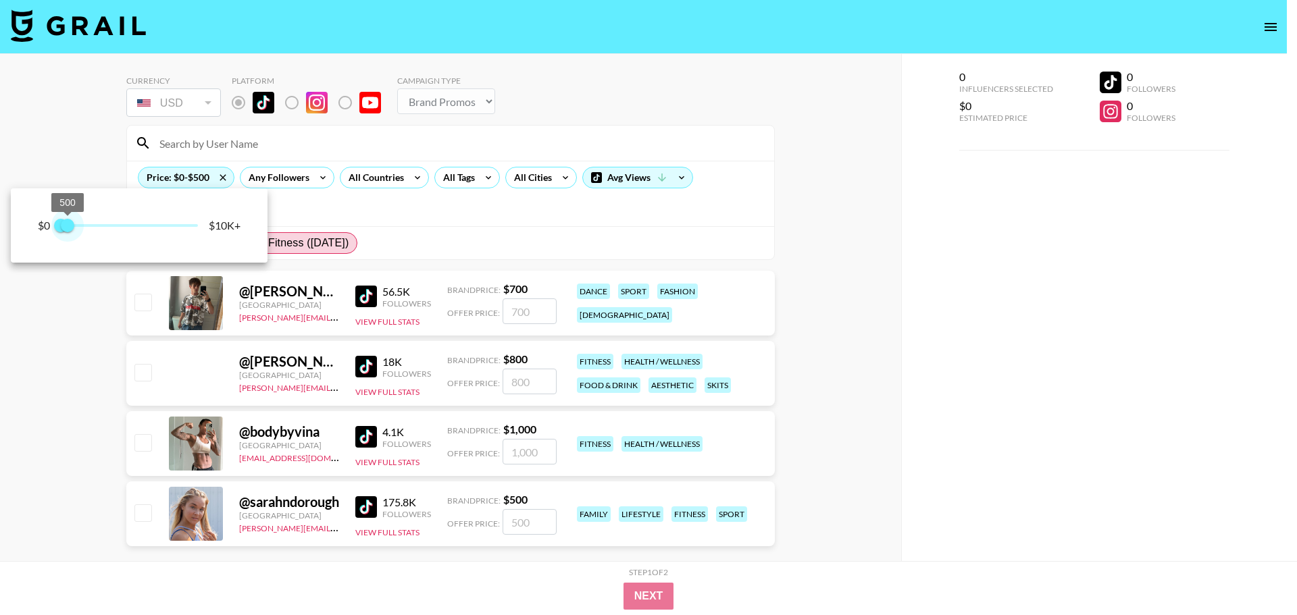
drag, startPoint x: 192, startPoint y: 224, endPoint x: 68, endPoint y: 232, distance: 125.2
click at [68, 232] on span "500" at bounding box center [68, 226] width 14 height 14
click at [775, 221] on div at bounding box center [648, 307] width 1297 height 615
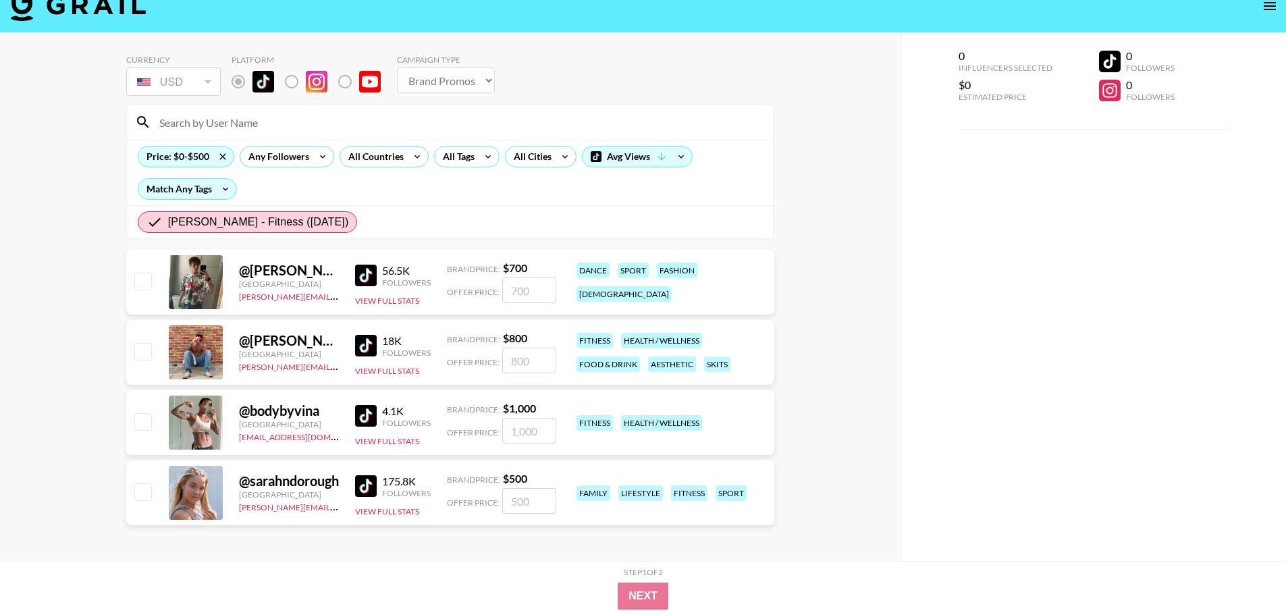
scroll to position [54, 0]
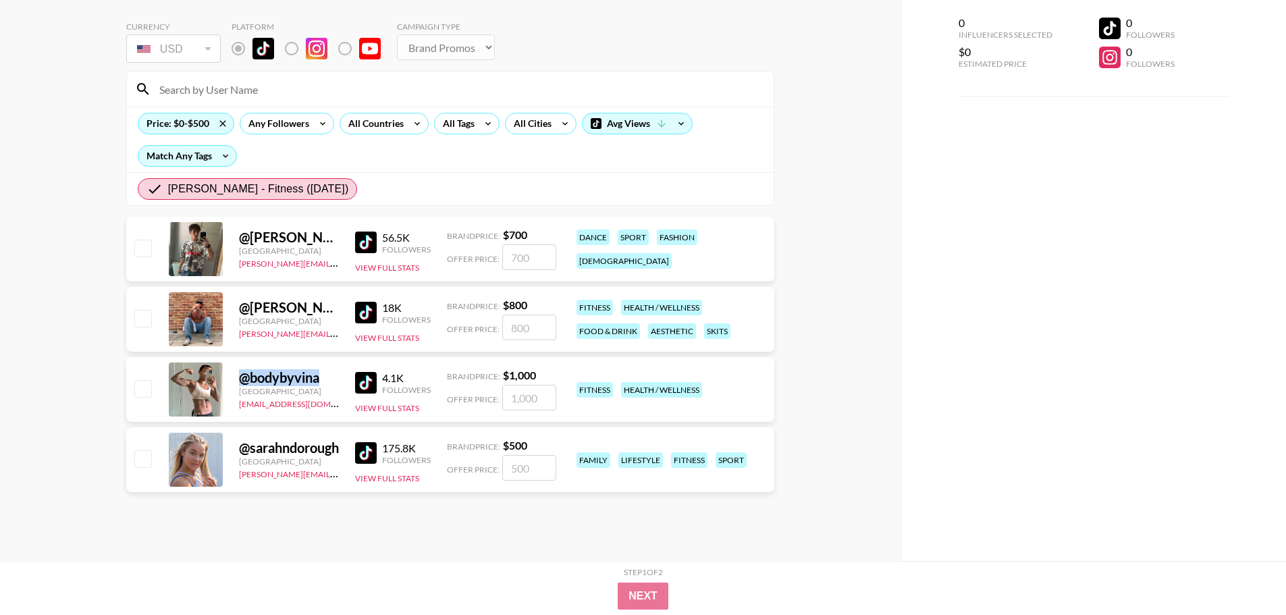
drag, startPoint x: 323, startPoint y: 380, endPoint x: 240, endPoint y: 383, distance: 83.8
click at [240, 383] on div "@ bodybyvina" at bounding box center [289, 377] width 100 height 17
copy div "@ bodybyvina"
drag, startPoint x: 323, startPoint y: 309, endPoint x: 196, endPoint y: 317, distance: 127.9
click at [196, 317] on div "@ shirl.walter United States adam.pecoraro@grail-talent.com 18K Followers View …" at bounding box center [450, 319] width 648 height 65
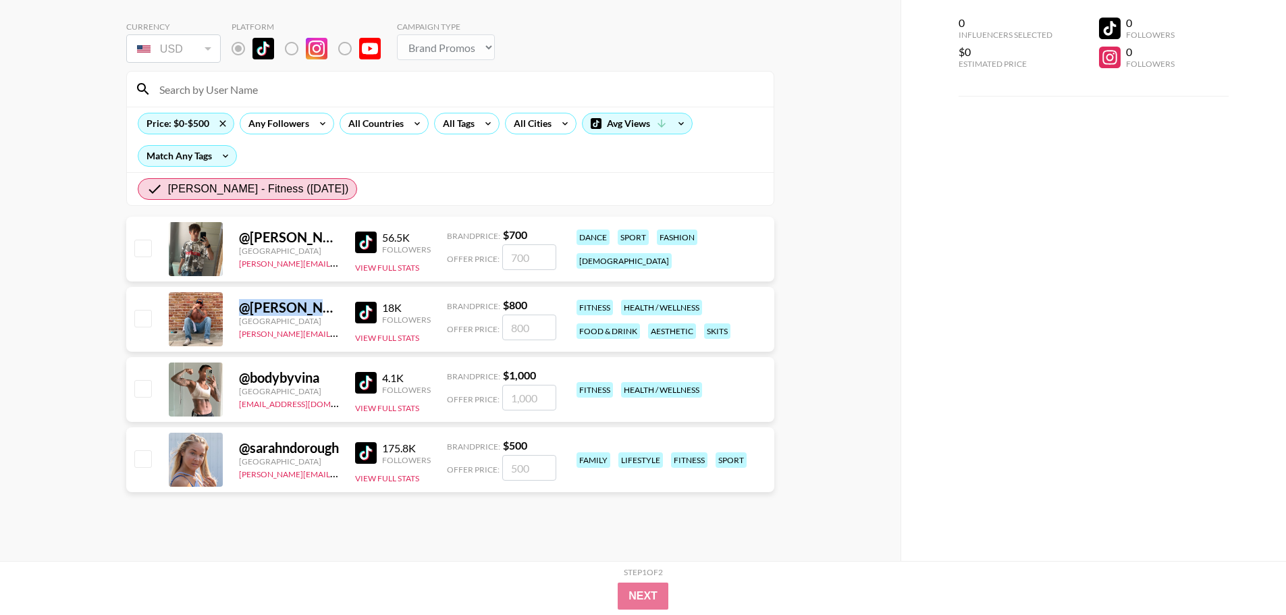
copy div "@ shirl.walter"
click at [876, 271] on div "Currency USD USD ​ Platform Campaign Type Choose Type... Song Promos Brand Prom…" at bounding box center [450, 280] width 901 height 561
click at [223, 124] on icon at bounding box center [222, 123] width 6 height 6
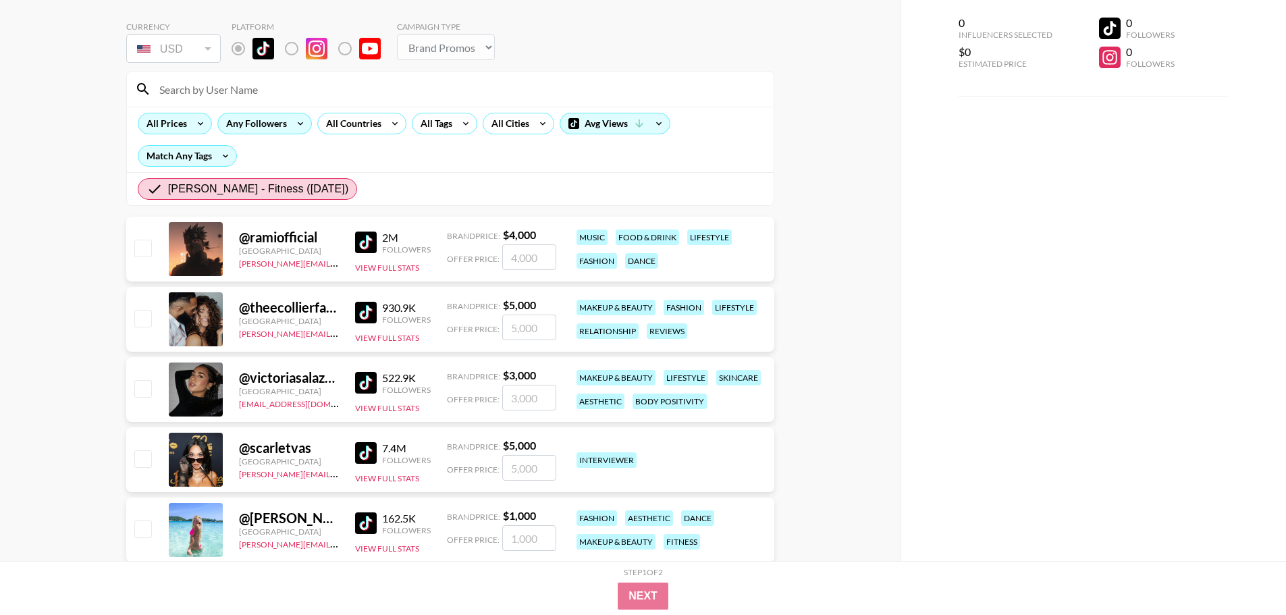
click at [246, 127] on div "Any Followers" at bounding box center [254, 123] width 72 height 20
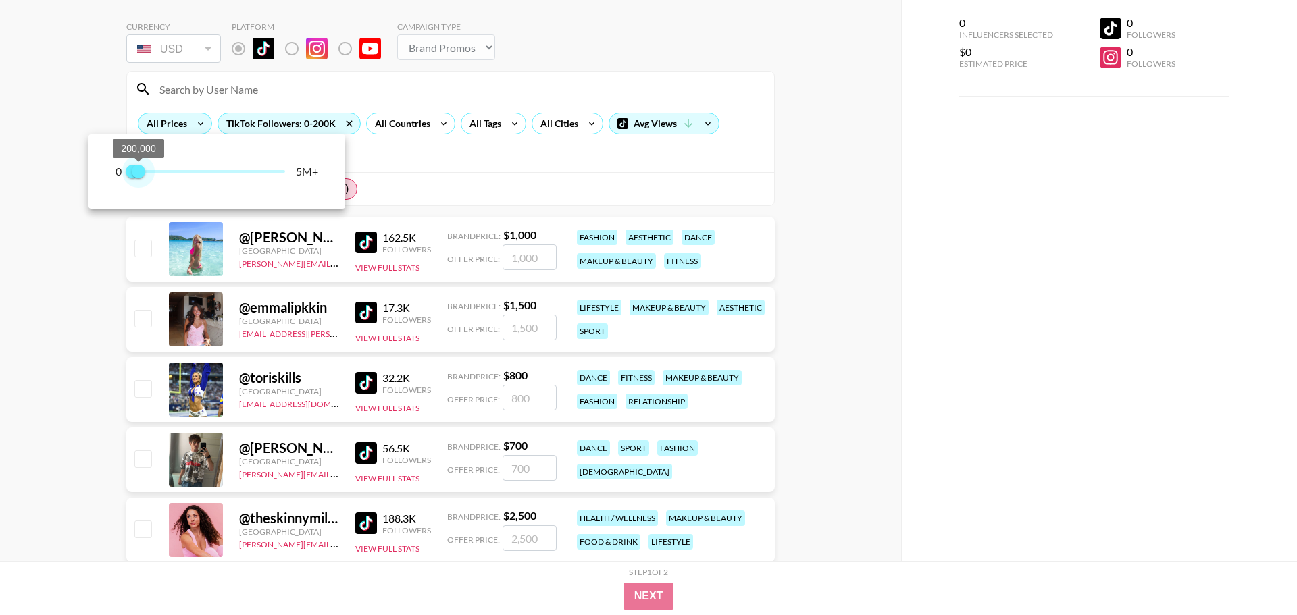
type input "100000"
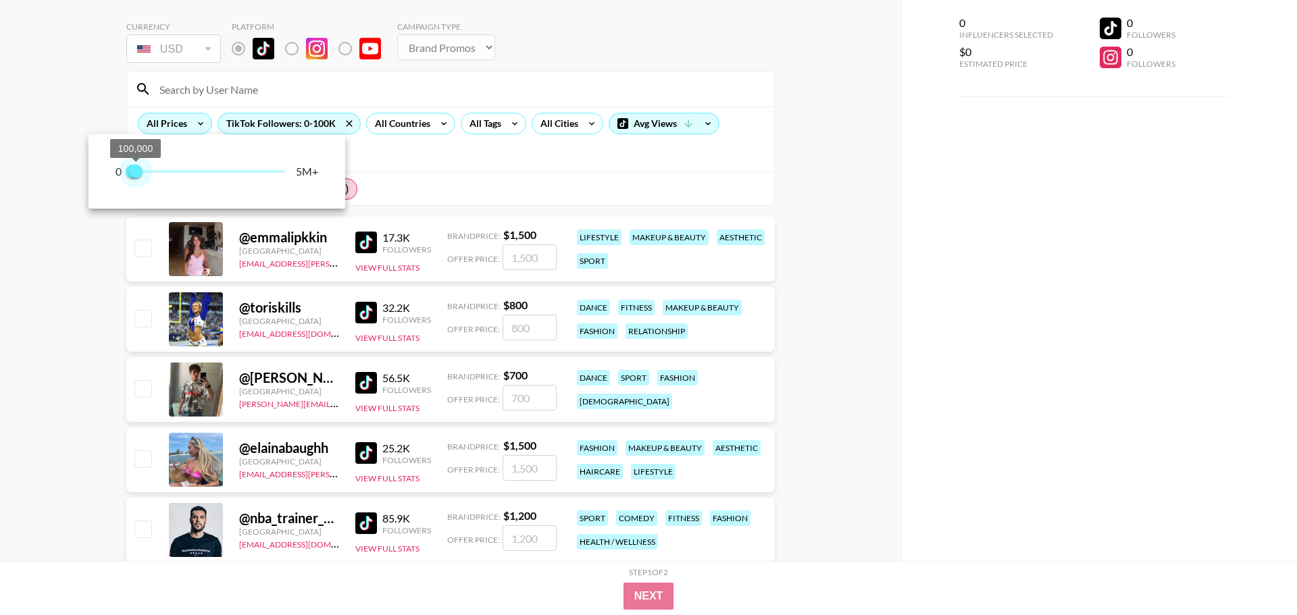
drag, startPoint x: 284, startPoint y: 171, endPoint x: 136, endPoint y: 169, distance: 148.6
click at [136, 169] on span "100,000" at bounding box center [136, 172] width 14 height 14
click at [786, 211] on div at bounding box center [648, 307] width 1297 height 615
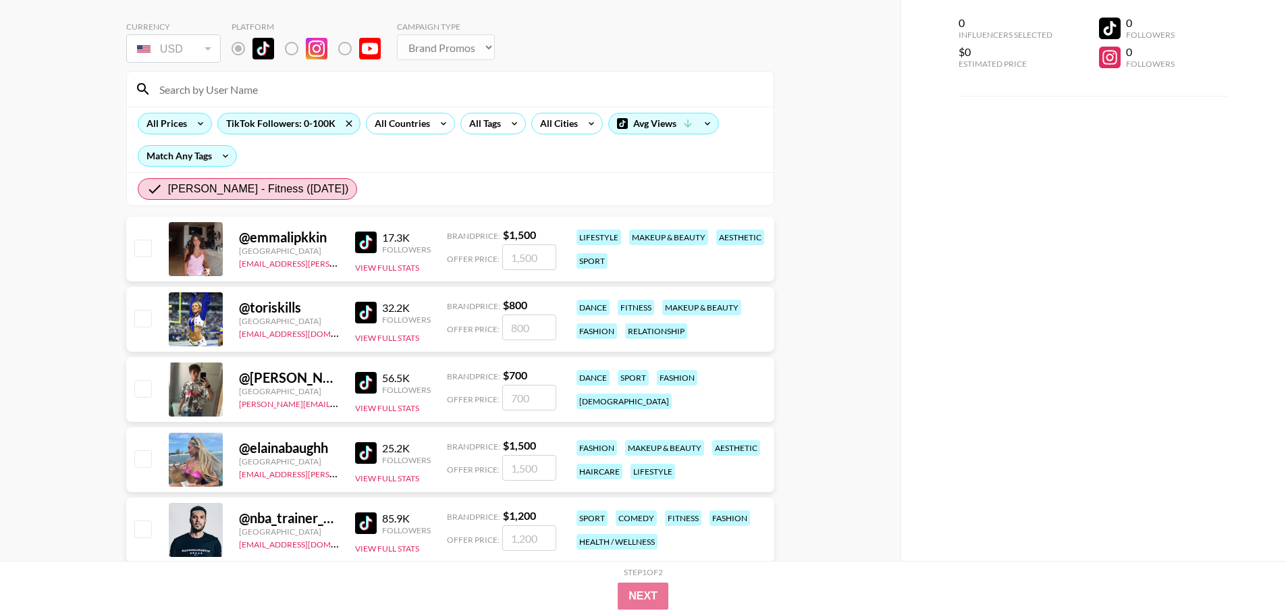
click at [537, 243] on div "Brand Price: $ 1,500 Offer Price:" at bounding box center [501, 249] width 109 height 42
click at [540, 255] on input "number" at bounding box center [529, 257] width 54 height 26
click at [360, 242] on img at bounding box center [366, 243] width 22 height 22
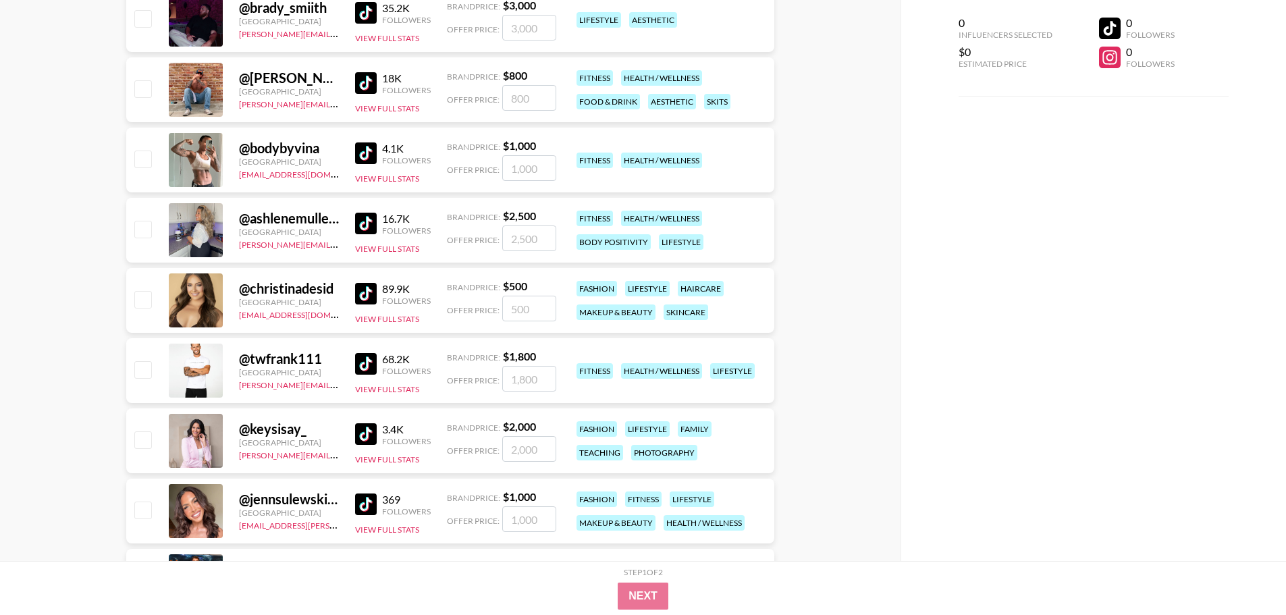
scroll to position [797, 0]
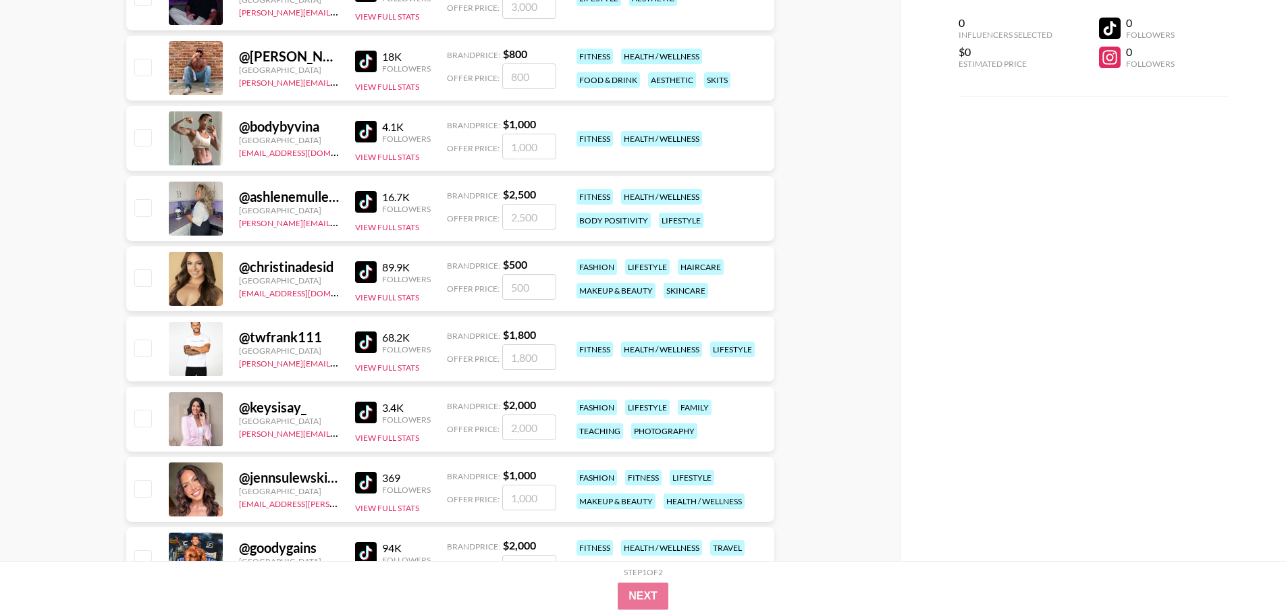
click at [361, 203] on img at bounding box center [366, 202] width 22 height 22
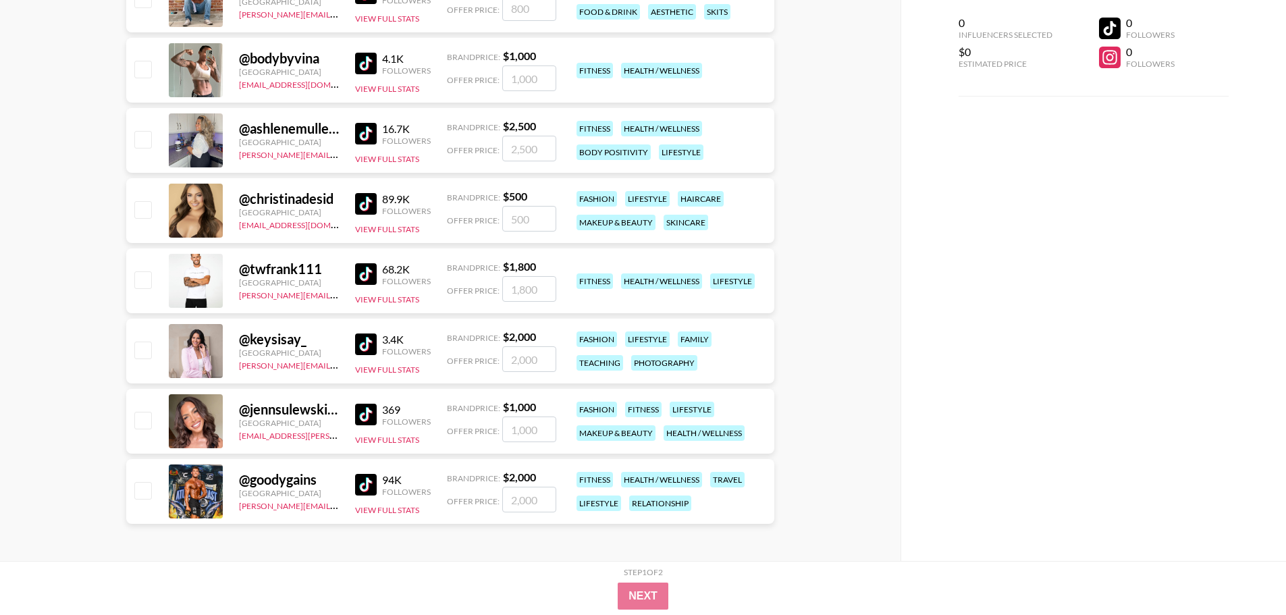
scroll to position [866, 0]
click at [364, 414] on img at bounding box center [366, 414] width 22 height 22
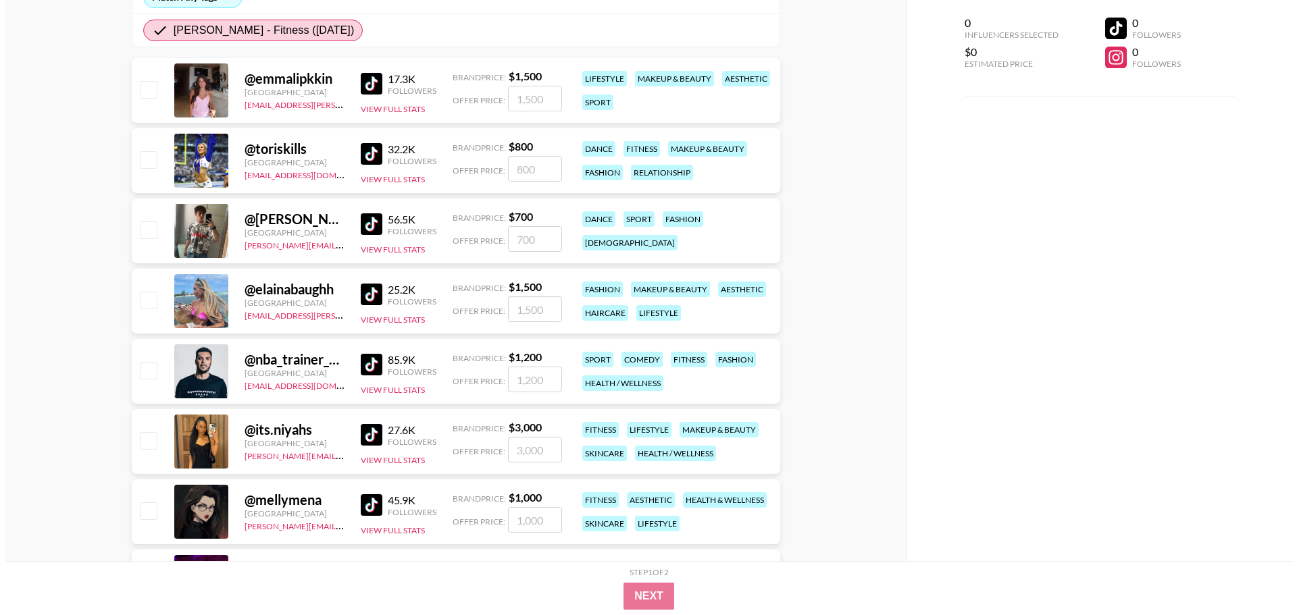
scroll to position [0, 0]
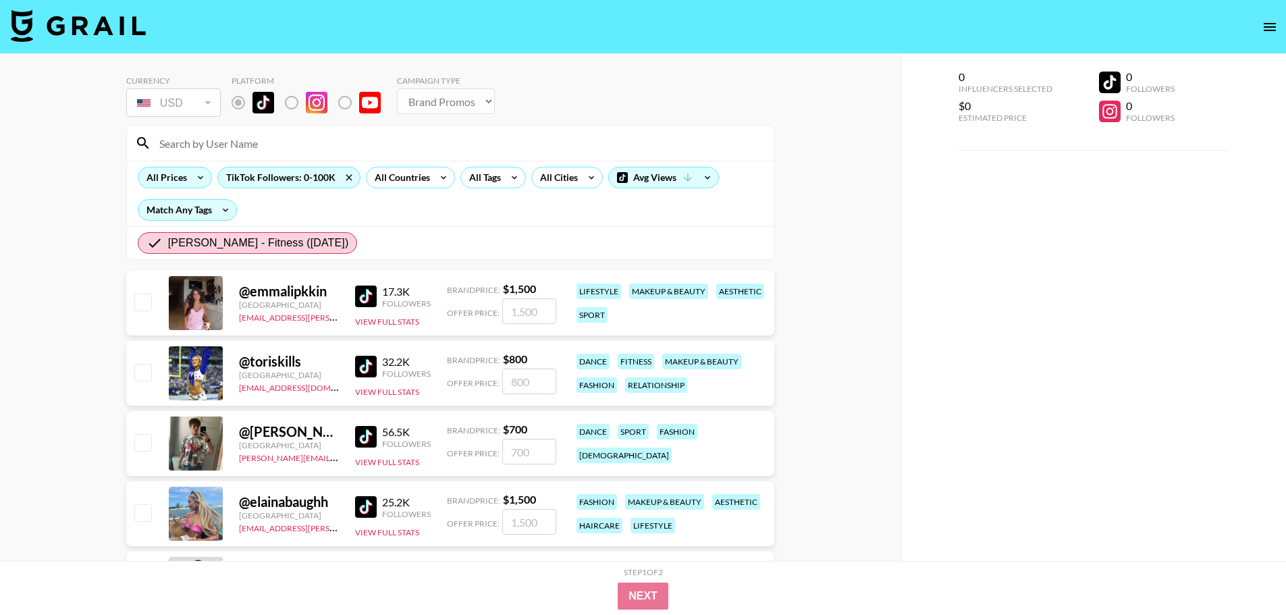
click at [115, 28] on img at bounding box center [78, 25] width 135 height 32
select select "Song"
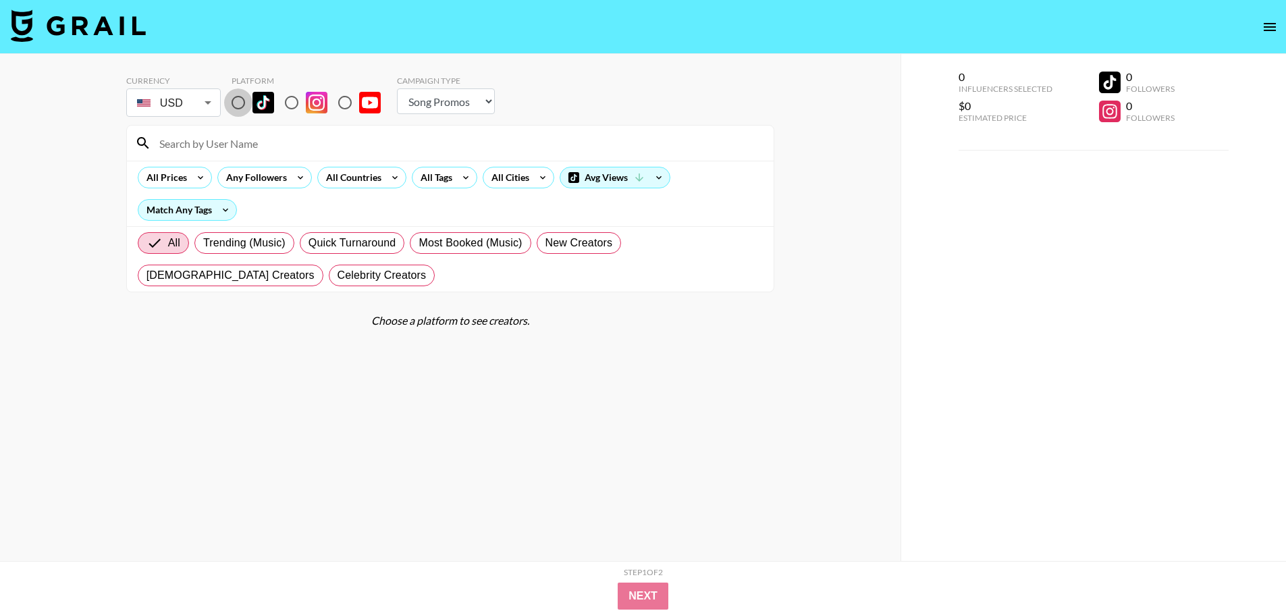
click at [236, 101] on input "radio" at bounding box center [238, 102] width 28 height 28
radio input "true"
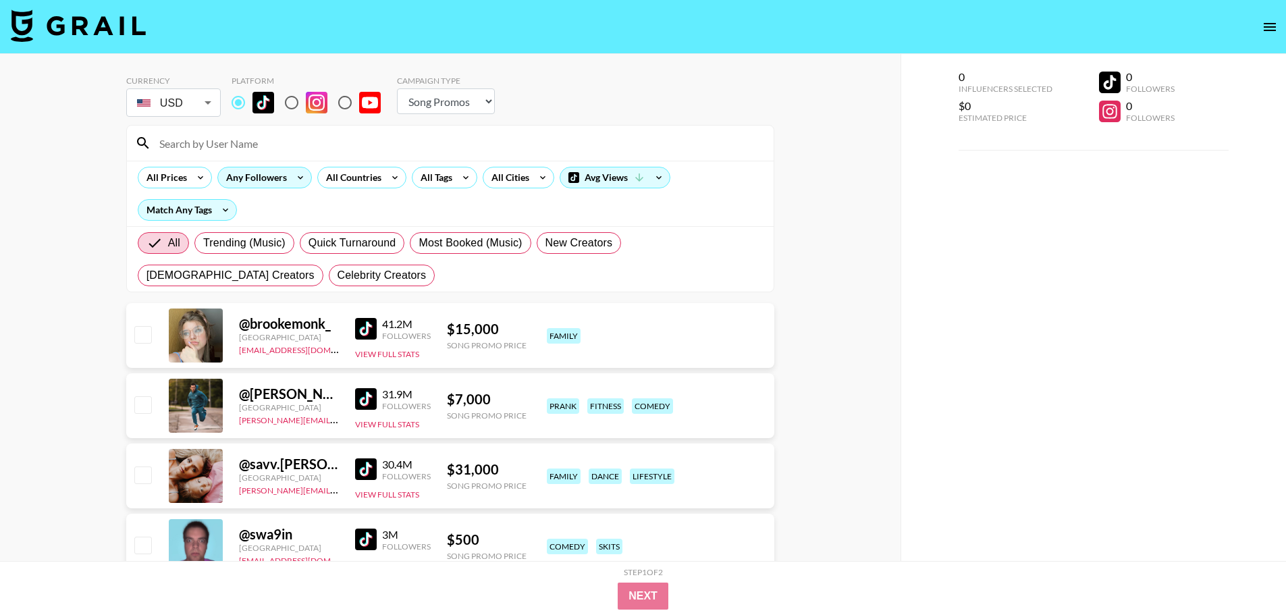
click at [290, 184] on icon at bounding box center [301, 177] width 22 height 20
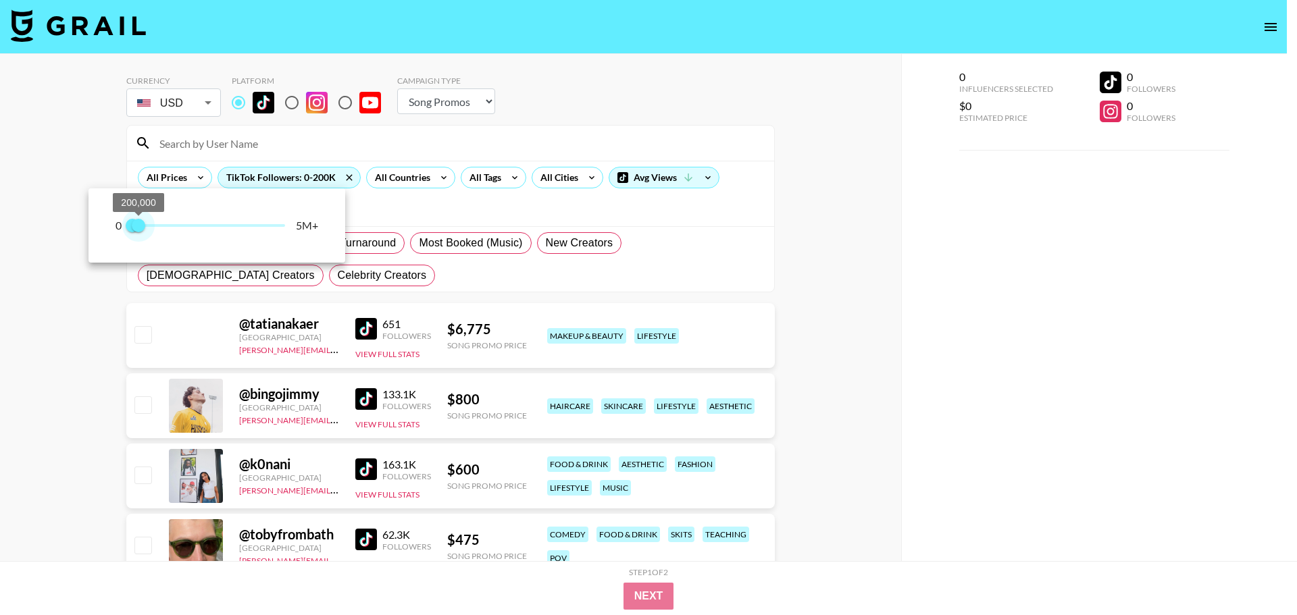
type input "100000"
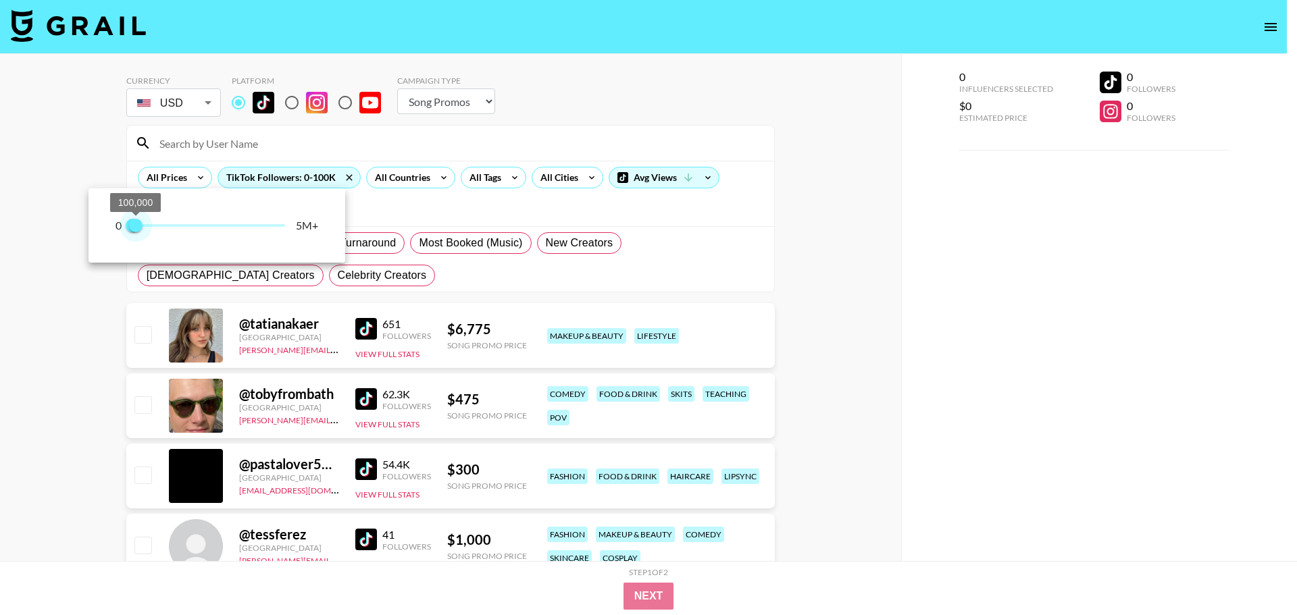
drag, startPoint x: 278, startPoint y: 228, endPoint x: 135, endPoint y: 225, distance: 142.5
click at [135, 225] on span "100,000" at bounding box center [136, 226] width 14 height 14
click at [398, 204] on div at bounding box center [648, 307] width 1297 height 615
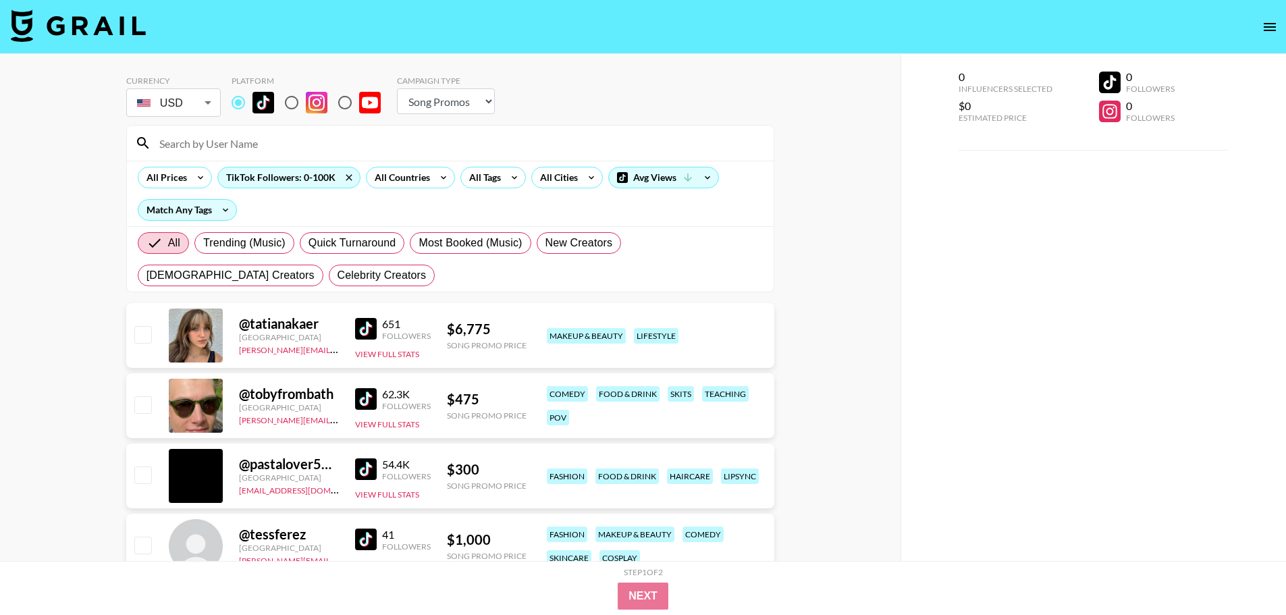
click at [458, 169] on div "All Tags" at bounding box center [493, 178] width 71 height 22
click at [449, 170] on icon at bounding box center [444, 177] width 22 height 20
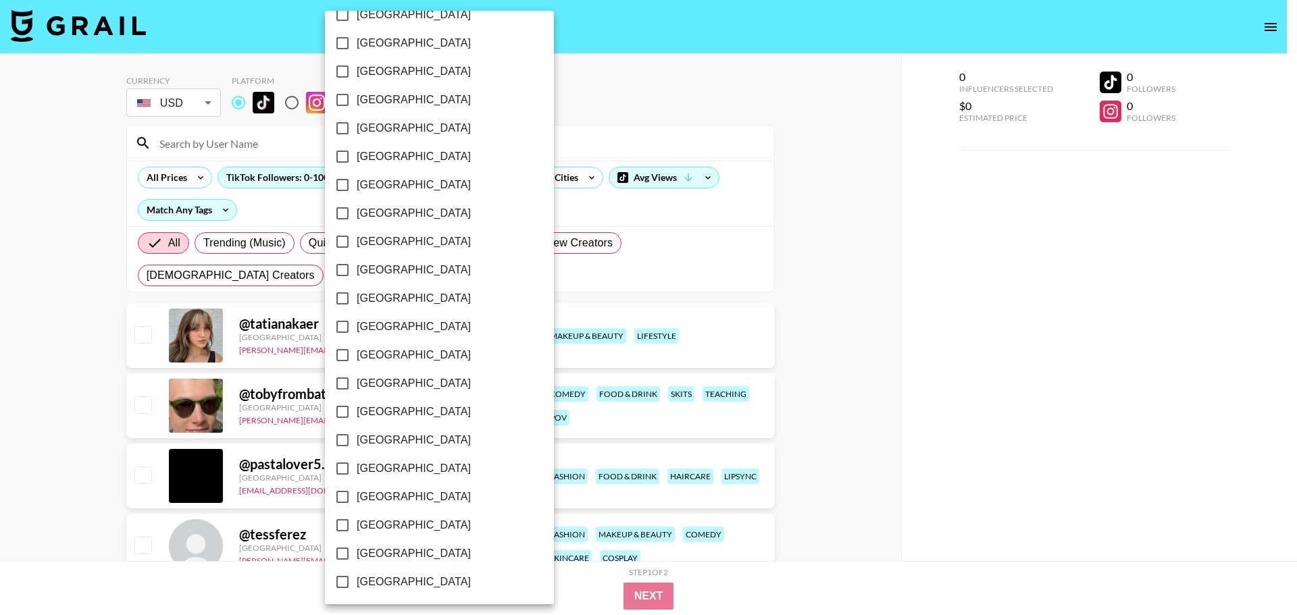
scroll to position [960, 0]
click at [404, 550] on span "[GEOGRAPHIC_DATA]" at bounding box center [414, 551] width 114 height 16
click at [357, 550] on input "[GEOGRAPHIC_DATA]" at bounding box center [342, 551] width 28 height 28
checkbox input "true"
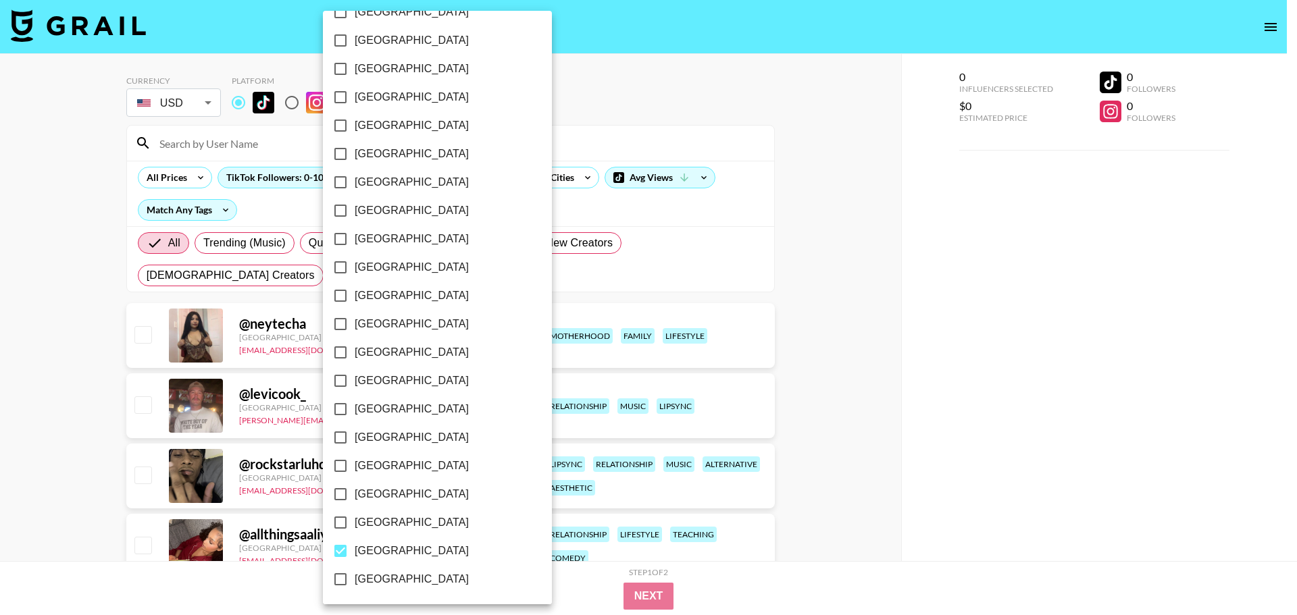
click at [721, 180] on div at bounding box center [648, 307] width 1297 height 615
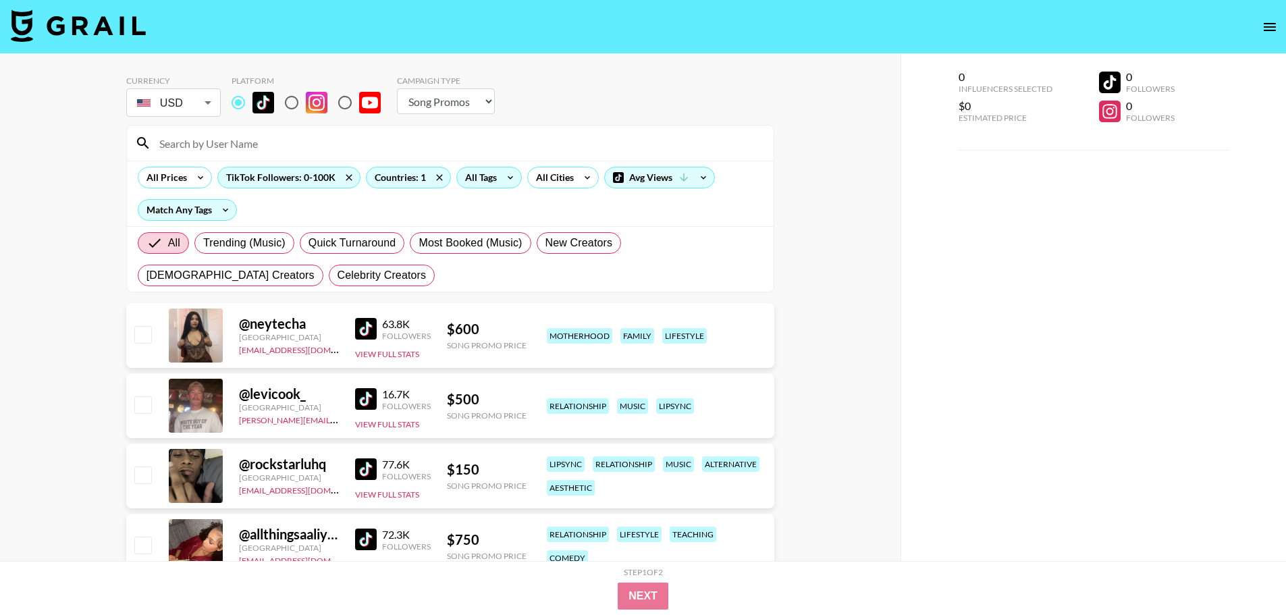
click at [484, 183] on div "All Tags" at bounding box center [478, 177] width 43 height 20
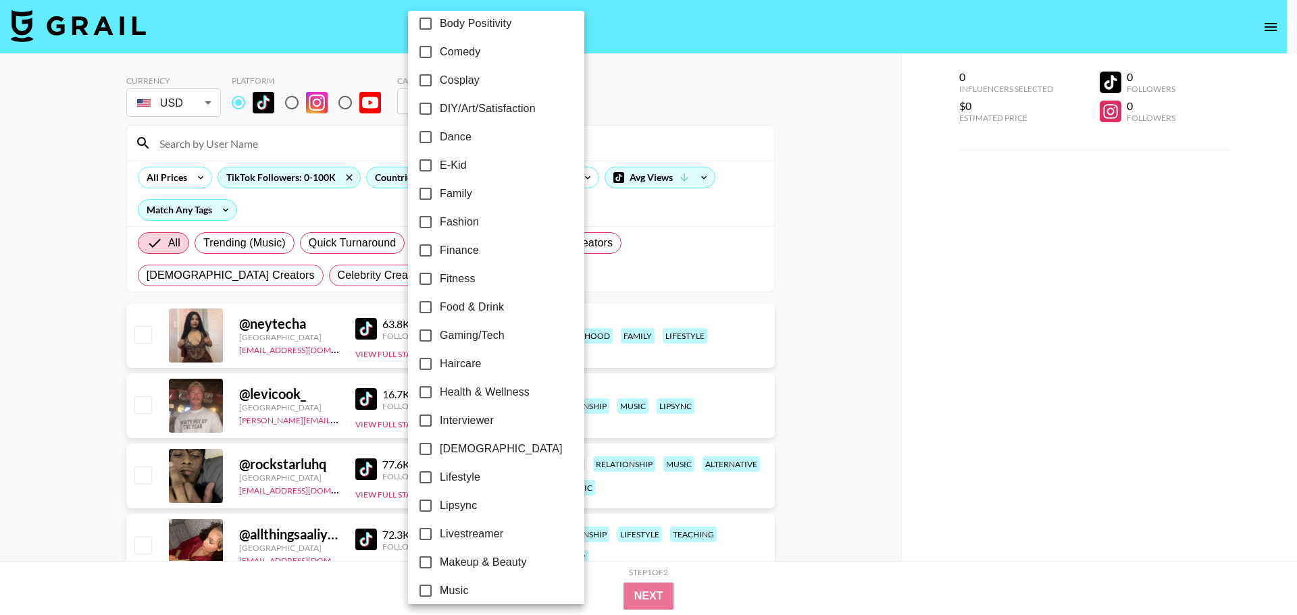
scroll to position [251, 0]
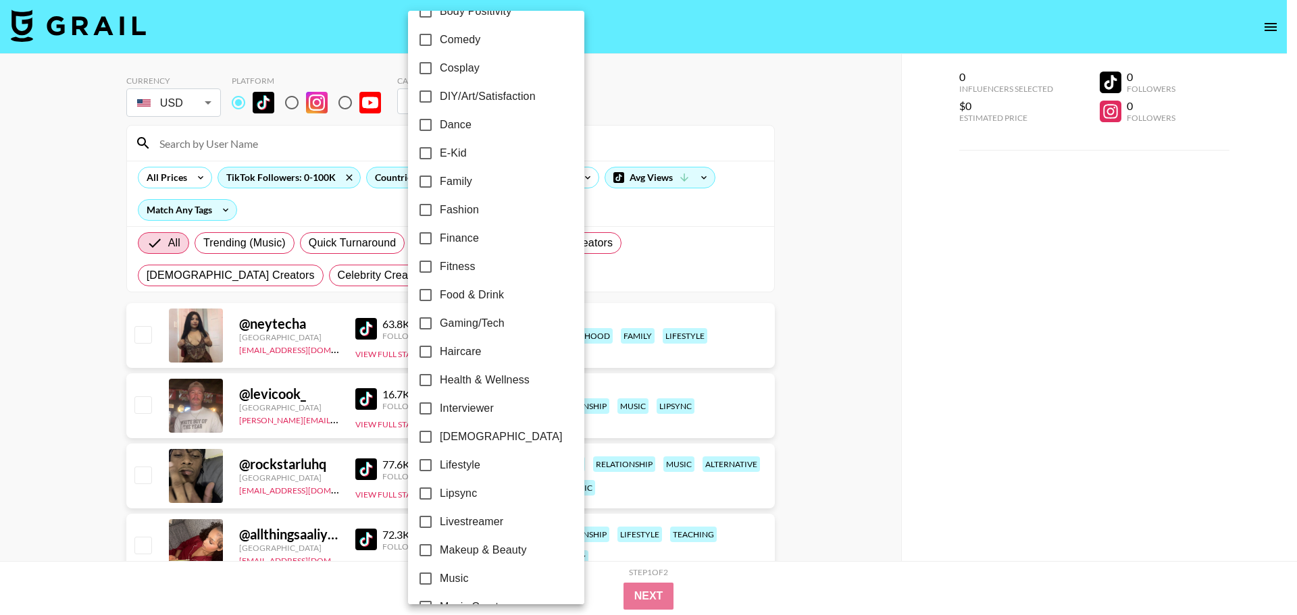
click at [451, 265] on span "Fitness" at bounding box center [458, 267] width 36 height 16
click at [440, 265] on input "Fitness" at bounding box center [425, 267] width 28 height 28
checkbox input "true"
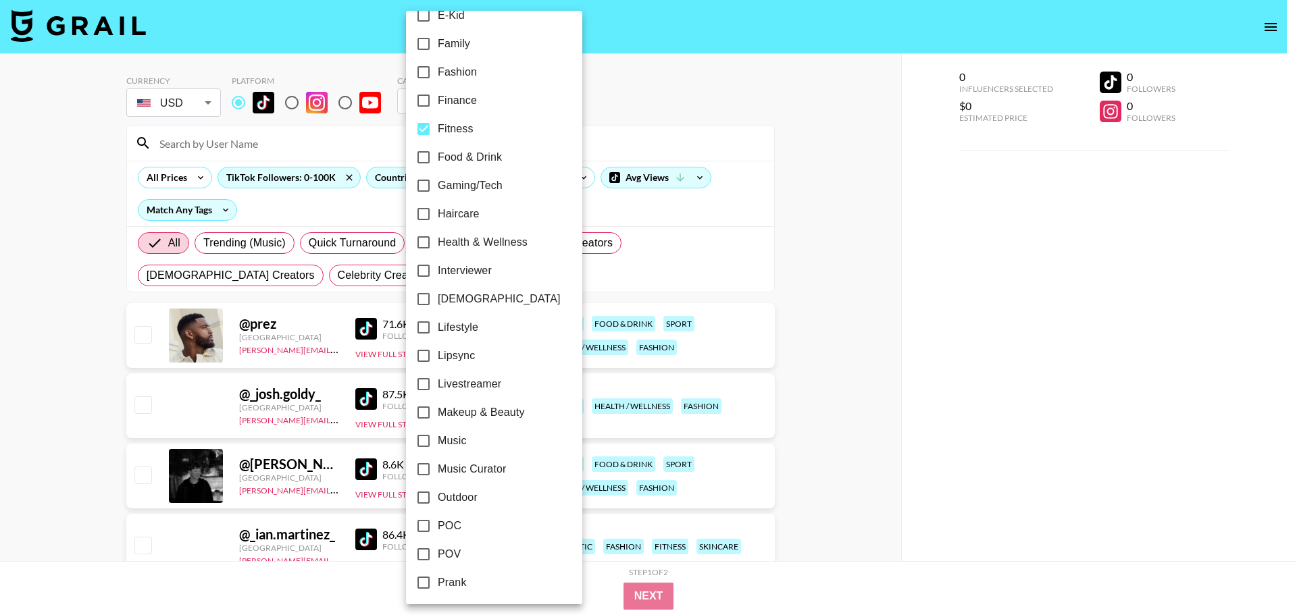
scroll to position [676, 0]
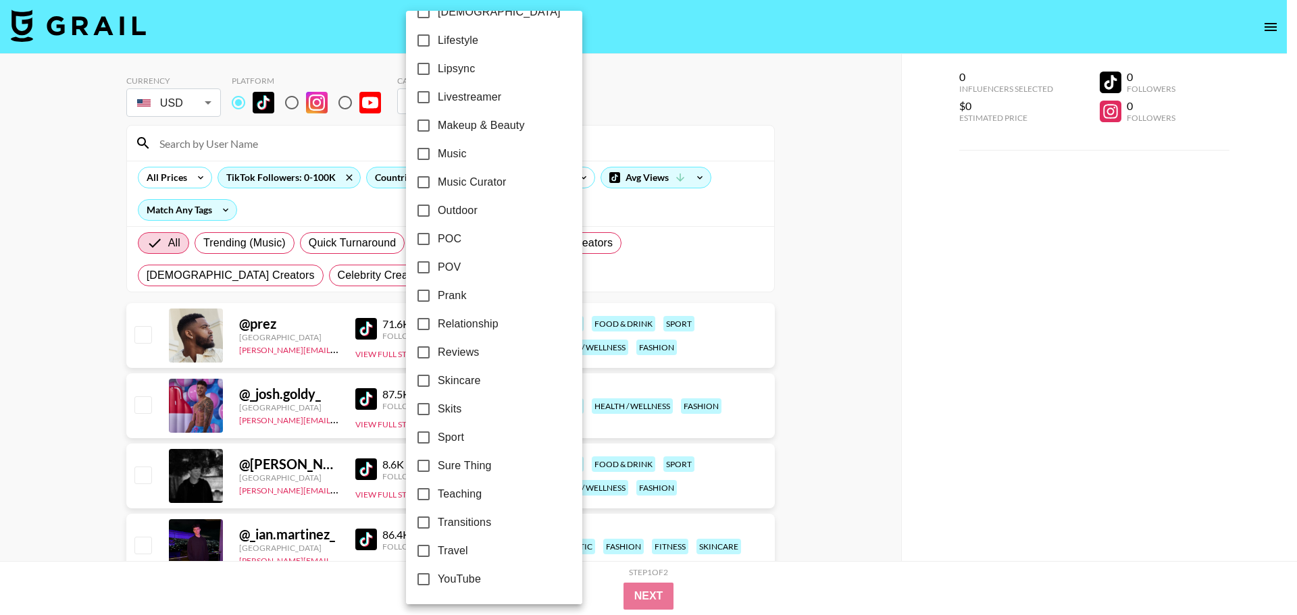
click at [476, 382] on span "Skincare" at bounding box center [459, 381] width 43 height 16
click at [438, 382] on input "Skincare" at bounding box center [423, 381] width 28 height 28
checkbox input "true"
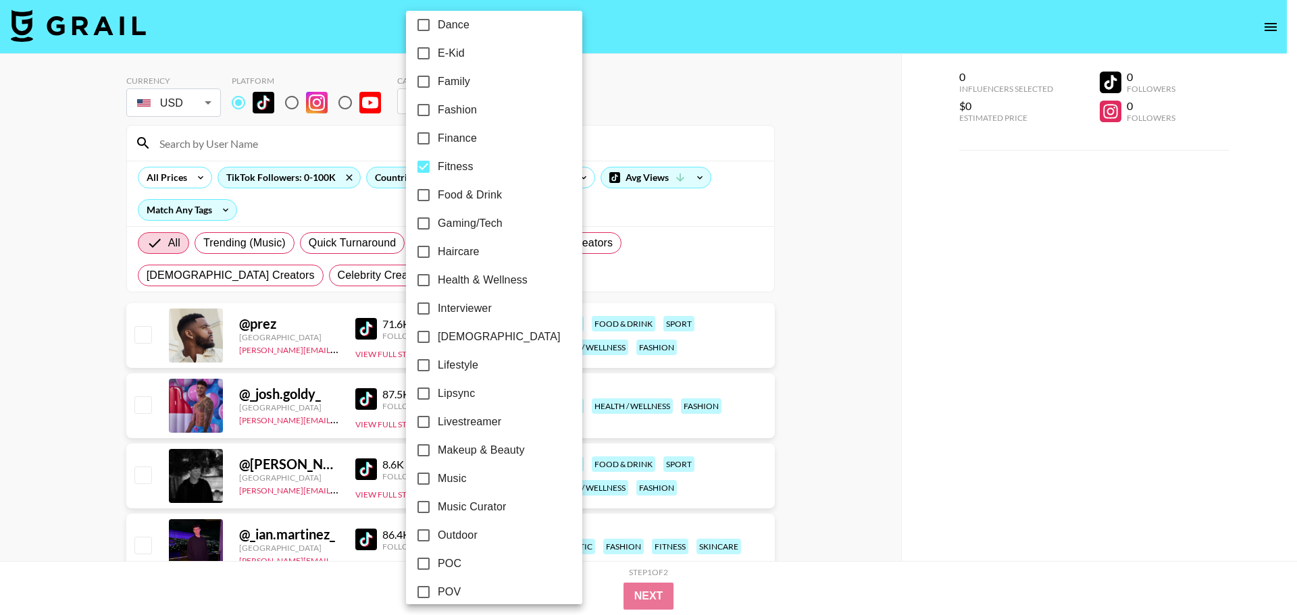
scroll to position [338, 0]
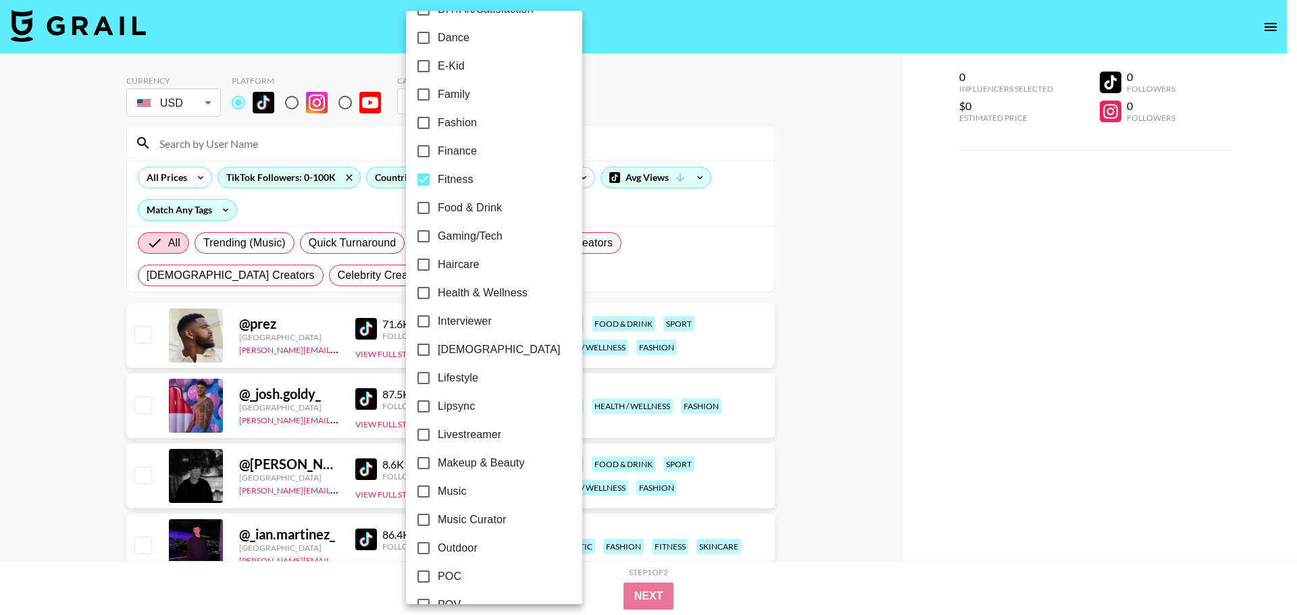
click at [500, 299] on span "Health & Wellness" at bounding box center [483, 293] width 90 height 16
click at [438, 299] on input "Health & Wellness" at bounding box center [423, 293] width 28 height 28
checkbox input "true"
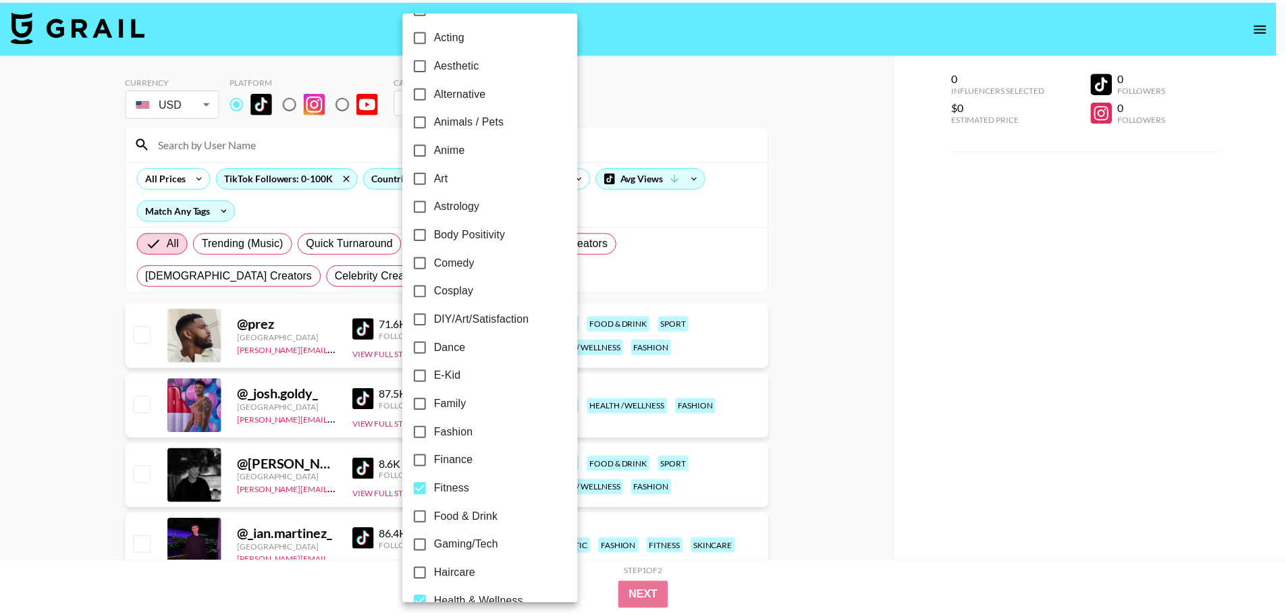
scroll to position [0, 0]
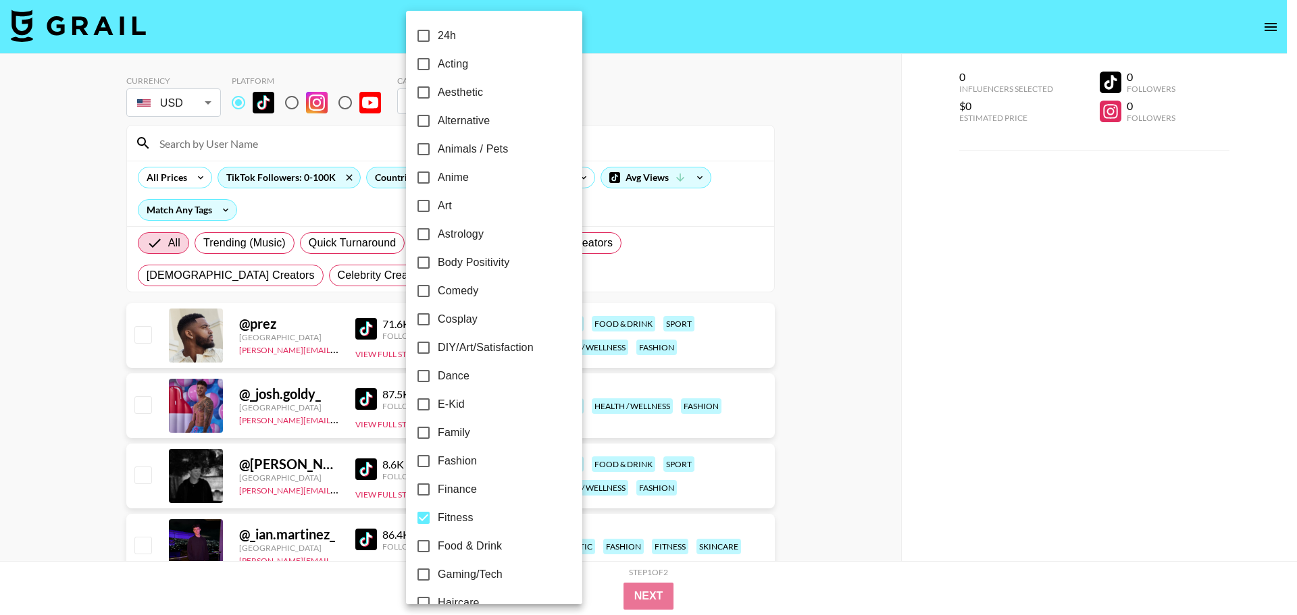
click at [858, 299] on div at bounding box center [648, 307] width 1297 height 615
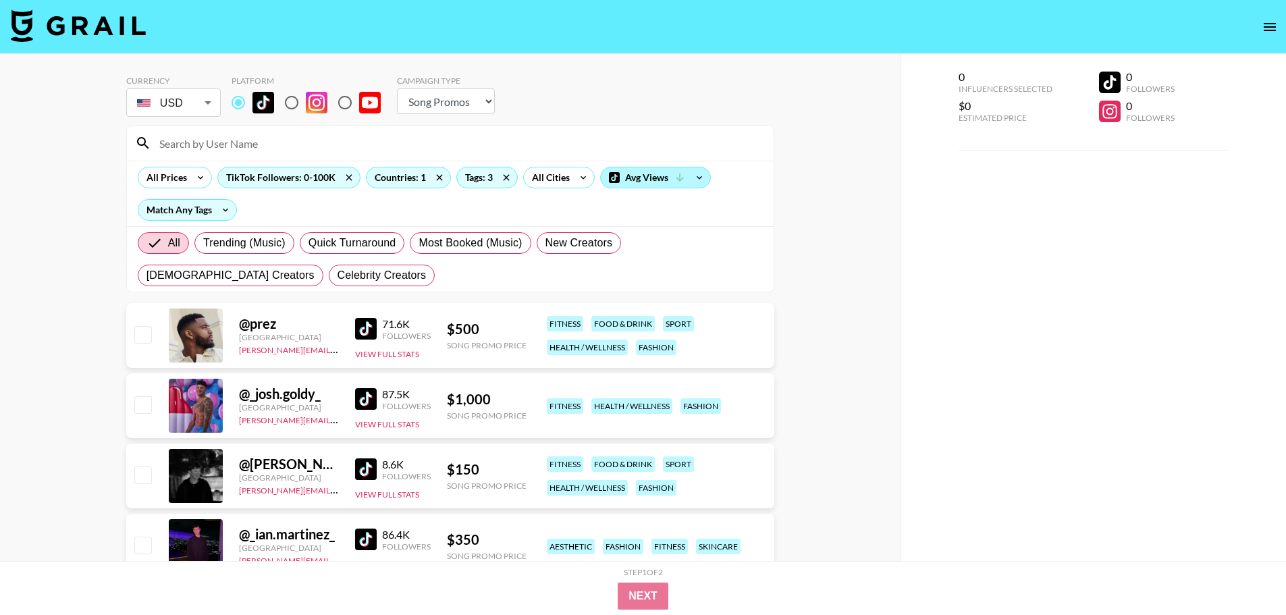
click at [679, 176] on icon at bounding box center [680, 178] width 12 height 12
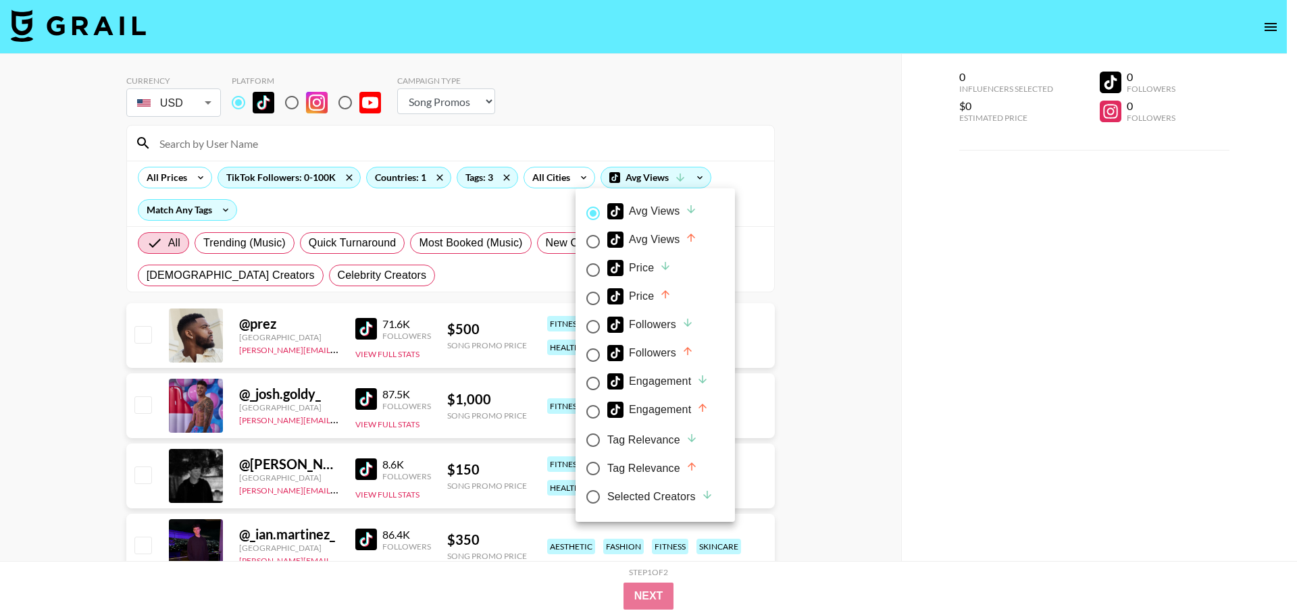
click at [640, 271] on div "Price" at bounding box center [639, 268] width 64 height 16
click at [607, 271] on input "Price" at bounding box center [593, 270] width 28 height 28
radio input "true"
radio input "false"
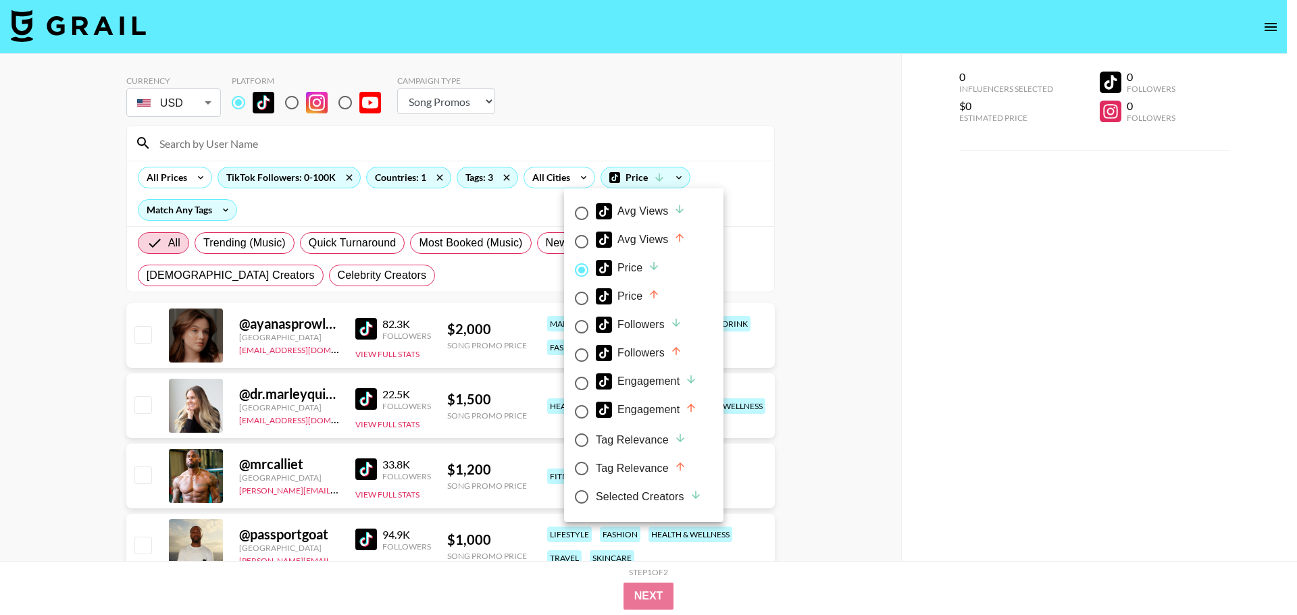
click at [804, 291] on div at bounding box center [648, 307] width 1297 height 615
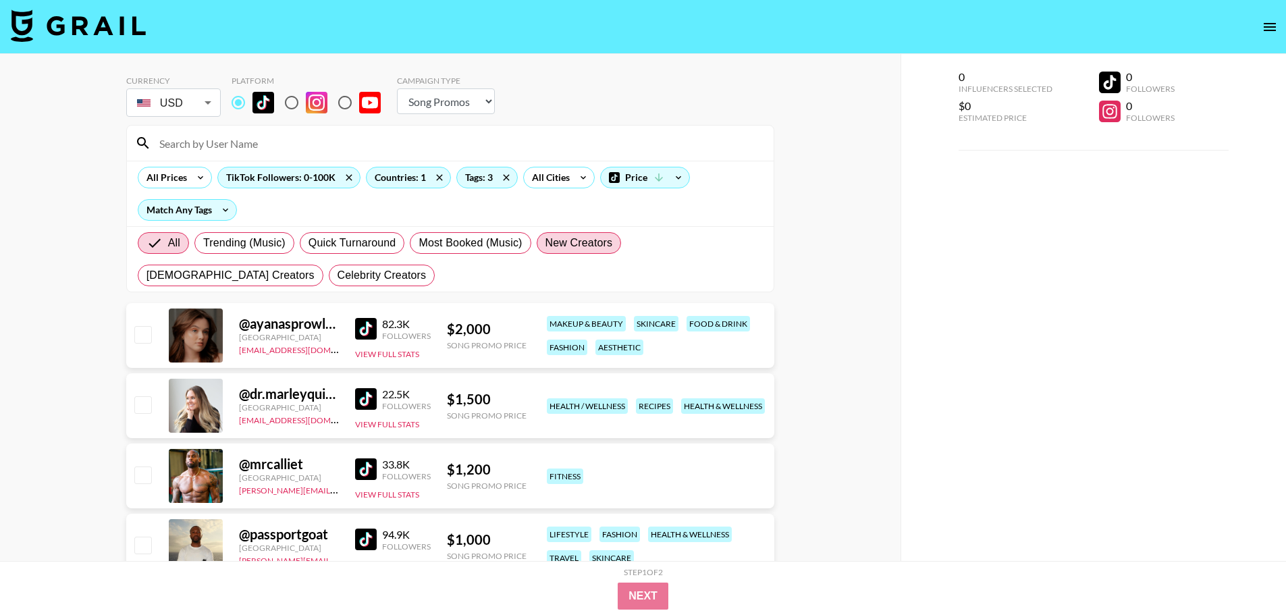
click at [601, 250] on label "New Creators" at bounding box center [579, 243] width 85 height 22
click at [546, 243] on input "New Creators" at bounding box center [546, 243] width 0 height 0
radio input "true"
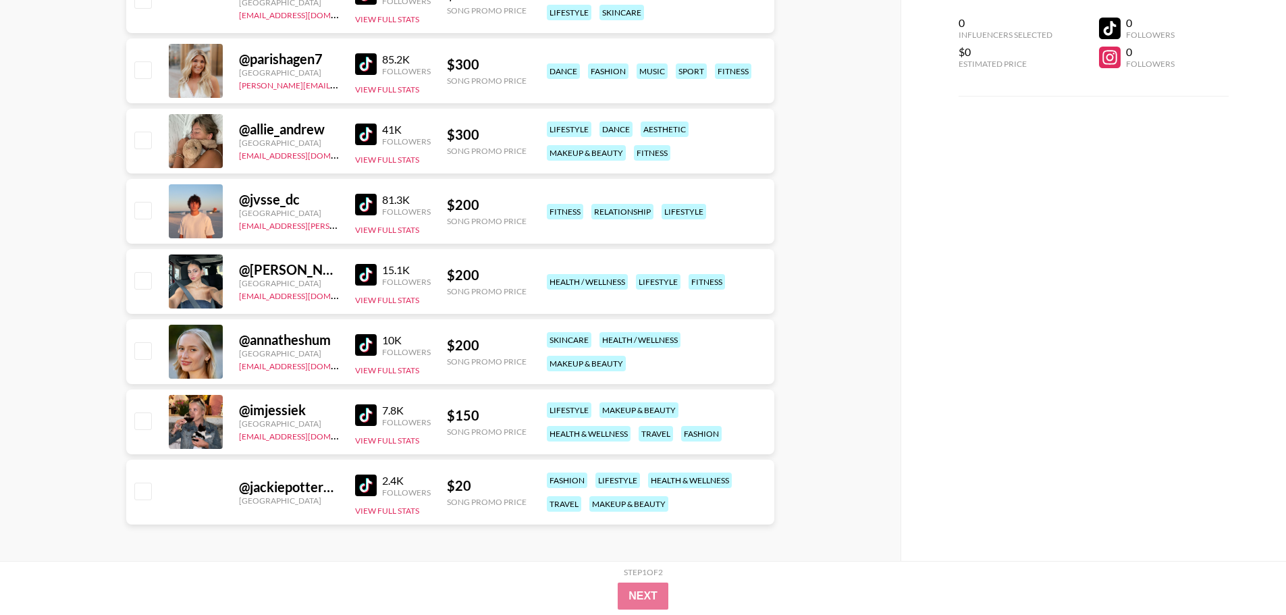
scroll to position [407, 0]
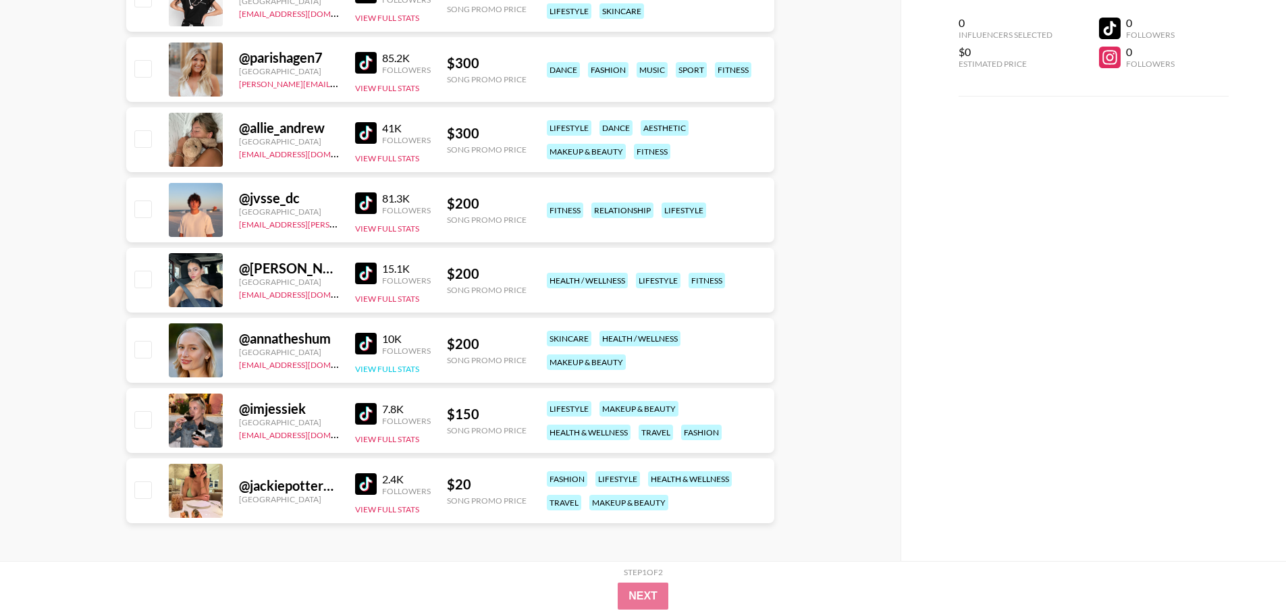
click at [384, 371] on button "View Full Stats" at bounding box center [387, 369] width 64 height 10
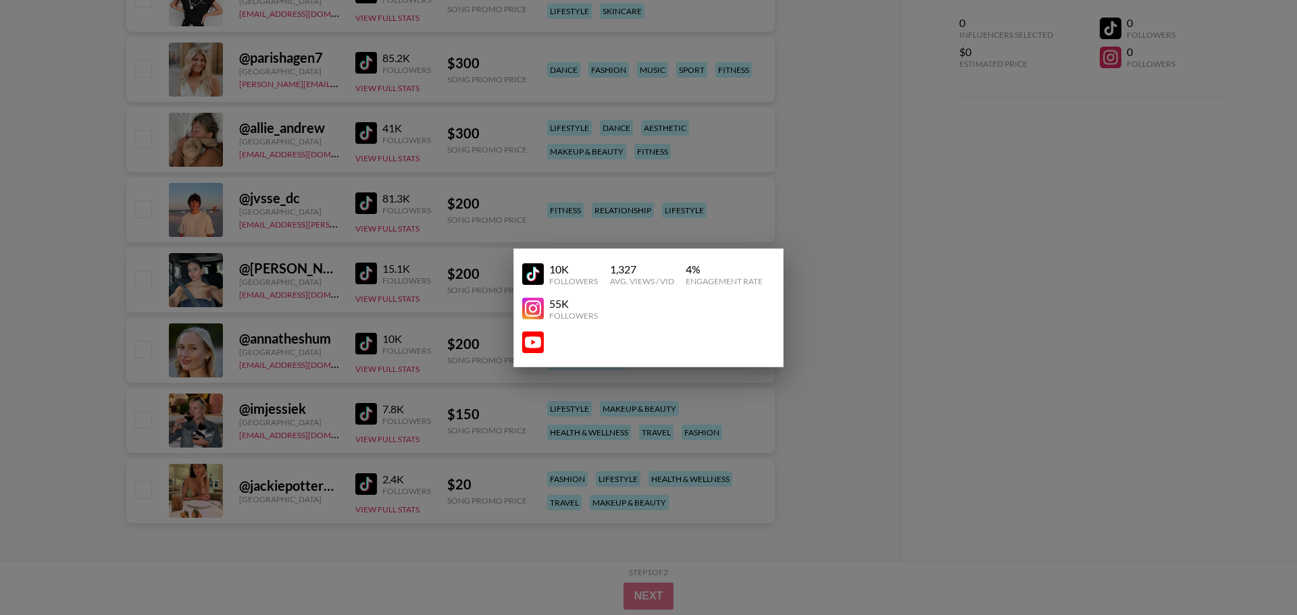
click at [538, 279] on img at bounding box center [533, 274] width 22 height 22
click at [998, 217] on div at bounding box center [648, 307] width 1297 height 615
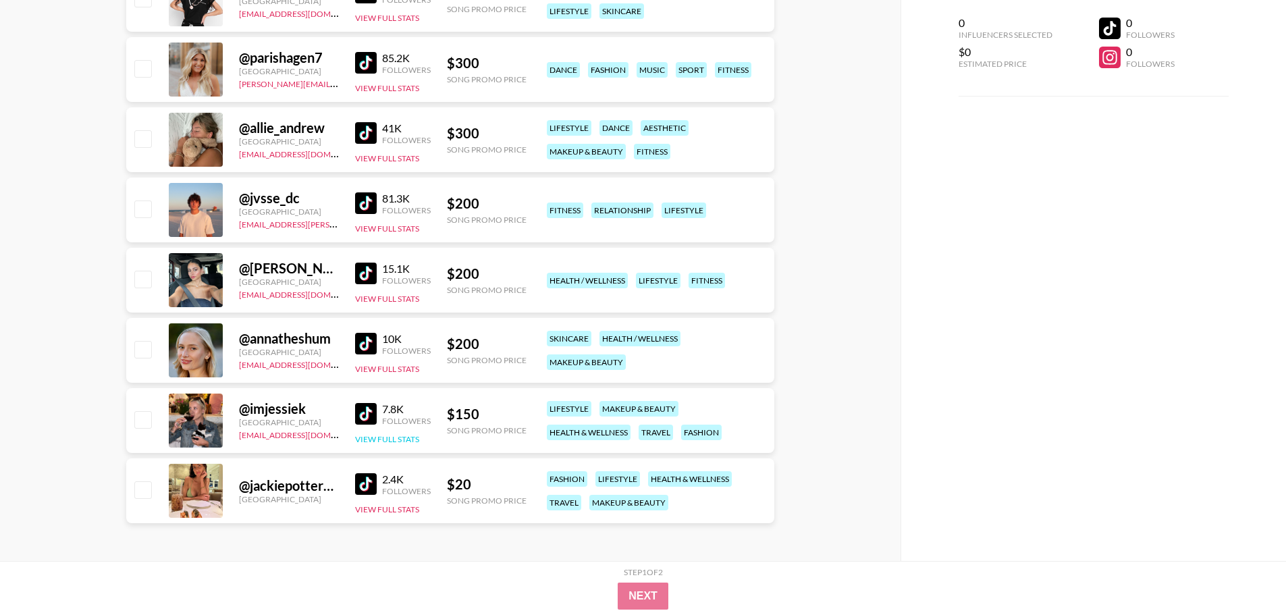
click at [408, 444] on button "View Full Stats" at bounding box center [387, 439] width 64 height 10
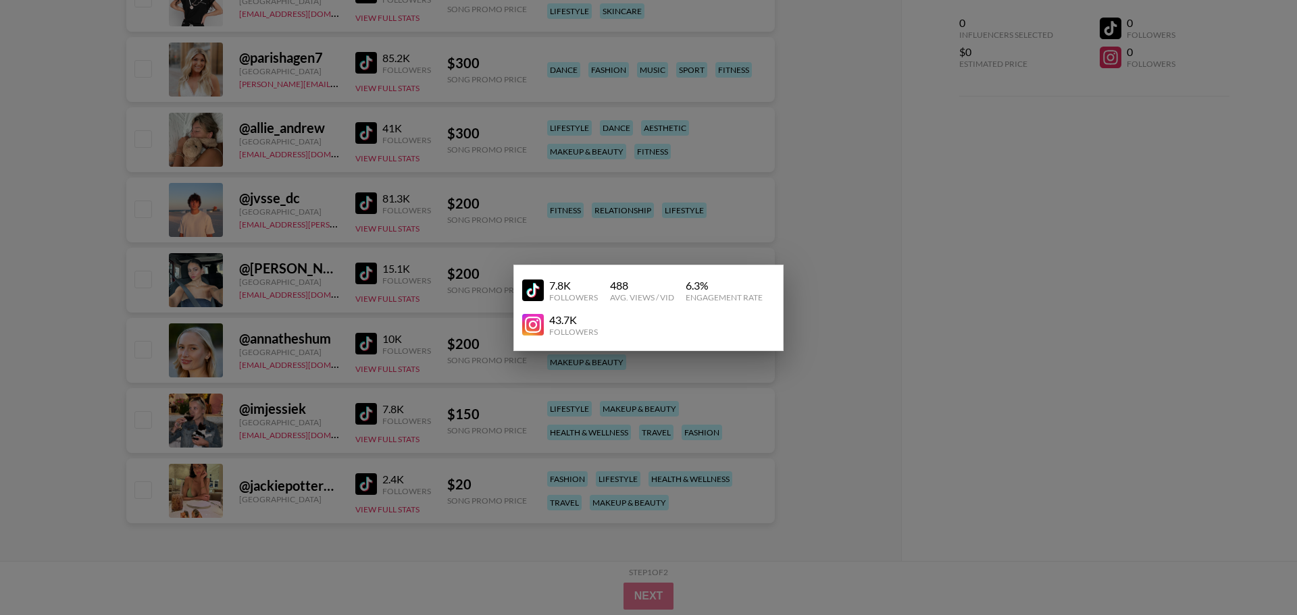
click at [536, 293] on img at bounding box center [533, 291] width 22 height 22
click at [928, 259] on div at bounding box center [648, 307] width 1297 height 615
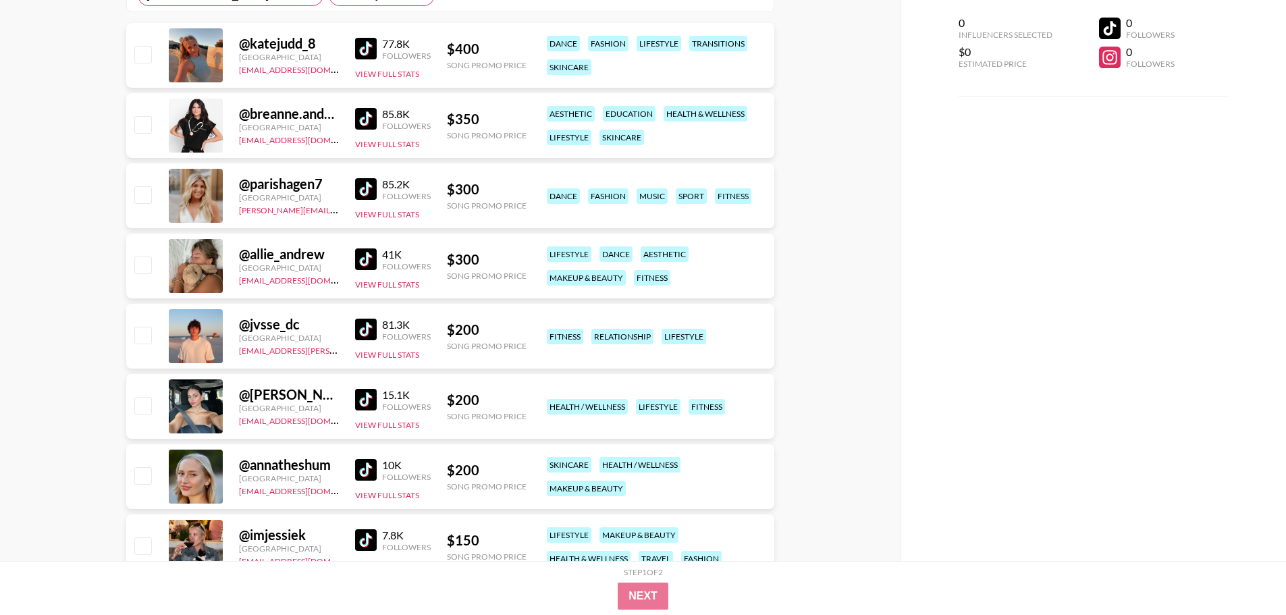
scroll to position [271, 0]
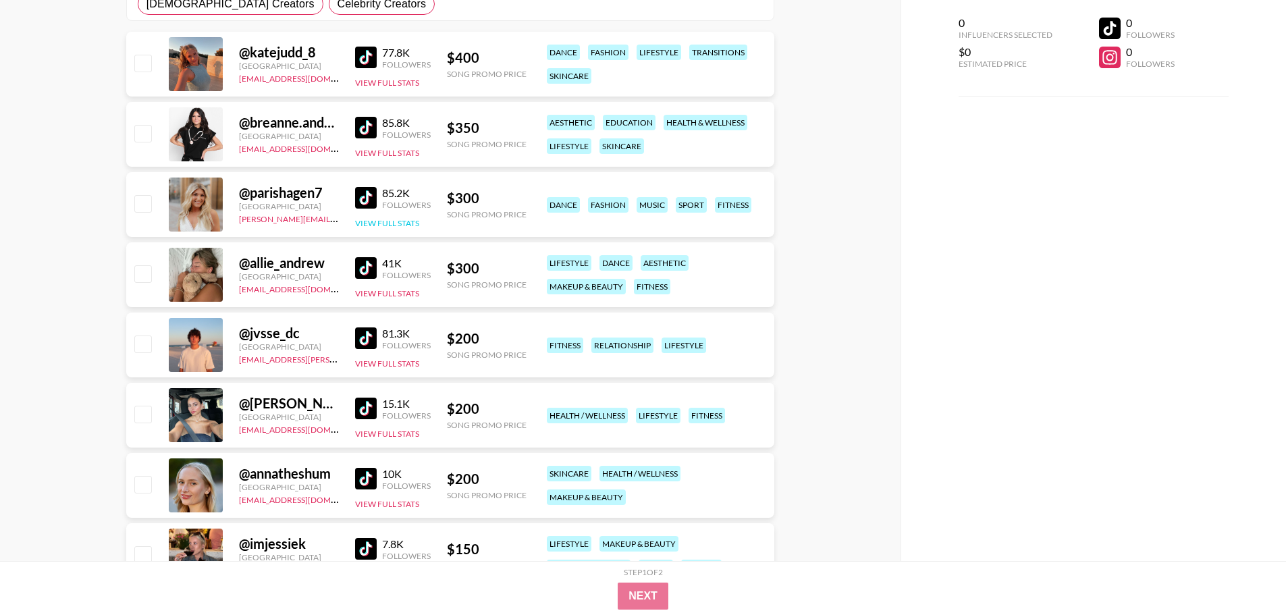
click at [403, 226] on button "View Full Stats" at bounding box center [387, 223] width 64 height 10
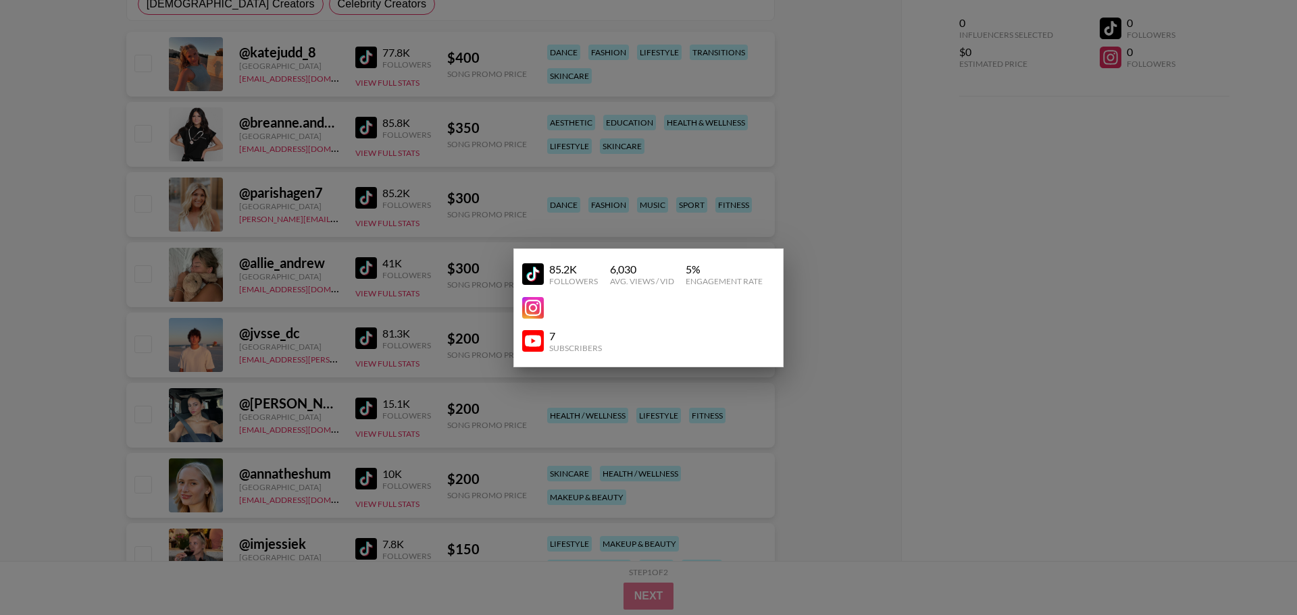
click at [541, 271] on img at bounding box center [533, 274] width 22 height 22
click at [884, 255] on div at bounding box center [648, 307] width 1297 height 615
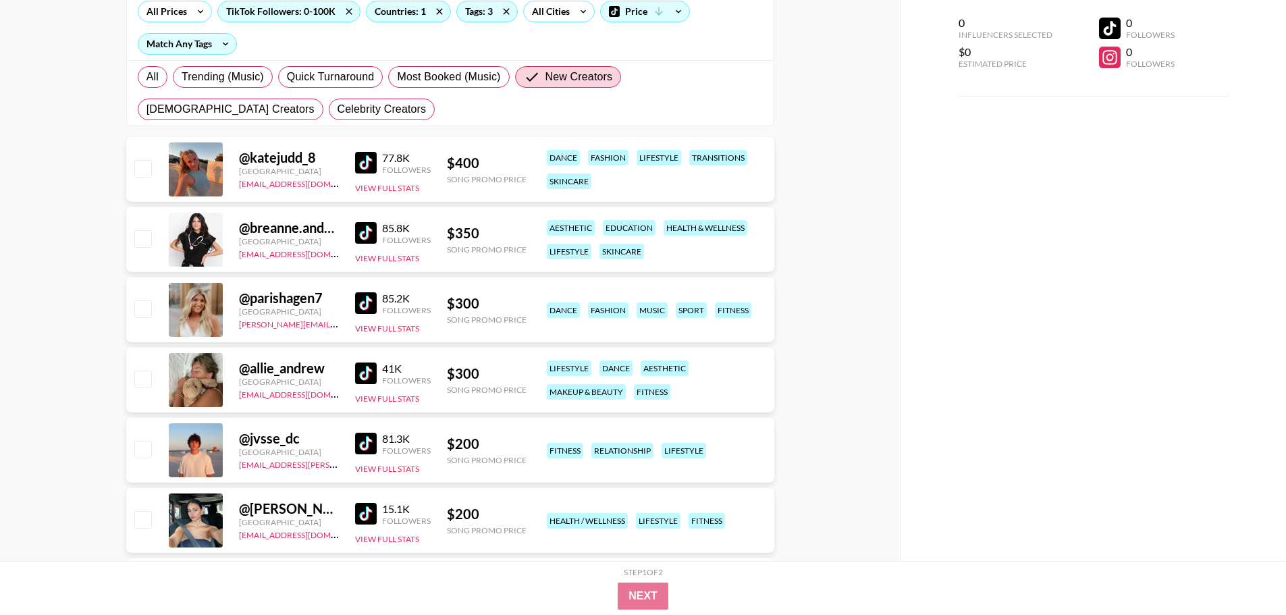
scroll to position [0, 0]
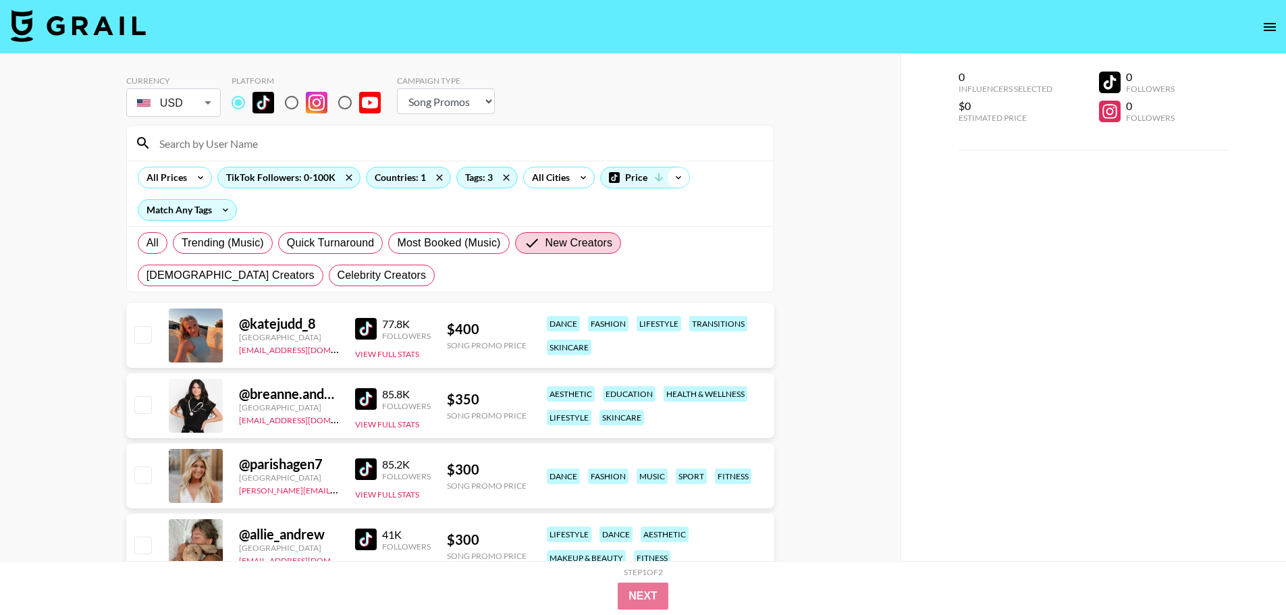
click at [673, 180] on icon at bounding box center [679, 177] width 22 height 20
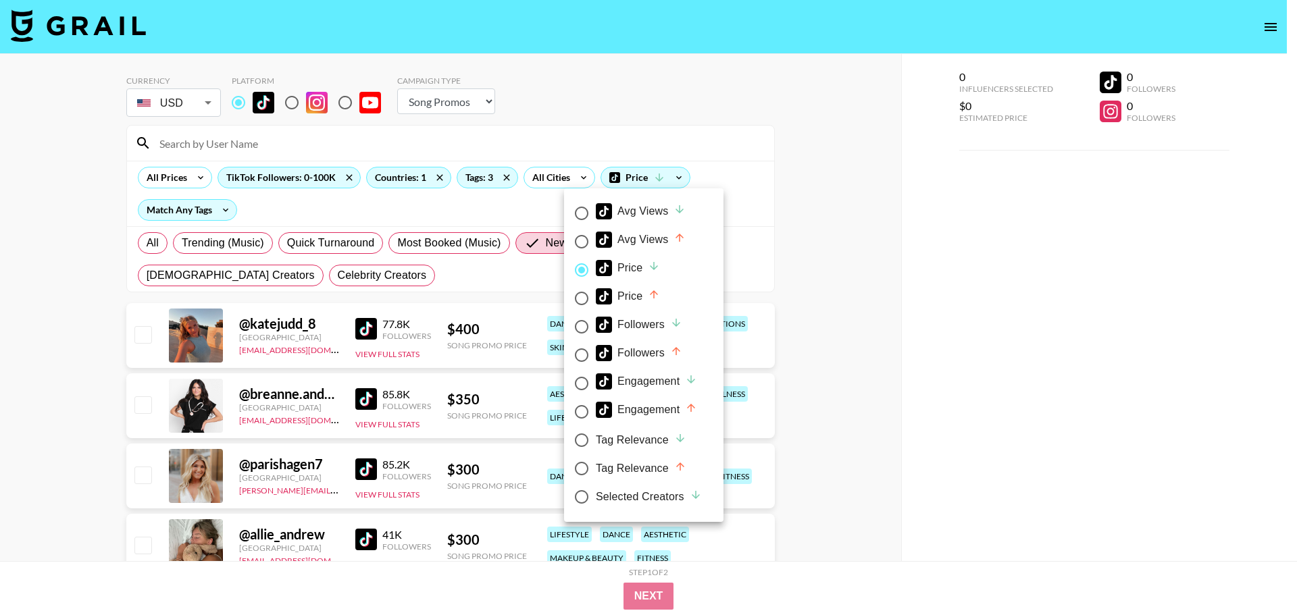
click at [652, 346] on div "Followers" at bounding box center [639, 353] width 86 height 16
click at [596, 346] on input "Followers" at bounding box center [581, 355] width 28 height 28
radio input "true"
radio input "false"
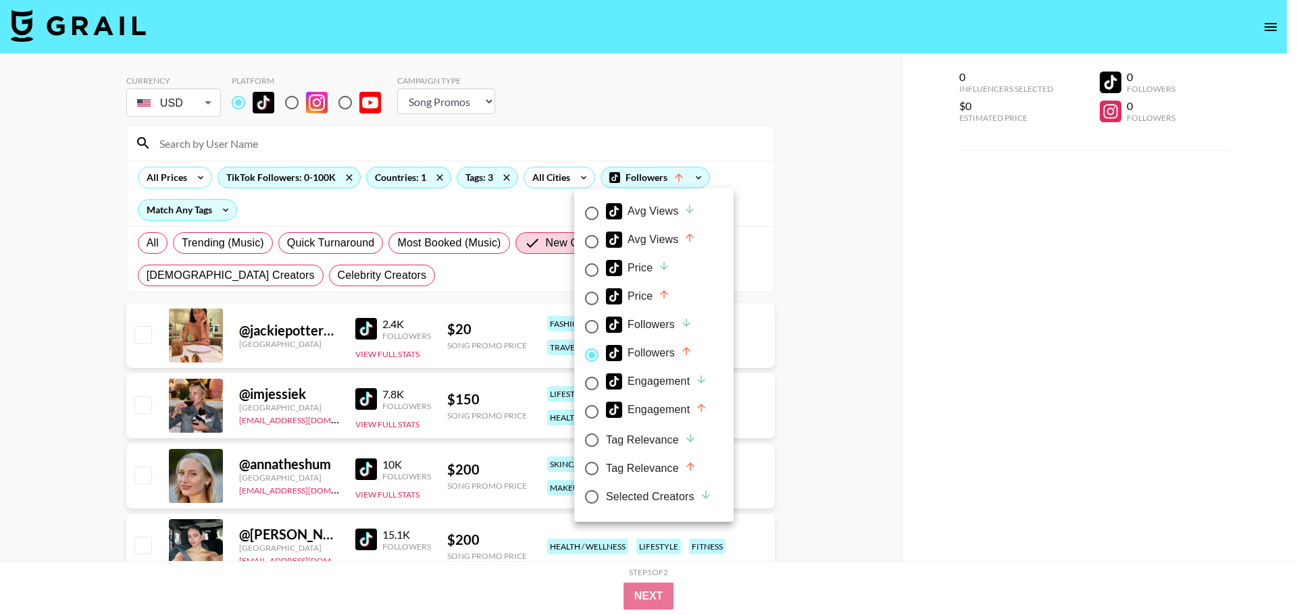
click at [791, 338] on div at bounding box center [648, 307] width 1297 height 615
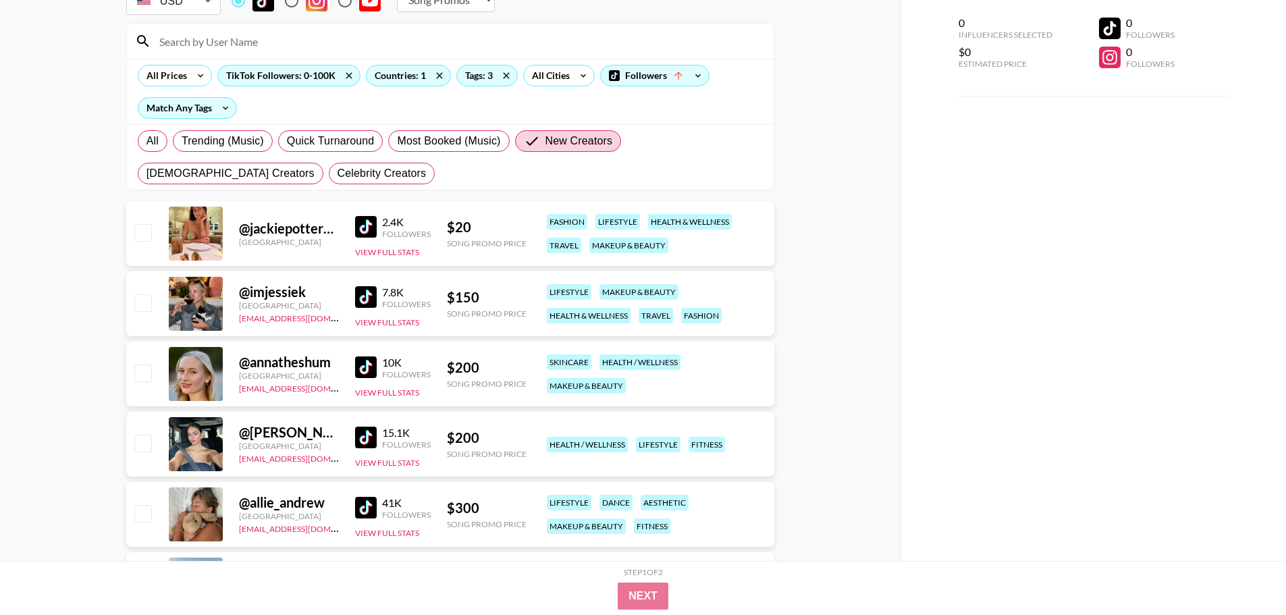
scroll to position [135, 0]
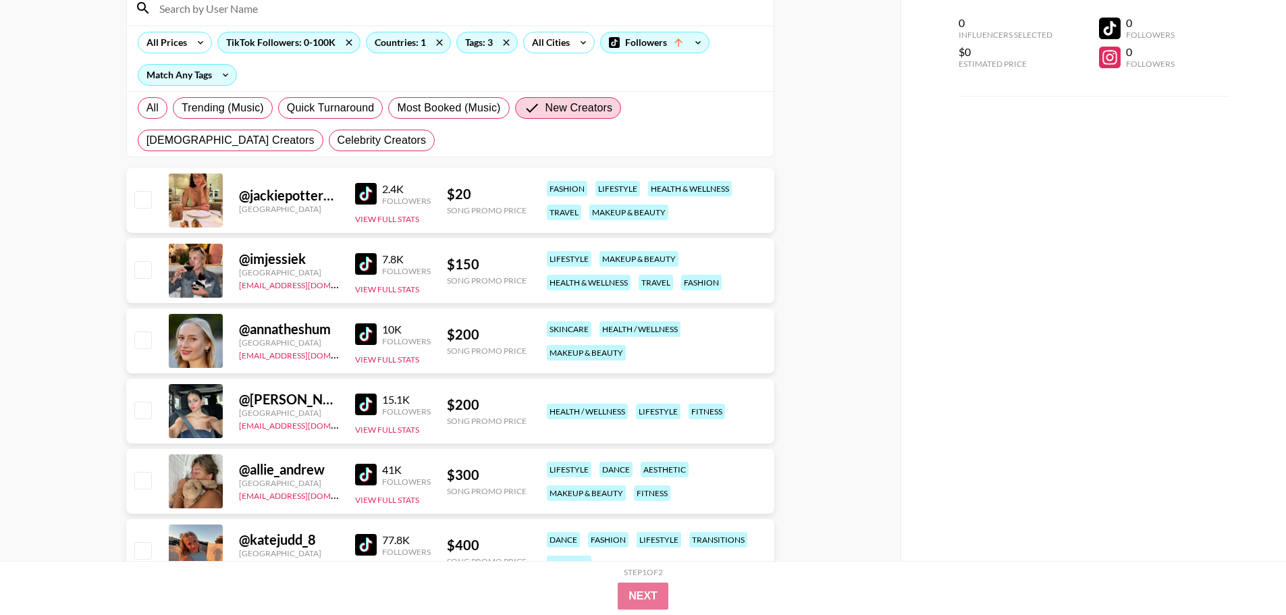
click at [371, 407] on img at bounding box center [366, 405] width 22 height 22
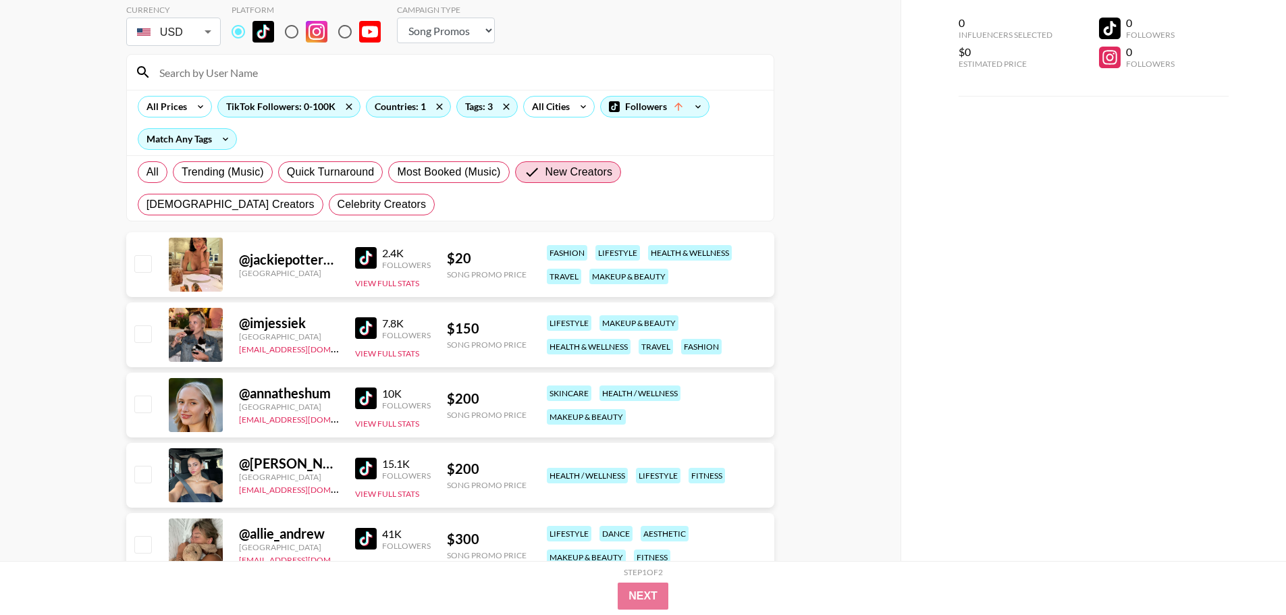
scroll to position [0, 0]
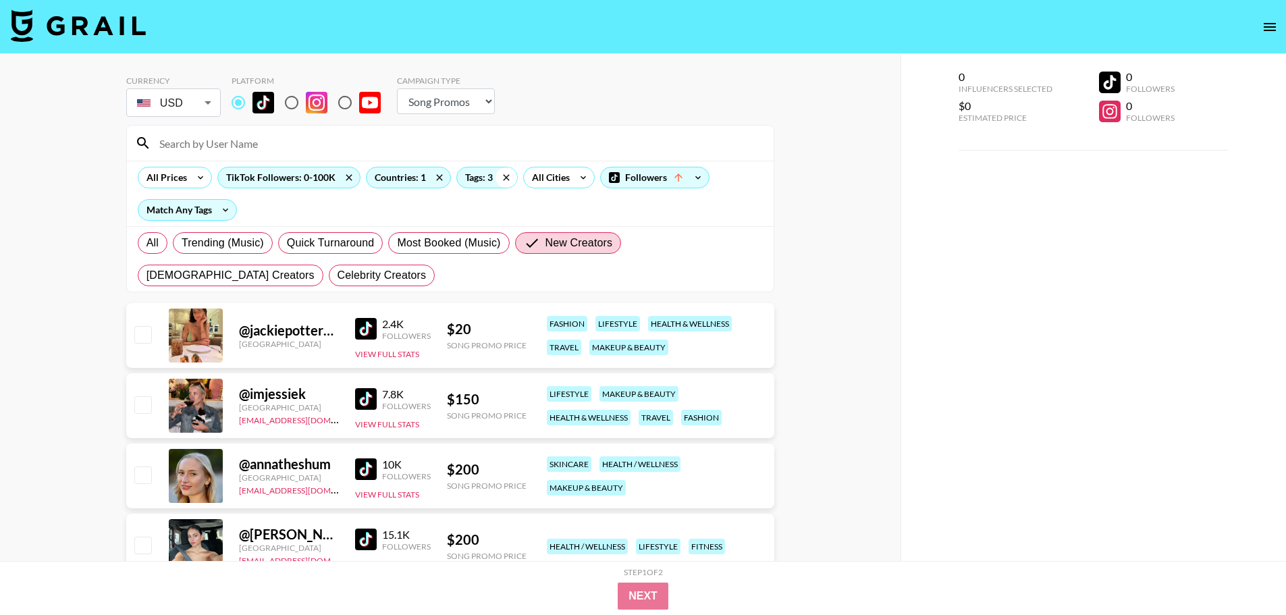
click at [496, 178] on icon at bounding box center [507, 177] width 22 height 20
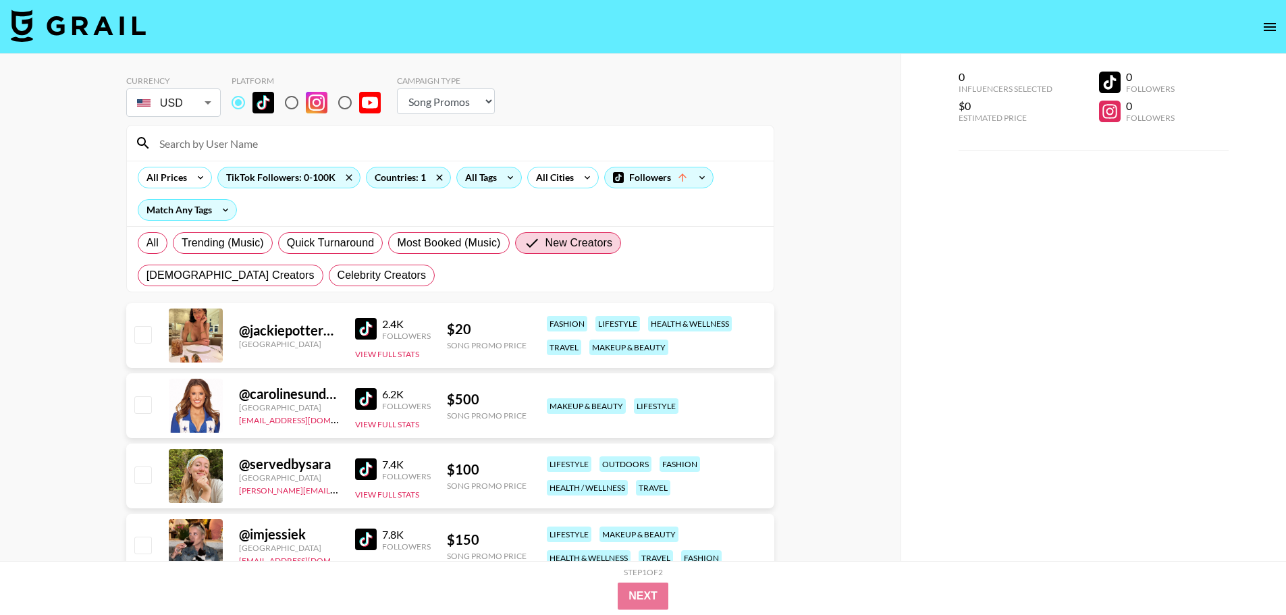
click at [479, 178] on div "All Tags" at bounding box center [478, 177] width 43 height 20
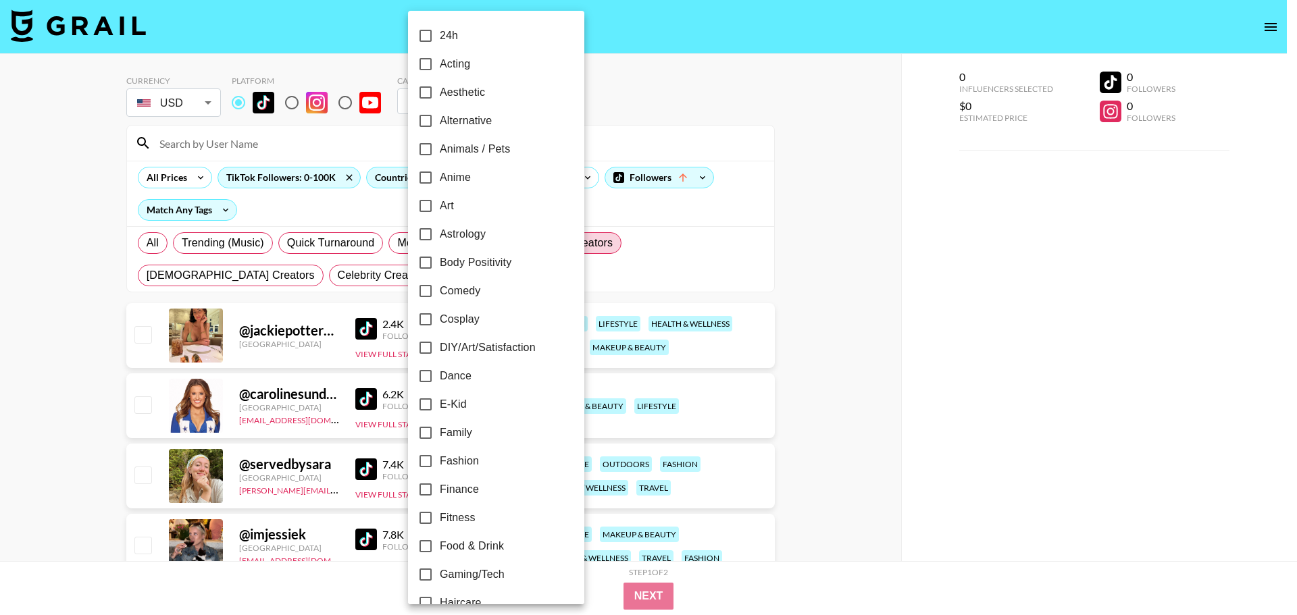
click at [454, 510] on span "Fitness" at bounding box center [458, 518] width 36 height 16
click at [440, 510] on input "Fitness" at bounding box center [425, 518] width 28 height 28
checkbox input "true"
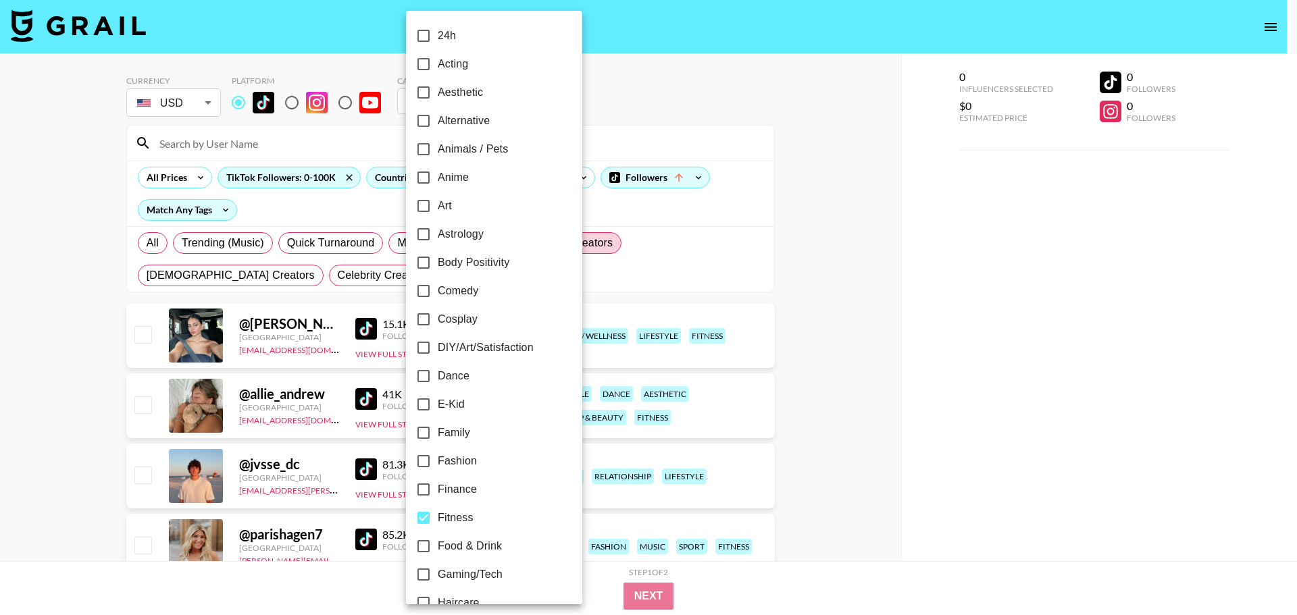
click at [835, 352] on div at bounding box center [648, 307] width 1297 height 615
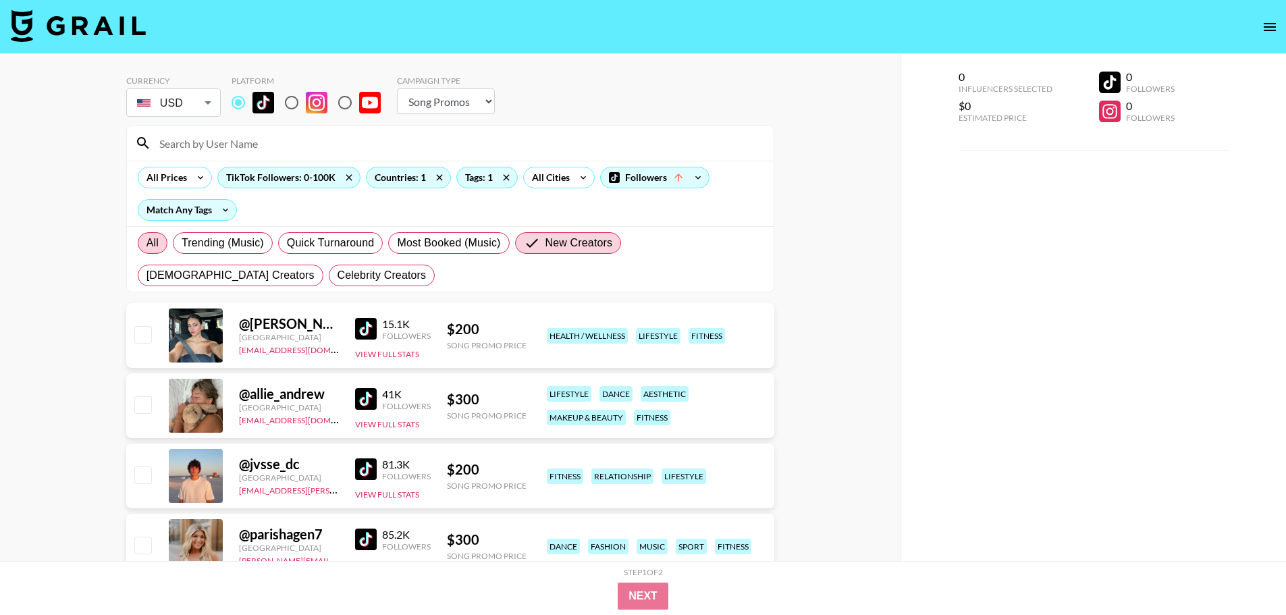
click at [142, 243] on label "All" at bounding box center [153, 243] width 30 height 22
click at [147, 243] on input "All" at bounding box center [147, 243] width 0 height 0
radio input "true"
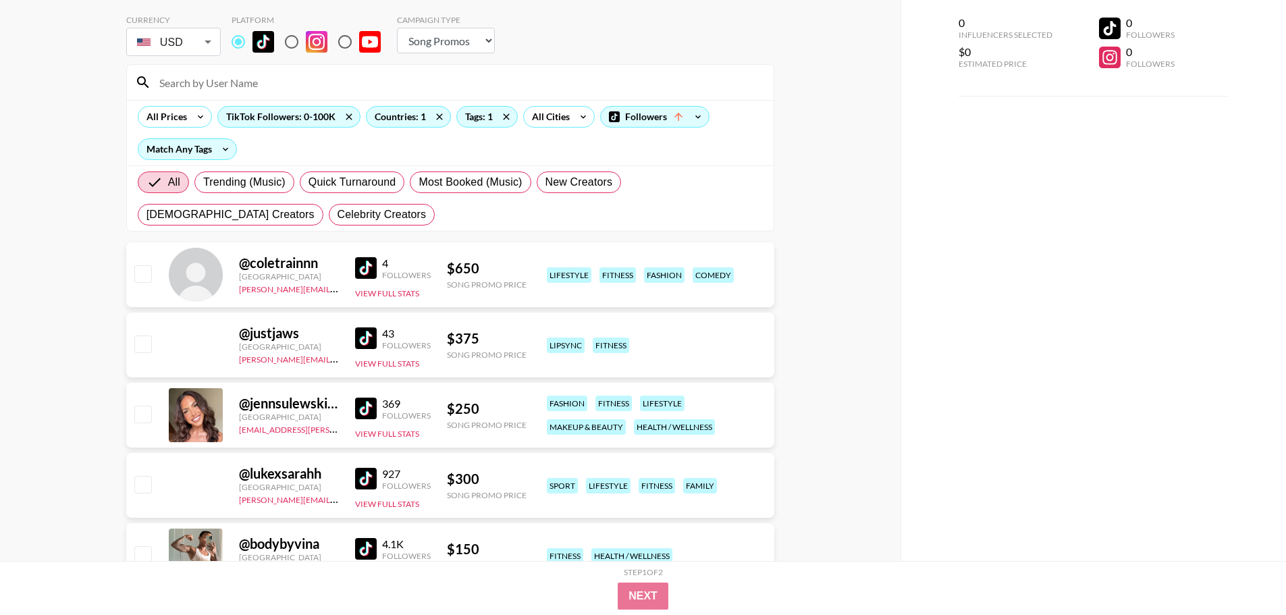
scroll to position [135, 0]
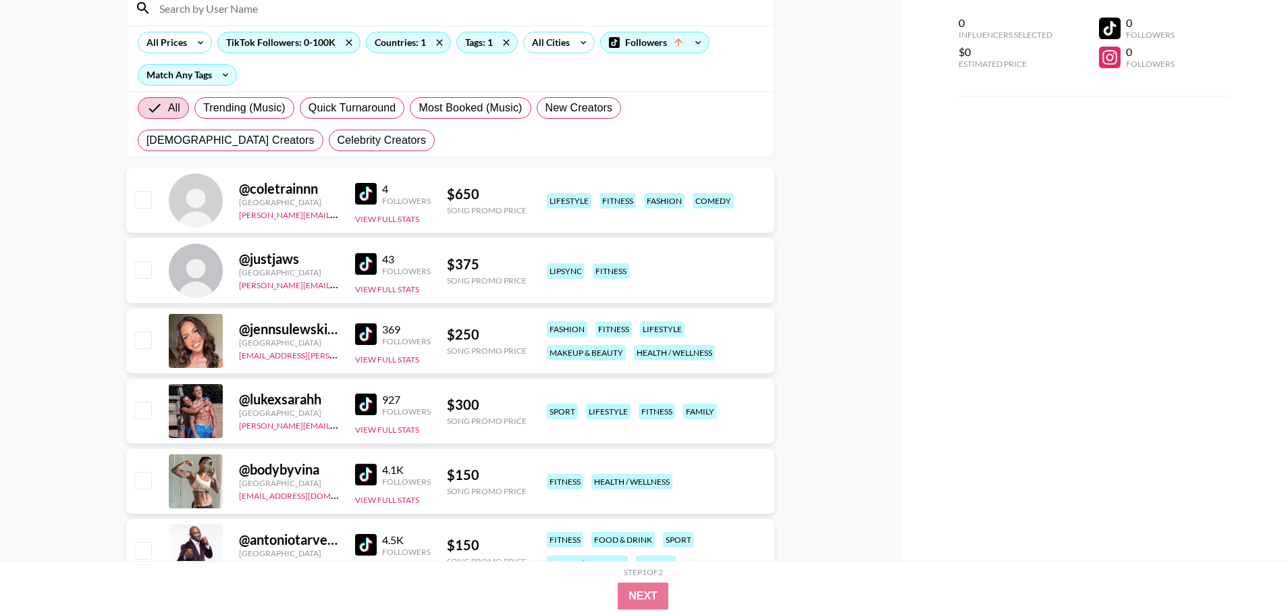
click at [368, 338] on img at bounding box center [366, 334] width 22 height 22
click at [355, 408] on img at bounding box center [366, 405] width 22 height 22
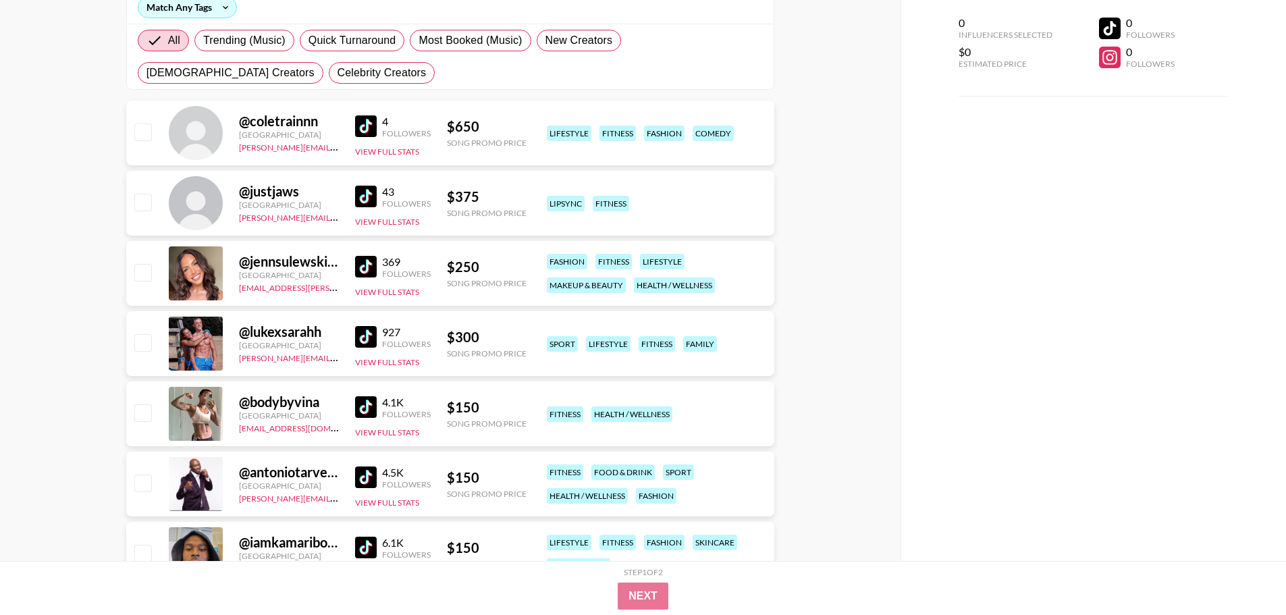
scroll to position [338, 0]
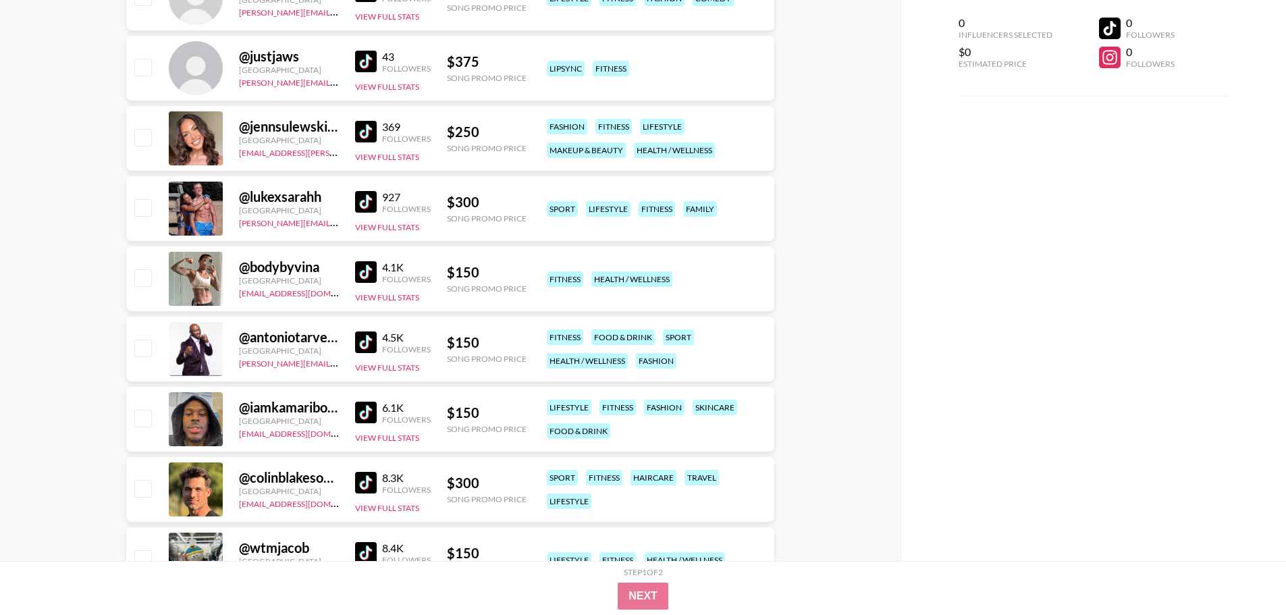
click at [364, 350] on img at bounding box center [366, 343] width 22 height 22
click at [365, 419] on img at bounding box center [366, 413] width 22 height 22
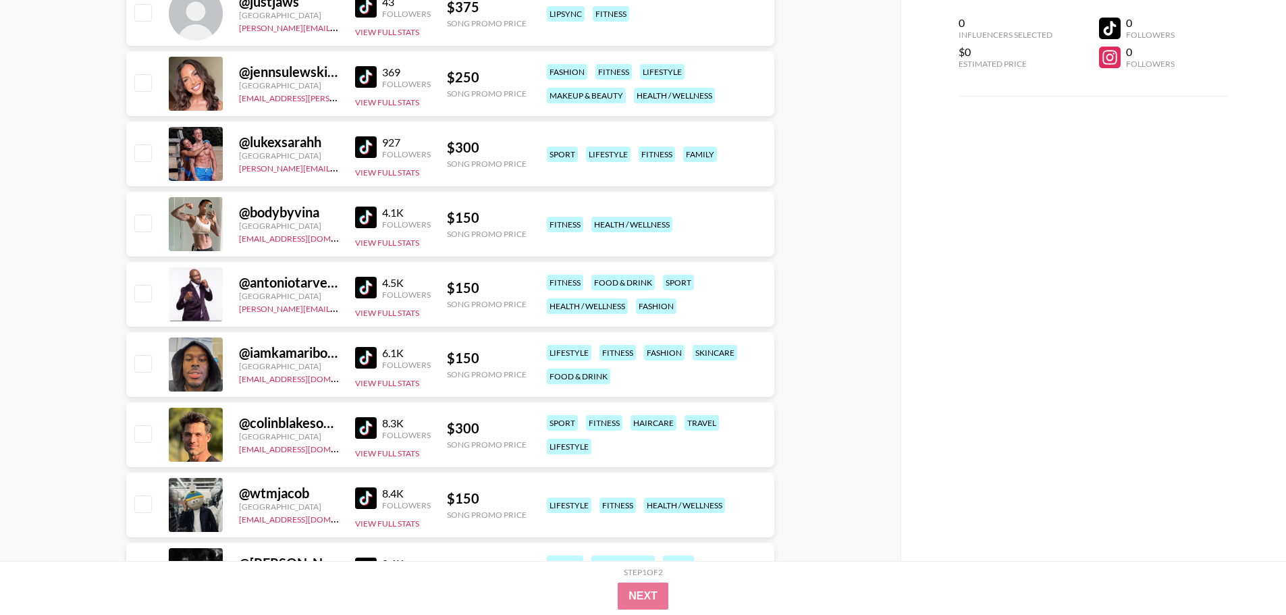
scroll to position [473, 0]
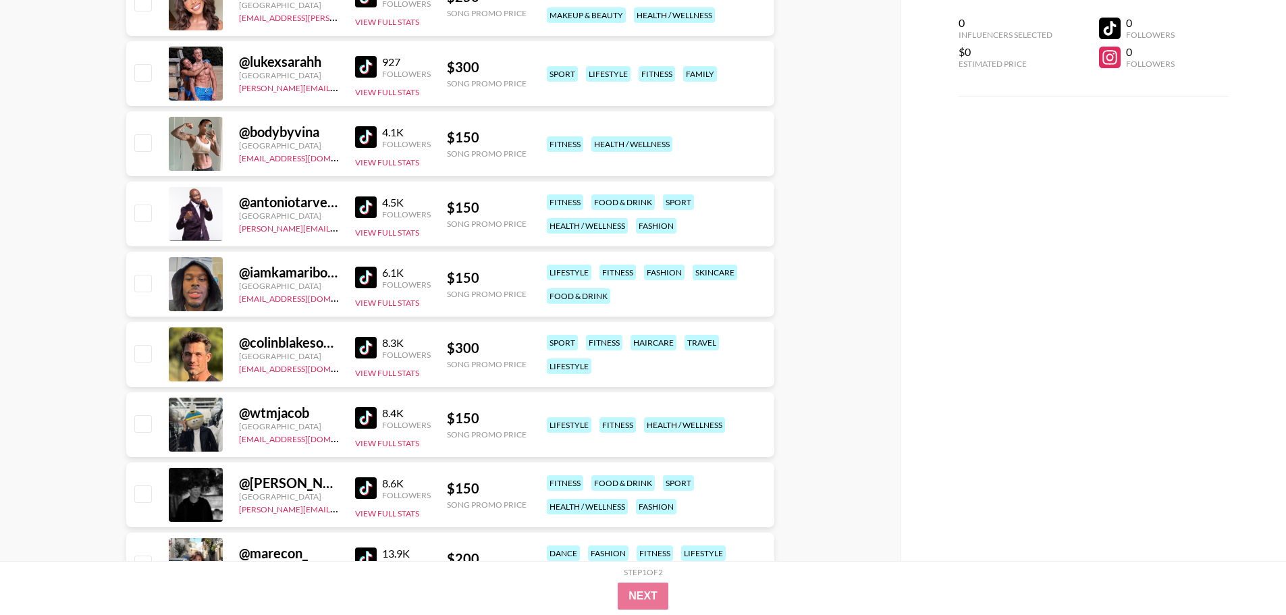
click at [357, 347] on img at bounding box center [366, 348] width 22 height 22
click at [353, 413] on div "@ wtmjacob United States ehartney@grail-talent.com 8.4K Followers View Full Sta…" at bounding box center [450, 424] width 648 height 65
click at [359, 413] on img at bounding box center [366, 418] width 22 height 22
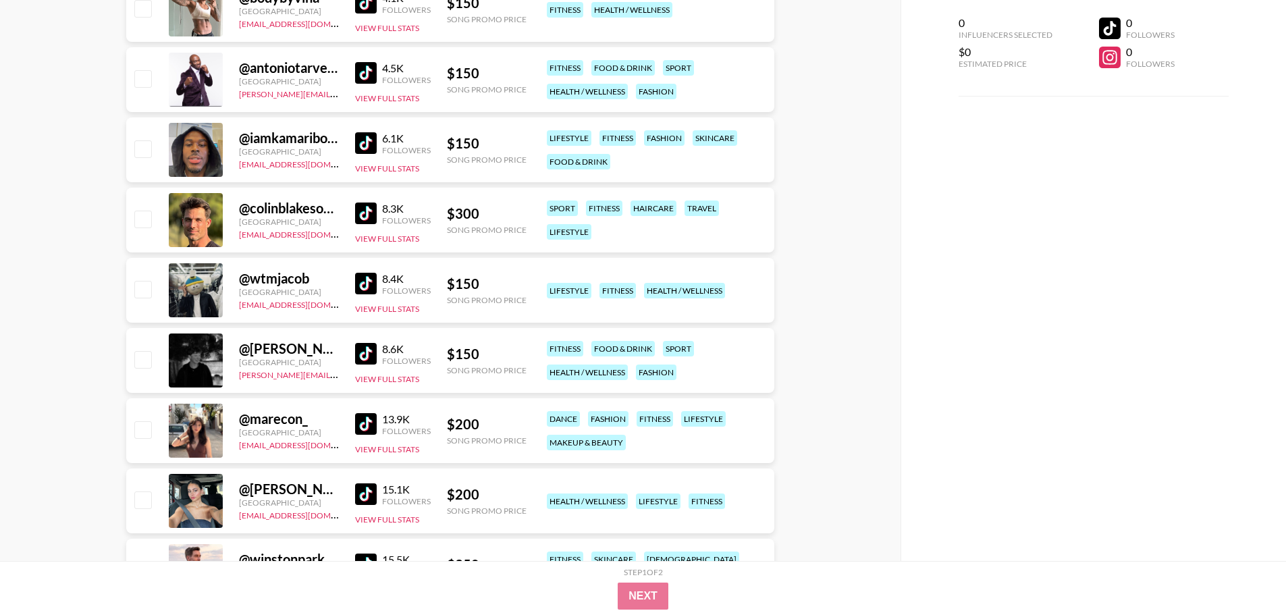
scroll to position [608, 0]
click at [360, 350] on img at bounding box center [366, 353] width 22 height 22
click at [365, 427] on img at bounding box center [366, 424] width 22 height 22
click at [363, 428] on img at bounding box center [366, 424] width 22 height 22
click at [411, 519] on button "View Full Stats" at bounding box center [387, 519] width 64 height 10
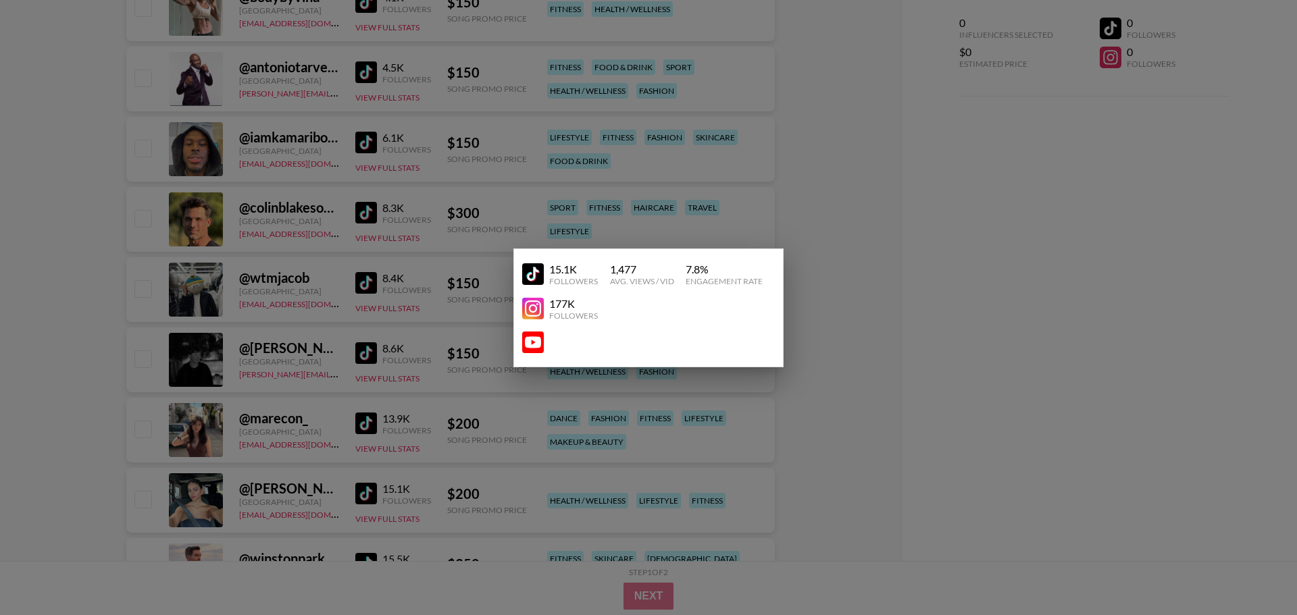
click at [538, 267] on img at bounding box center [533, 274] width 22 height 22
click at [837, 323] on div at bounding box center [648, 307] width 1297 height 615
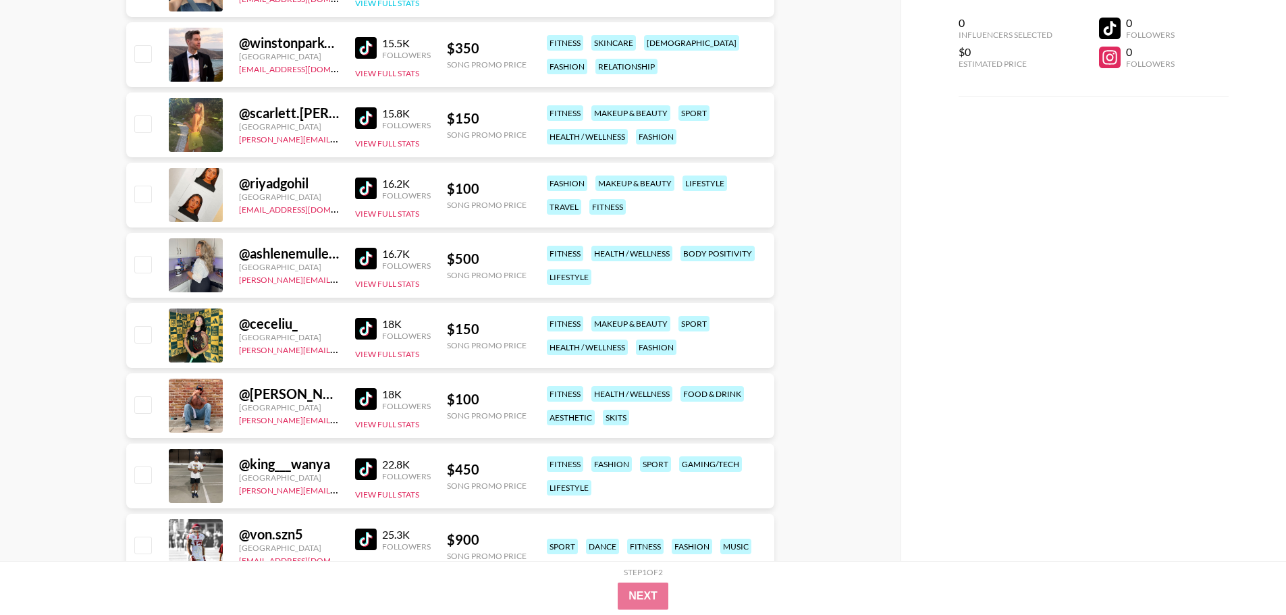
scroll to position [1148, 0]
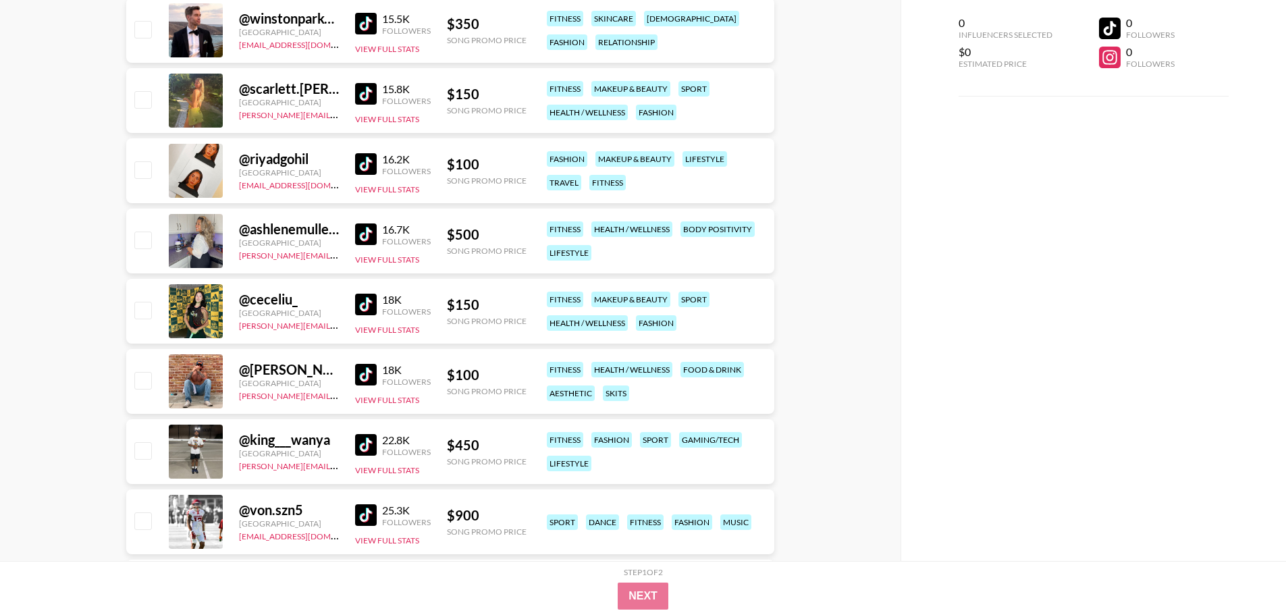
click at [367, 23] on img at bounding box center [366, 24] width 22 height 22
click at [373, 95] on img at bounding box center [366, 94] width 22 height 22
click at [367, 172] on img at bounding box center [366, 164] width 22 height 22
click at [365, 308] on img at bounding box center [366, 305] width 22 height 22
click at [363, 371] on img at bounding box center [366, 375] width 22 height 22
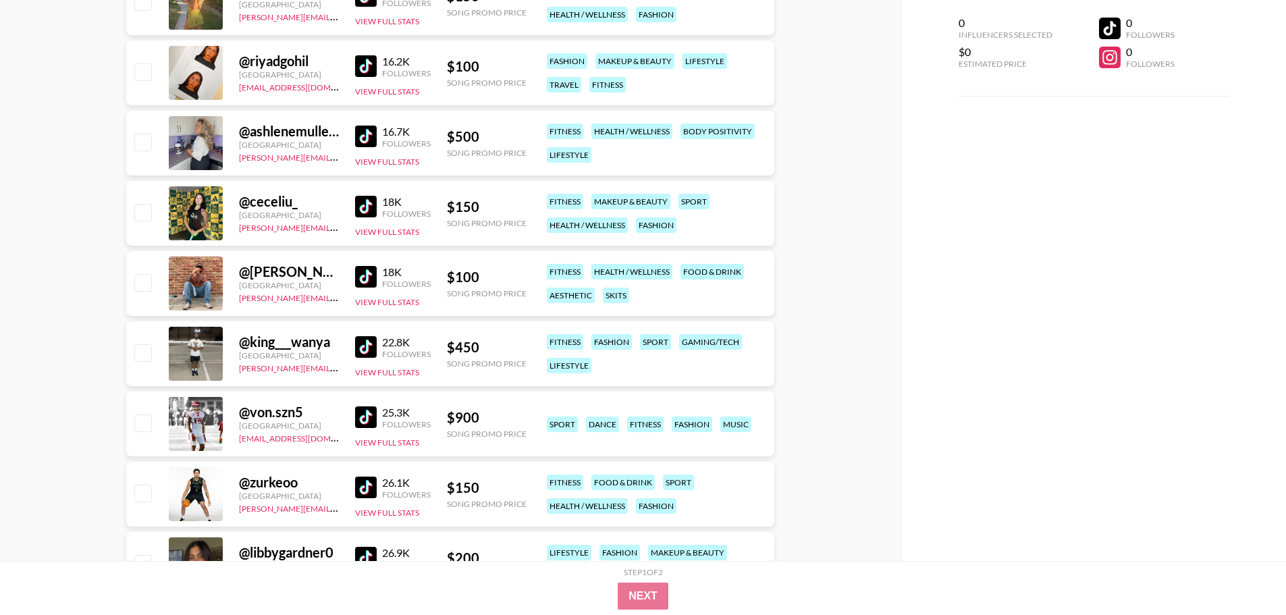
scroll to position [1283, 0]
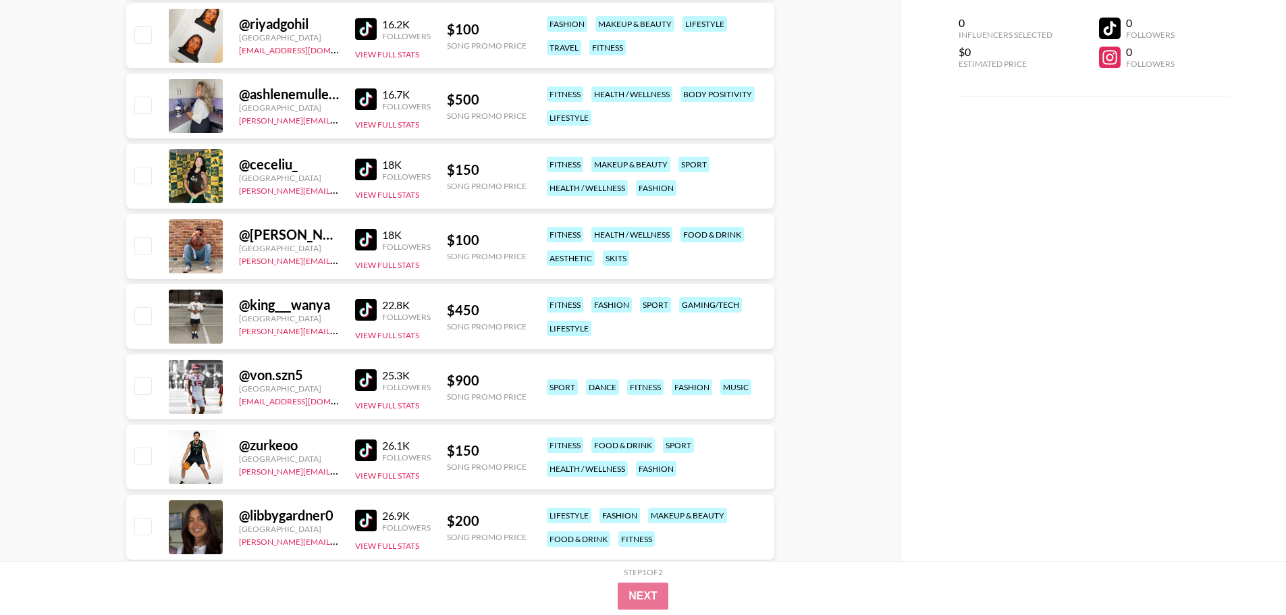
click at [370, 313] on img at bounding box center [366, 310] width 22 height 22
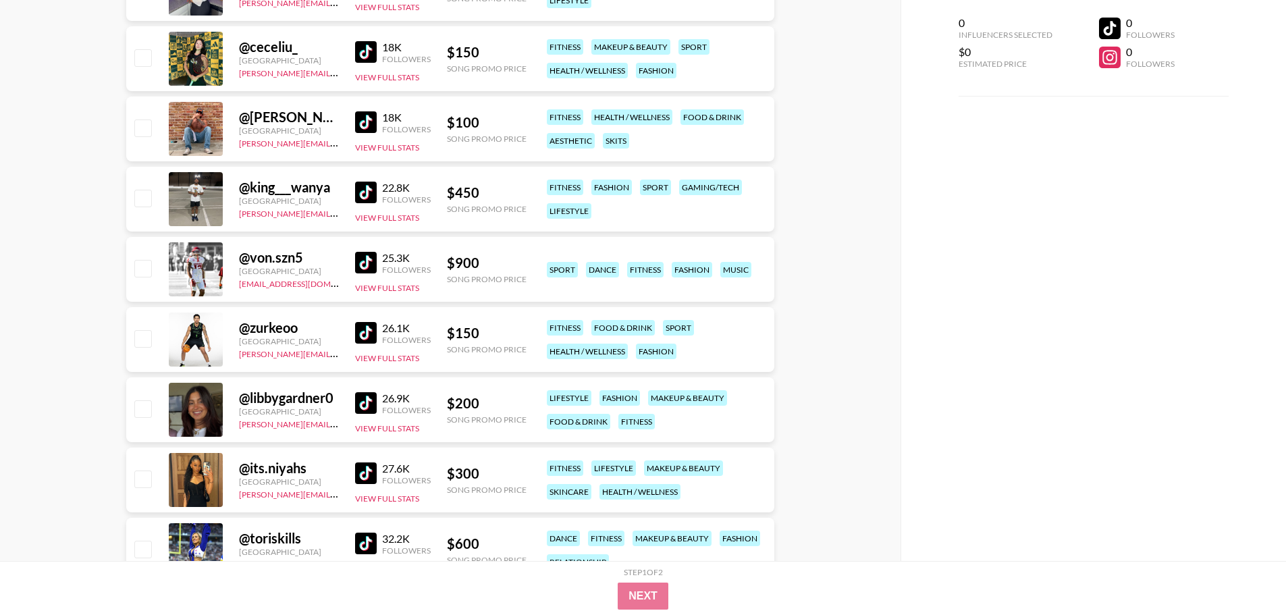
scroll to position [1418, 0]
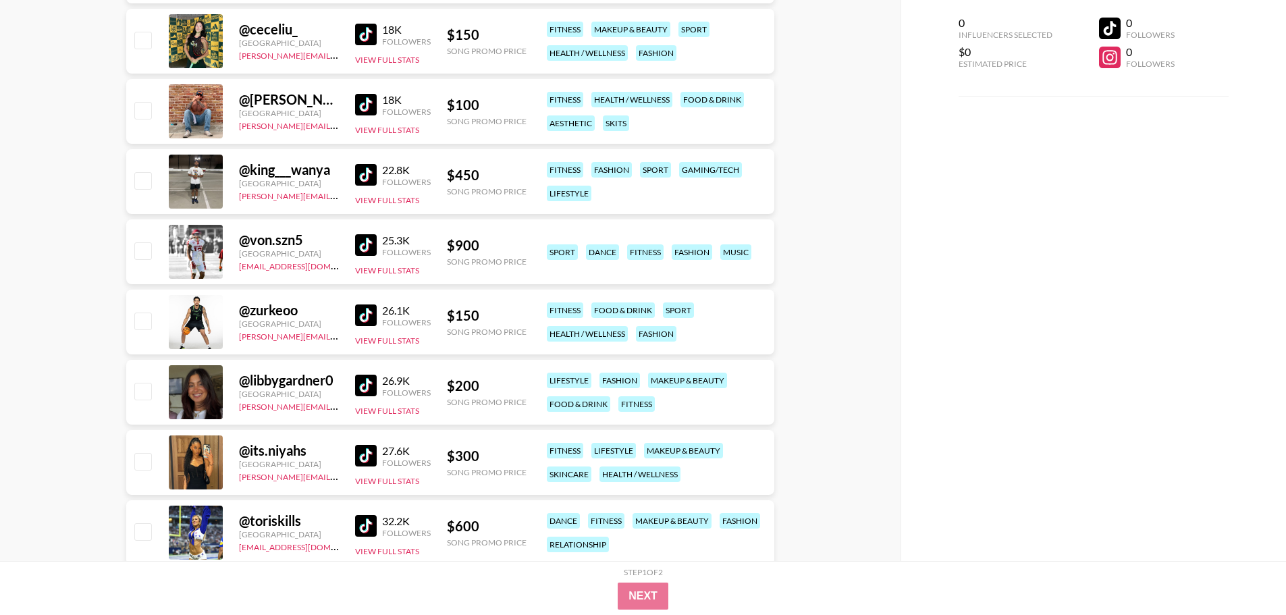
click at [362, 320] on img at bounding box center [366, 316] width 22 height 22
click at [356, 392] on div "@ libbygardner0 United States sofia-rodezno@grail-talent.com 26.9K Followers Vi…" at bounding box center [450, 392] width 648 height 65
click at [360, 392] on img at bounding box center [366, 386] width 22 height 22
